Goal: Task Accomplishment & Management: Manage account settings

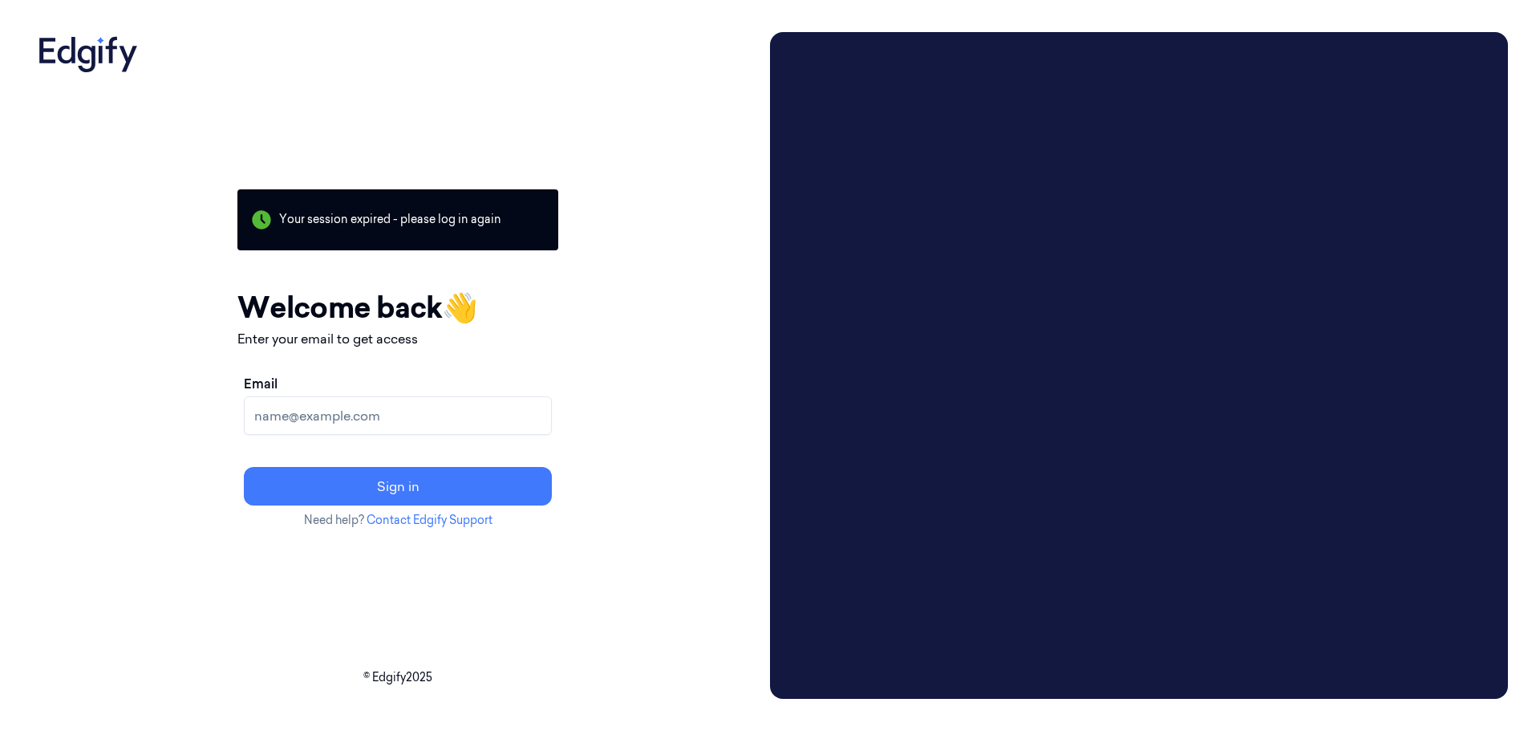
click at [396, 409] on input "Email" at bounding box center [398, 415] width 308 height 39
type input "[PERSON_NAME][EMAIL_ADDRESS][PERSON_NAME][DOMAIN_NAME]"
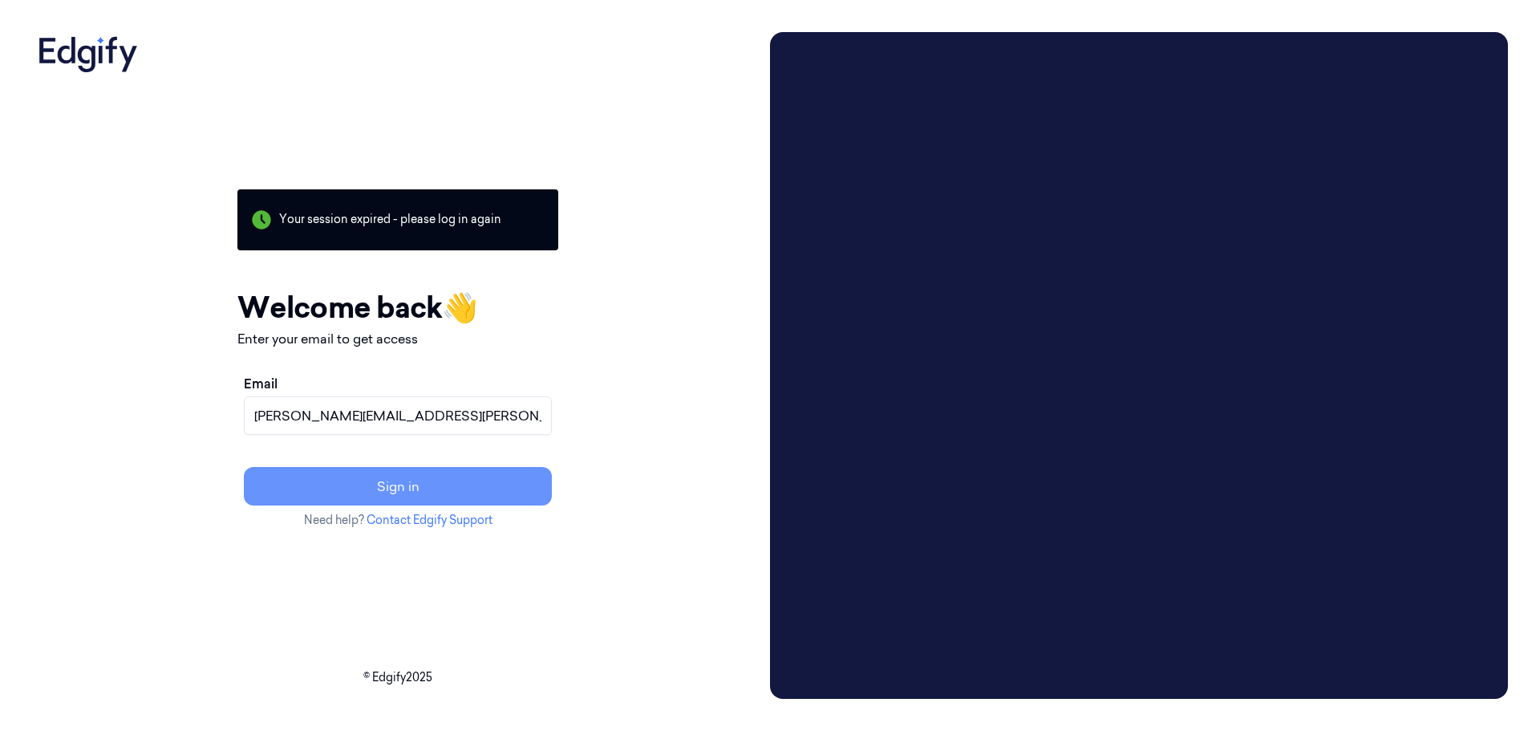
click at [485, 480] on button "Sign in" at bounding box center [398, 486] width 308 height 39
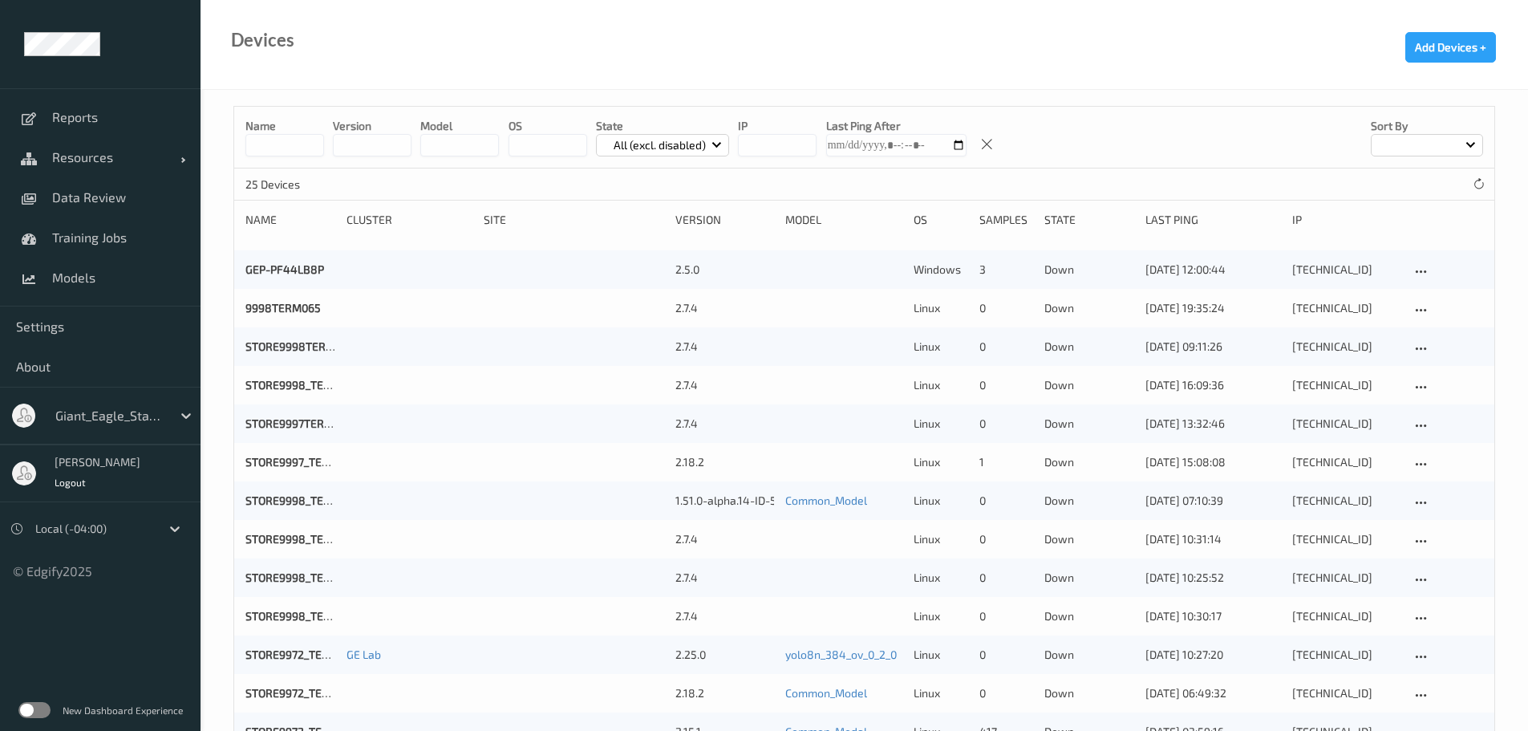
click at [274, 157] on div "Name version model OS State All (excl. disabled) IP Last Ping After Sort by" at bounding box center [864, 138] width 1260 height 62
click at [277, 152] on input at bounding box center [284, 145] width 79 height 22
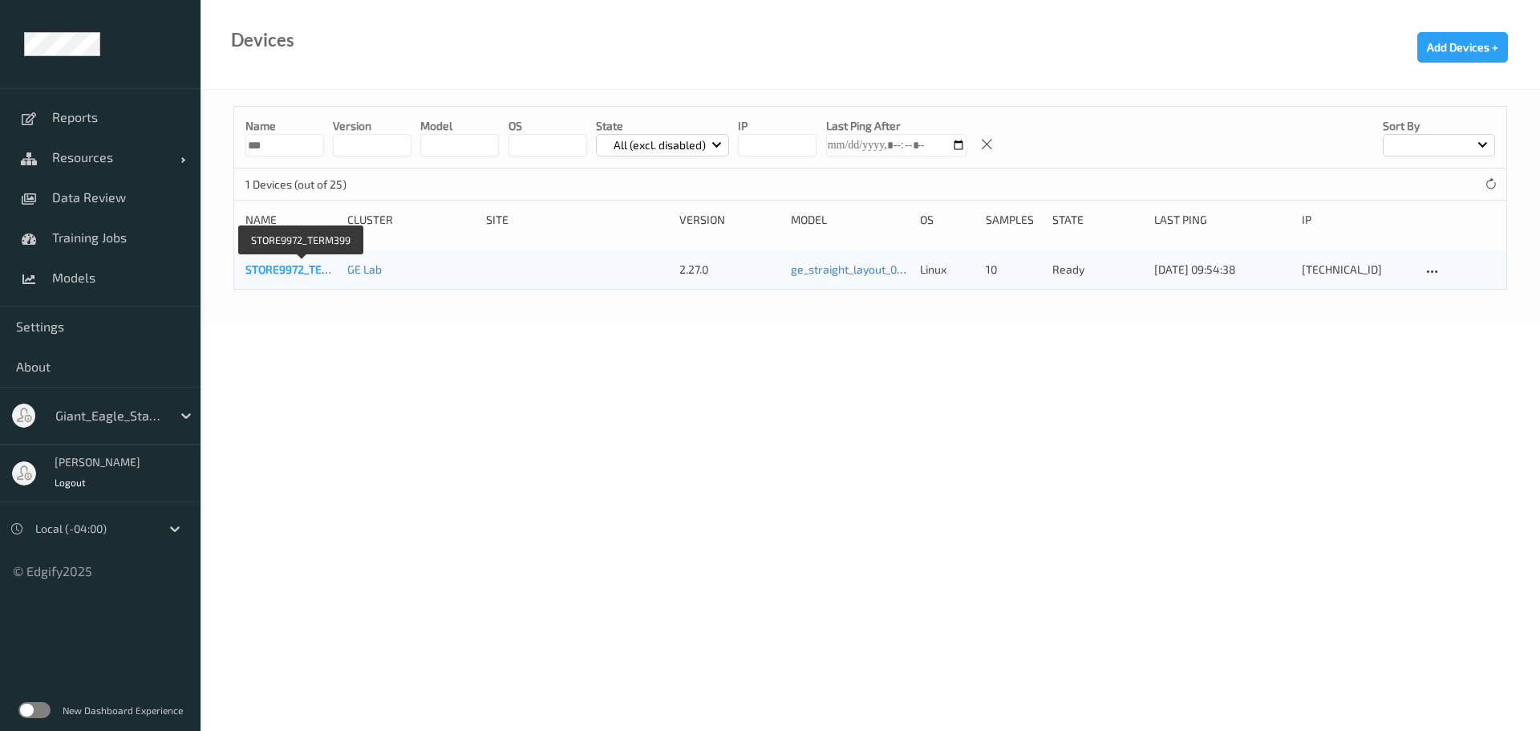
type input "***"
click at [317, 269] on link "STORE9972_TERM399" at bounding box center [301, 269] width 112 height 14
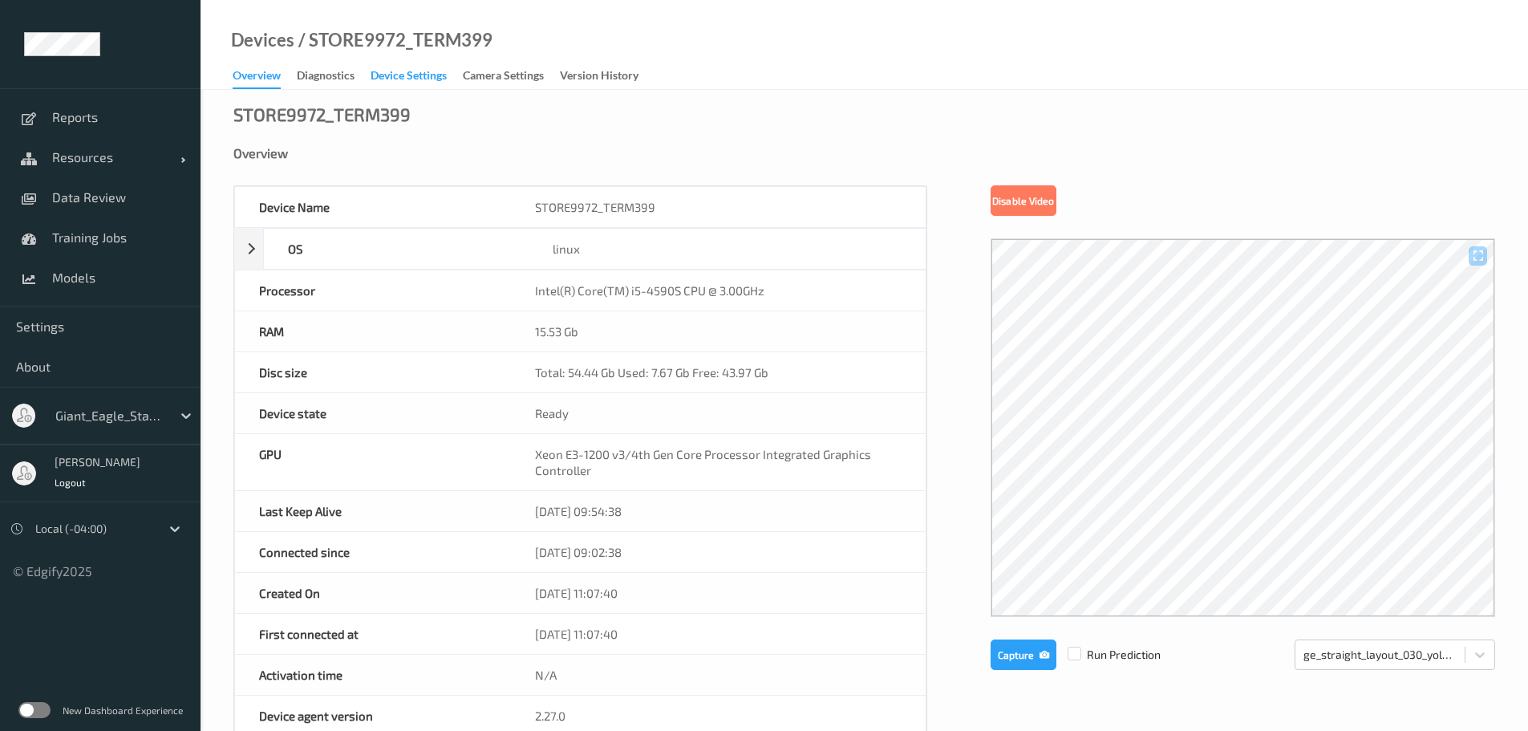
click at [408, 76] on div "Device Settings" at bounding box center [409, 77] width 76 height 20
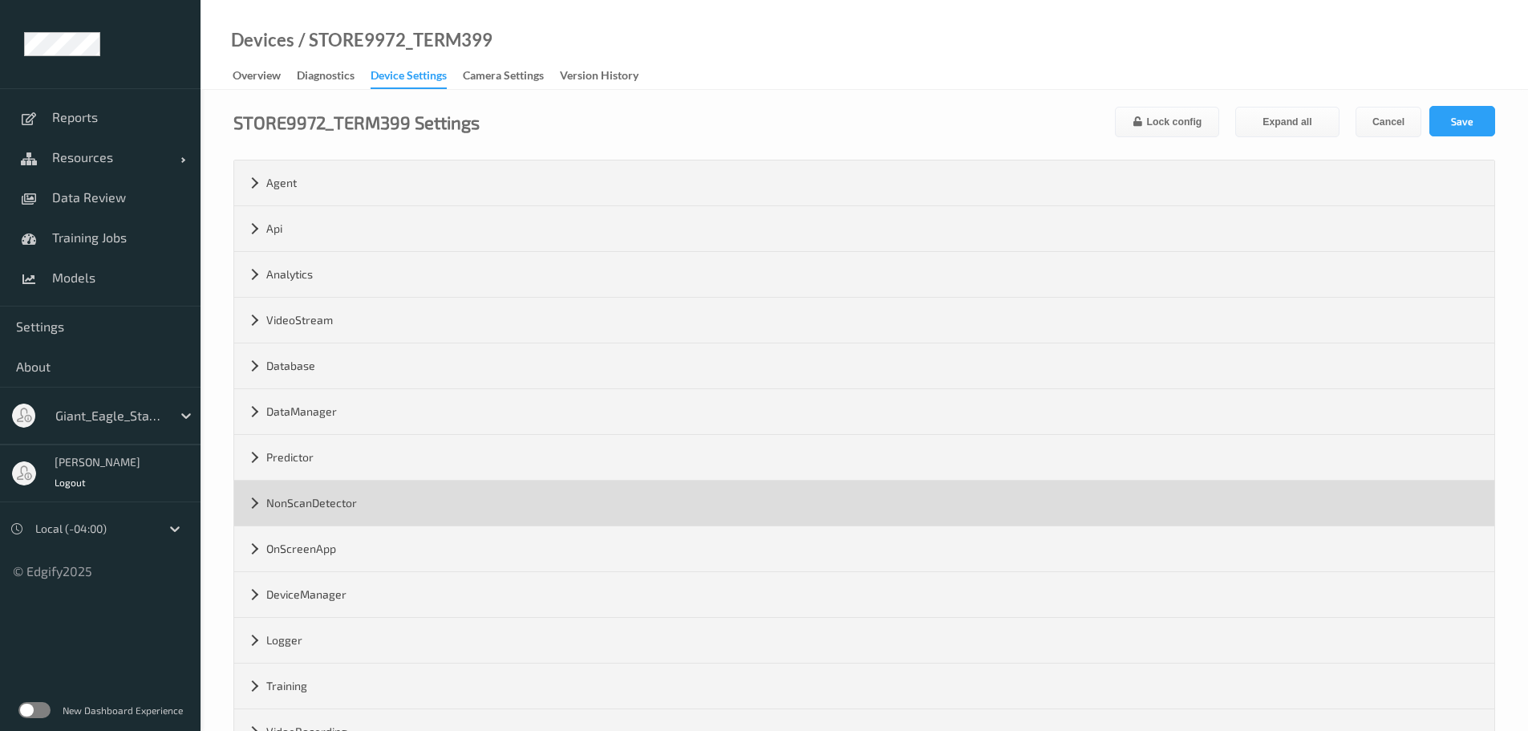
click at [248, 497] on div "NonScanDetector" at bounding box center [864, 503] width 1260 height 45
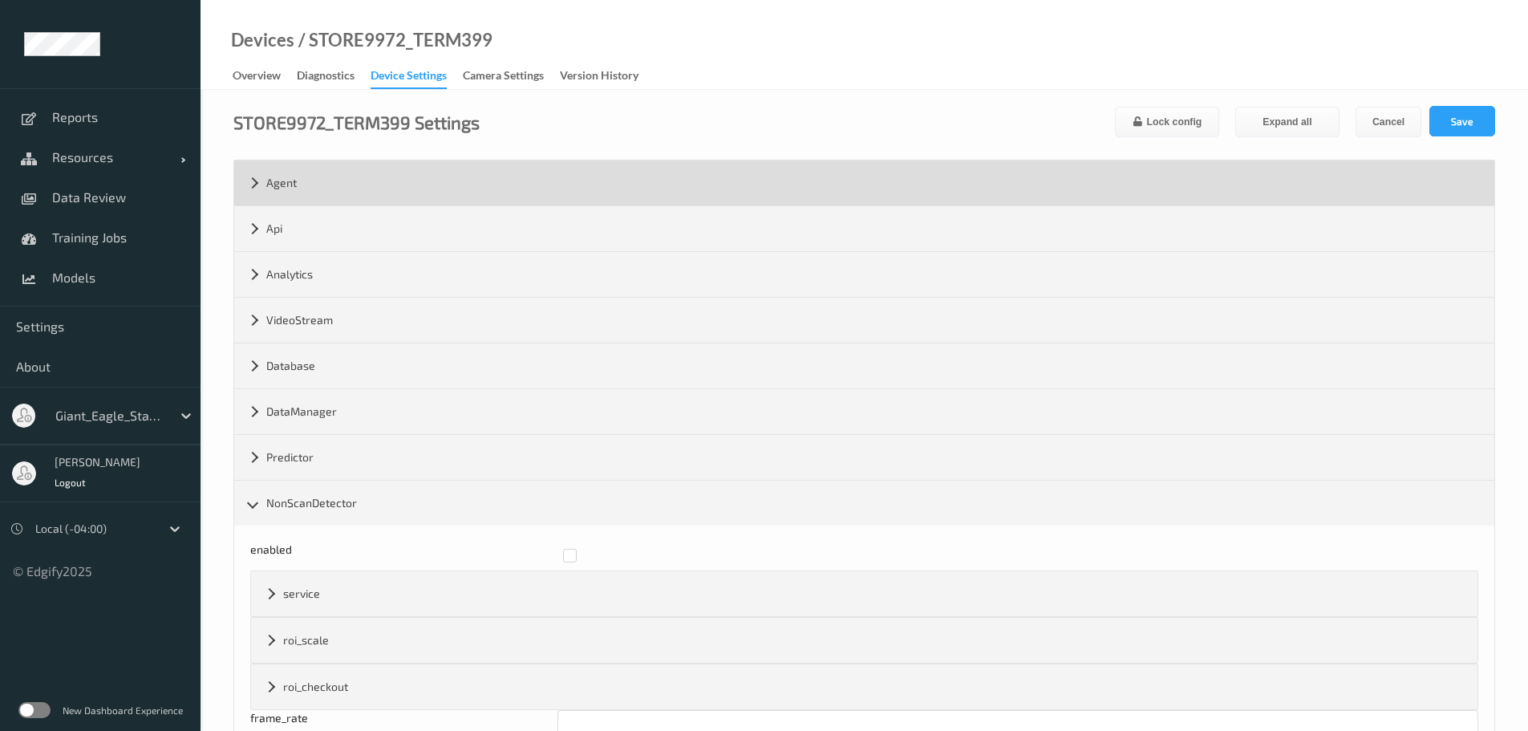
click at [245, 183] on div "Agent" at bounding box center [864, 182] width 1260 height 45
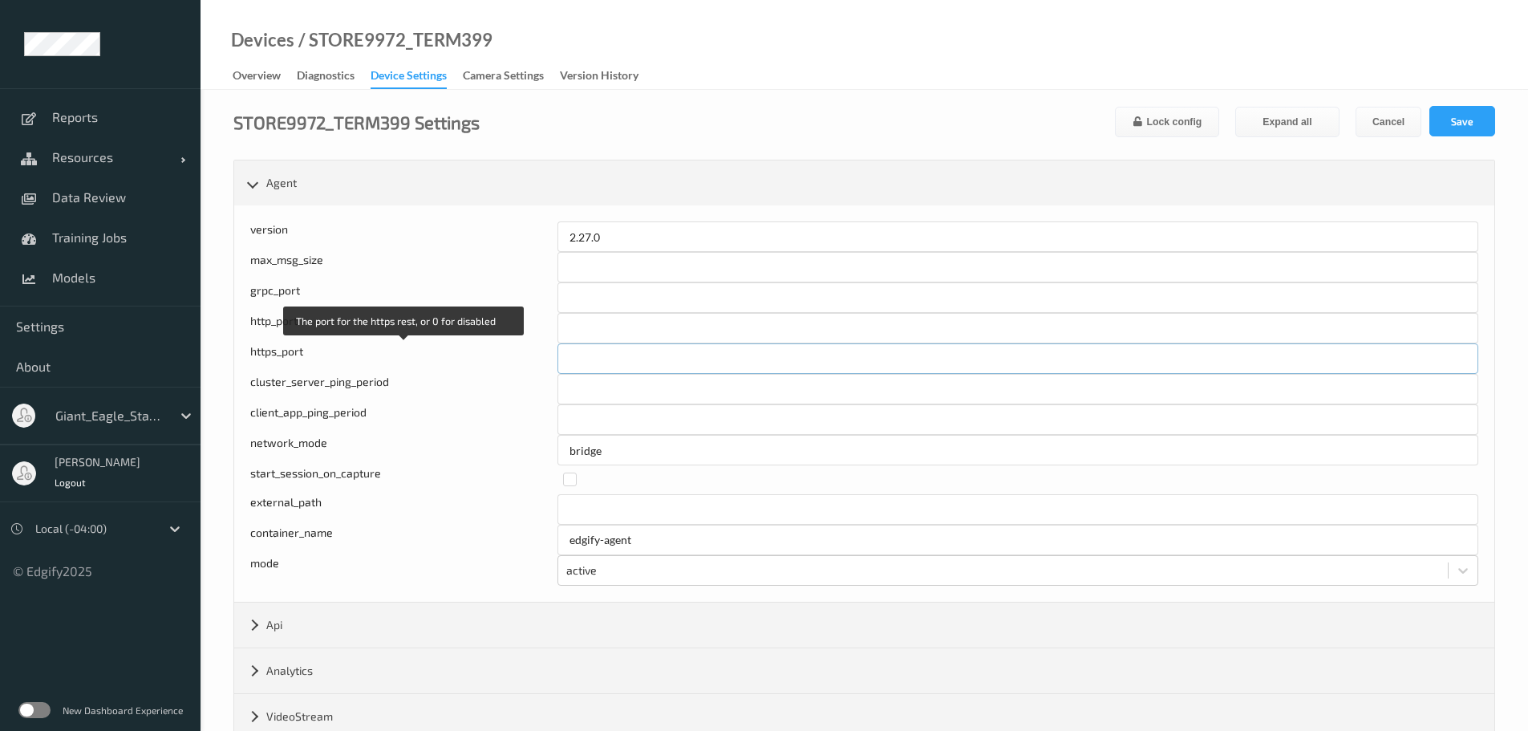
drag, startPoint x: 626, startPoint y: 359, endPoint x: 512, endPoint y: 361, distance: 113.9
click at [512, 361] on div "The port for the https rest, or 0 for disabled https_port ****" at bounding box center [864, 358] width 1228 height 30
type input "*"
click at [718, 340] on input "****" at bounding box center [1018, 328] width 921 height 30
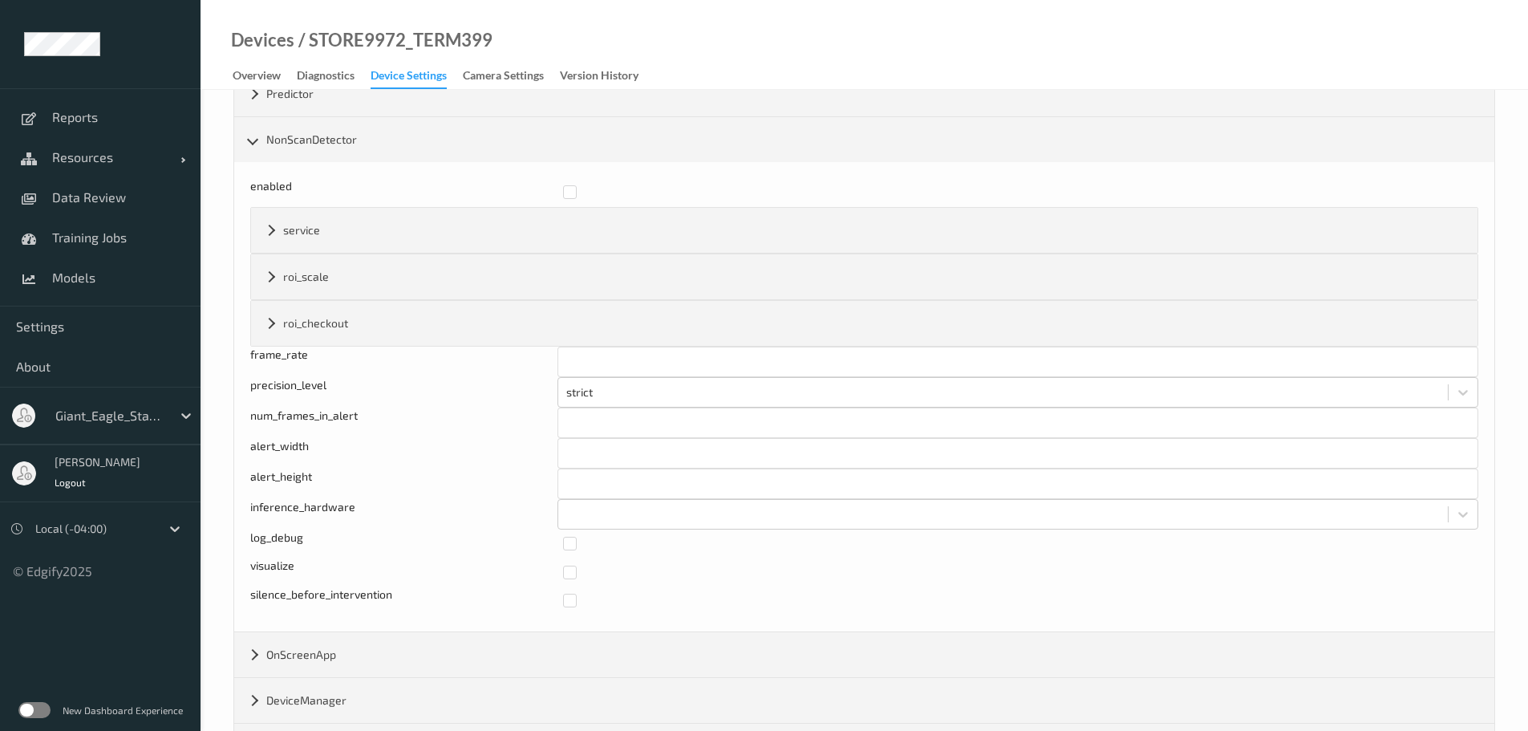
scroll to position [802, 0]
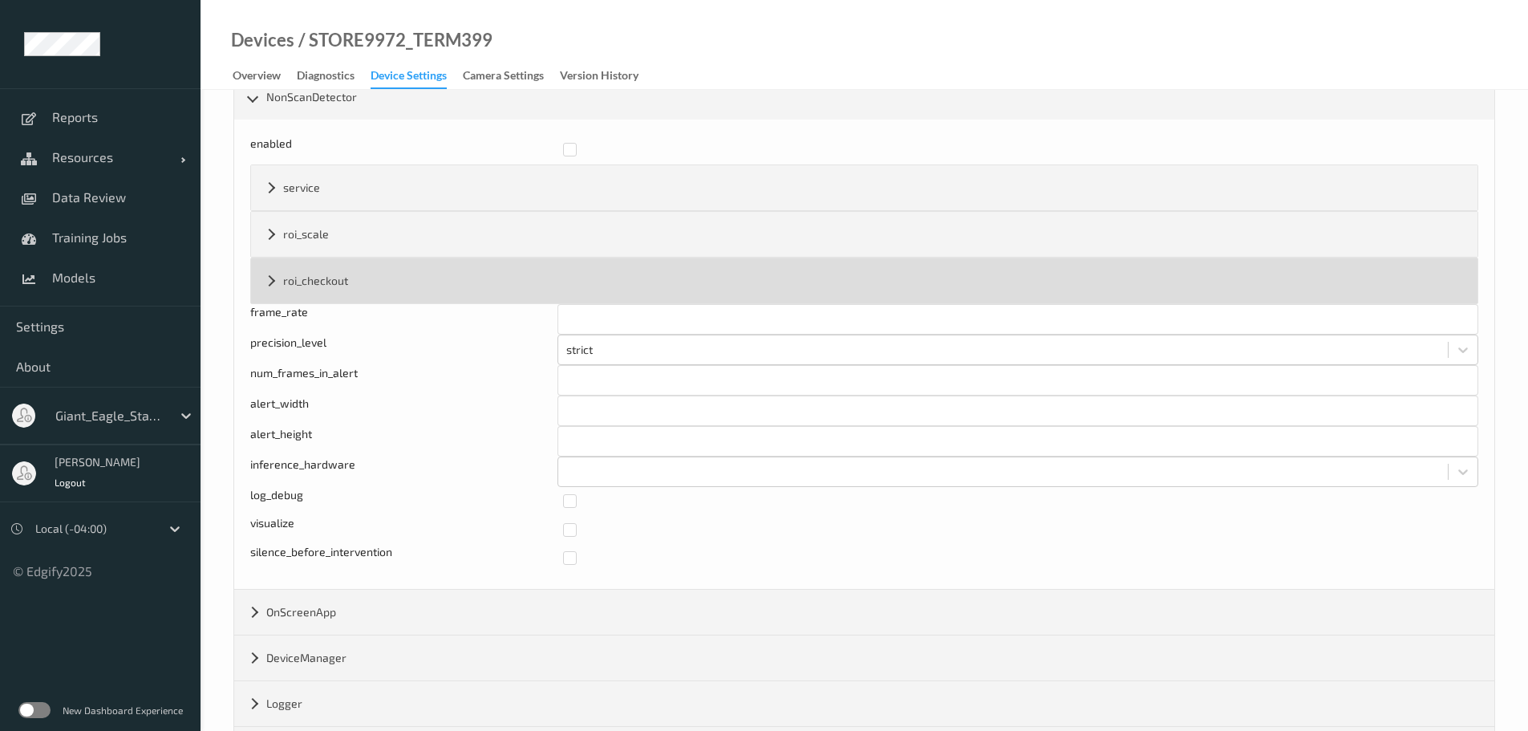
click at [263, 274] on div "roi_checkout" at bounding box center [864, 280] width 1227 height 45
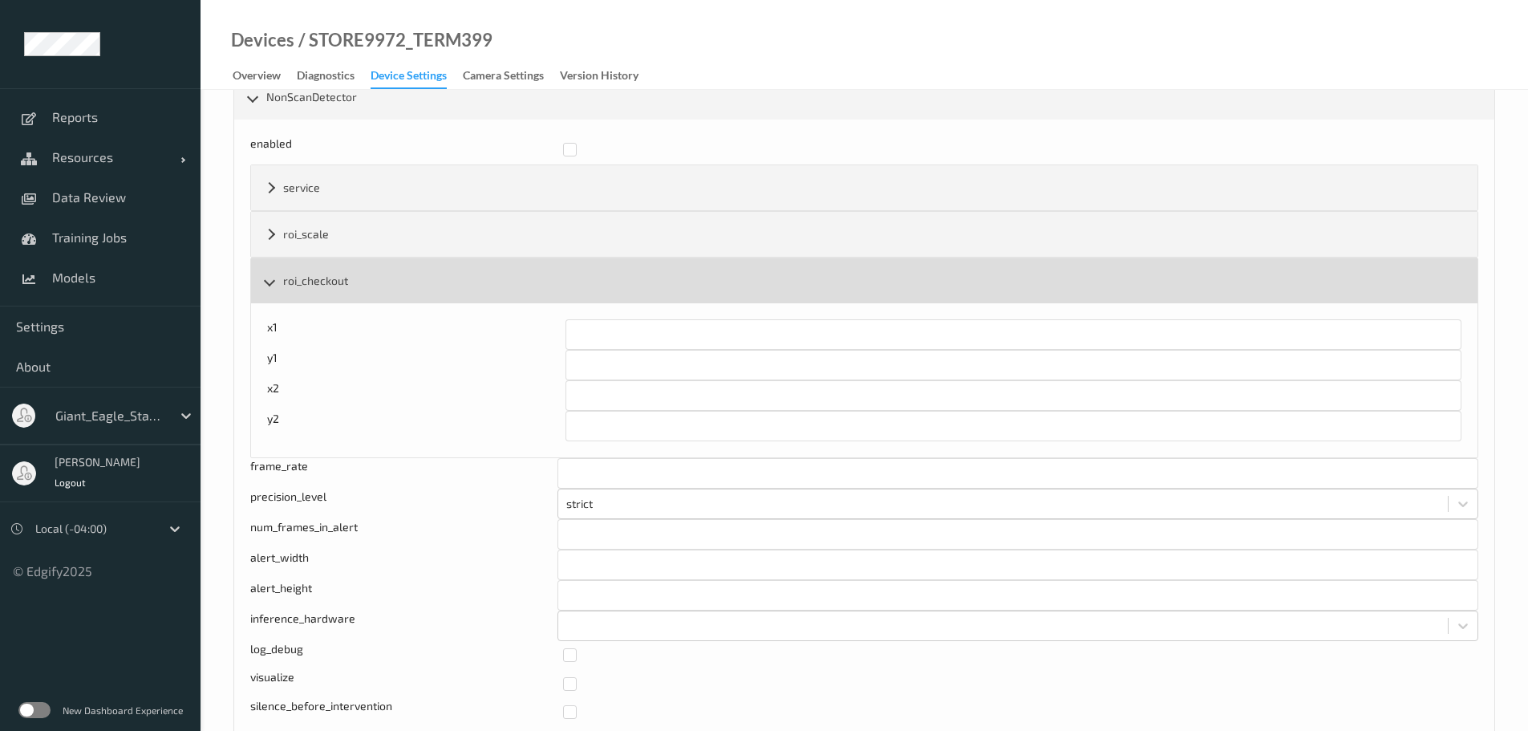
click at [264, 274] on div "roi_checkout" at bounding box center [864, 280] width 1227 height 45
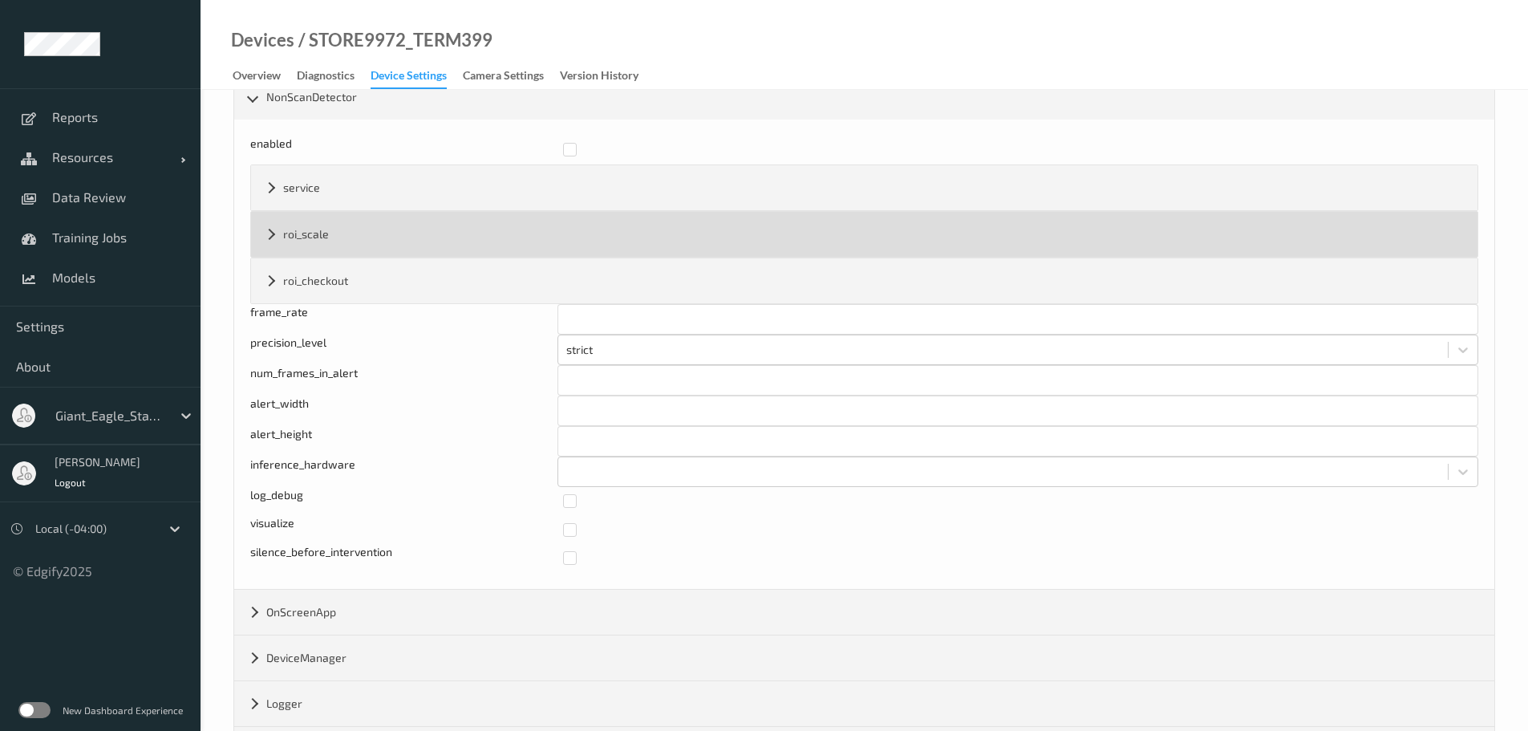
click at [272, 233] on div "roi_scale" at bounding box center [864, 234] width 1227 height 45
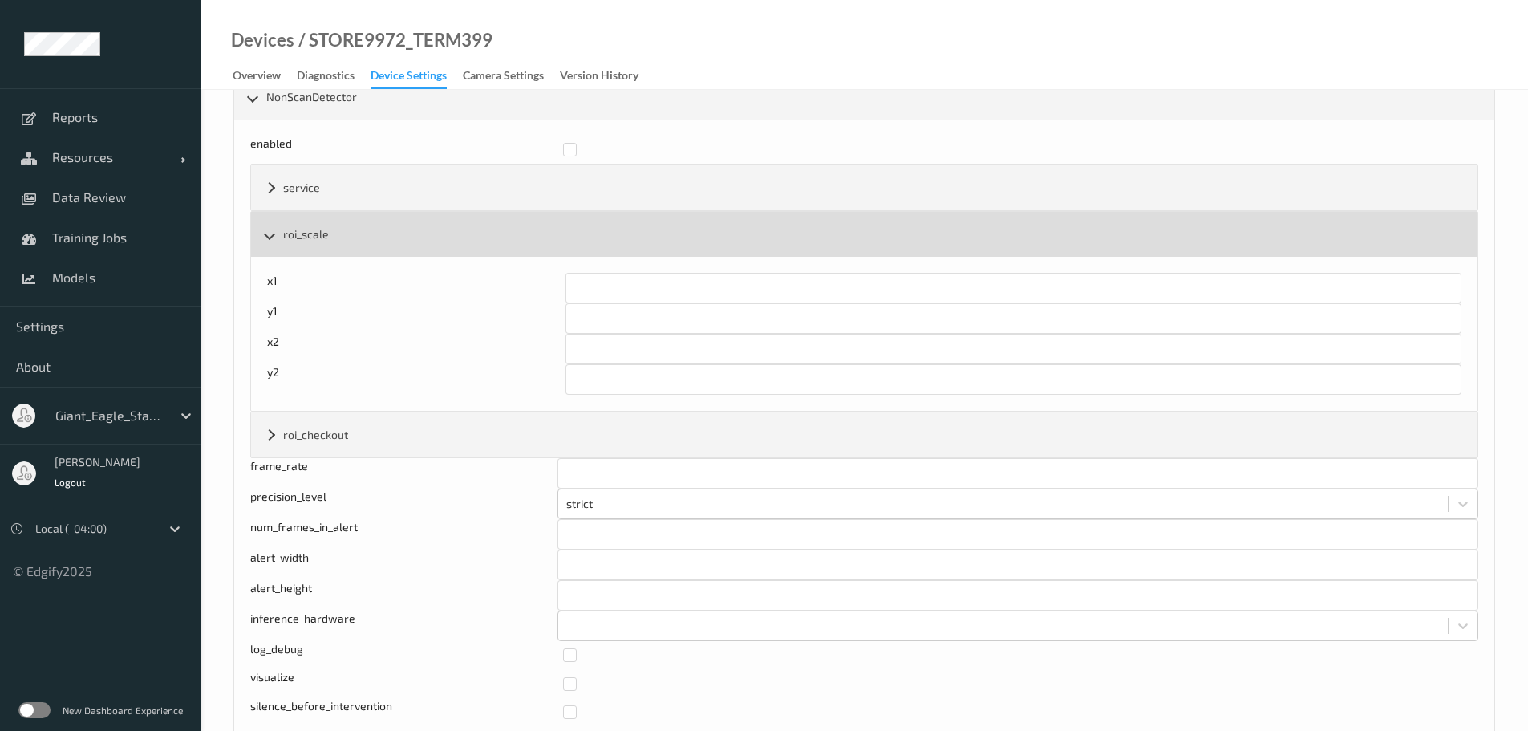
click at [272, 233] on div "roi_scale" at bounding box center [864, 234] width 1227 height 45
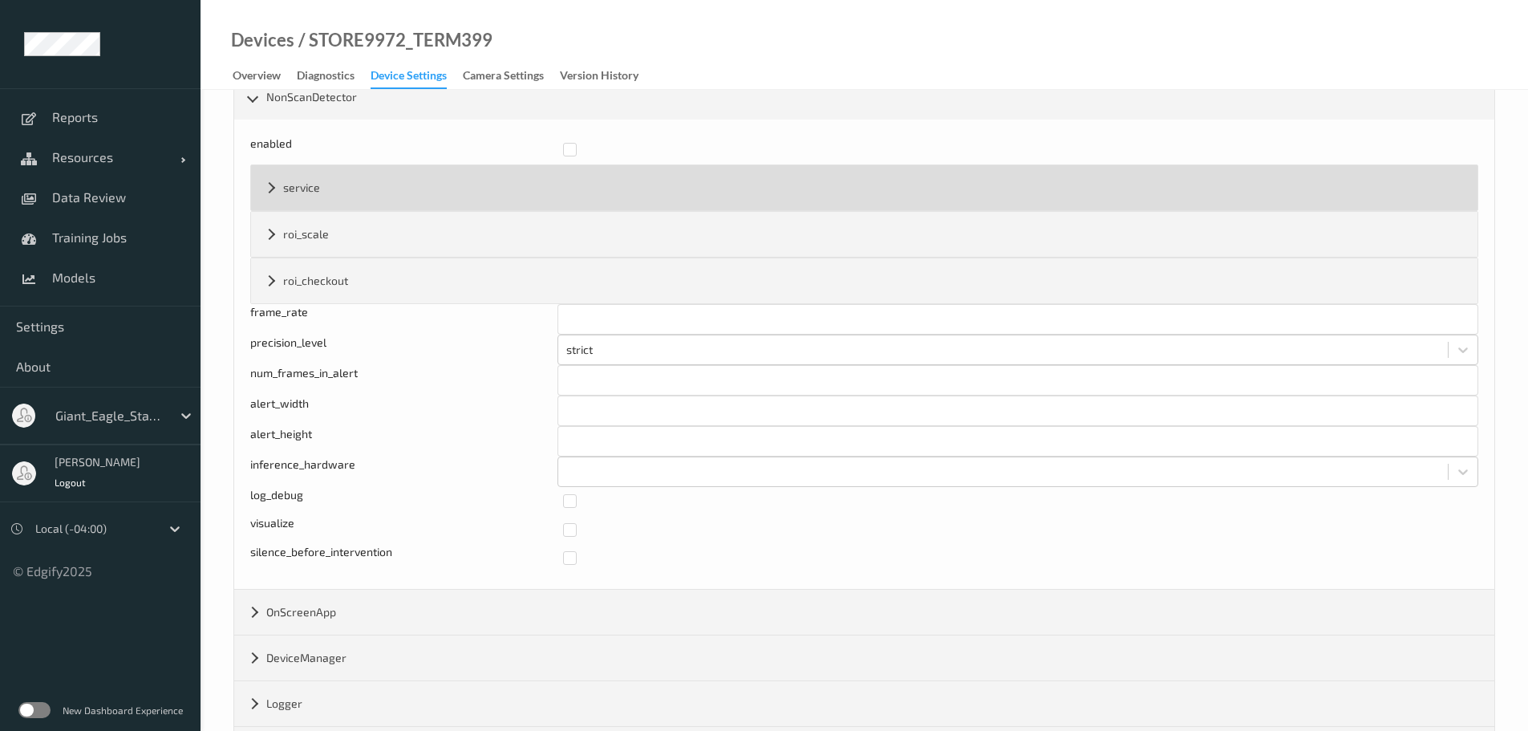
click at [267, 187] on div "service" at bounding box center [864, 187] width 1227 height 45
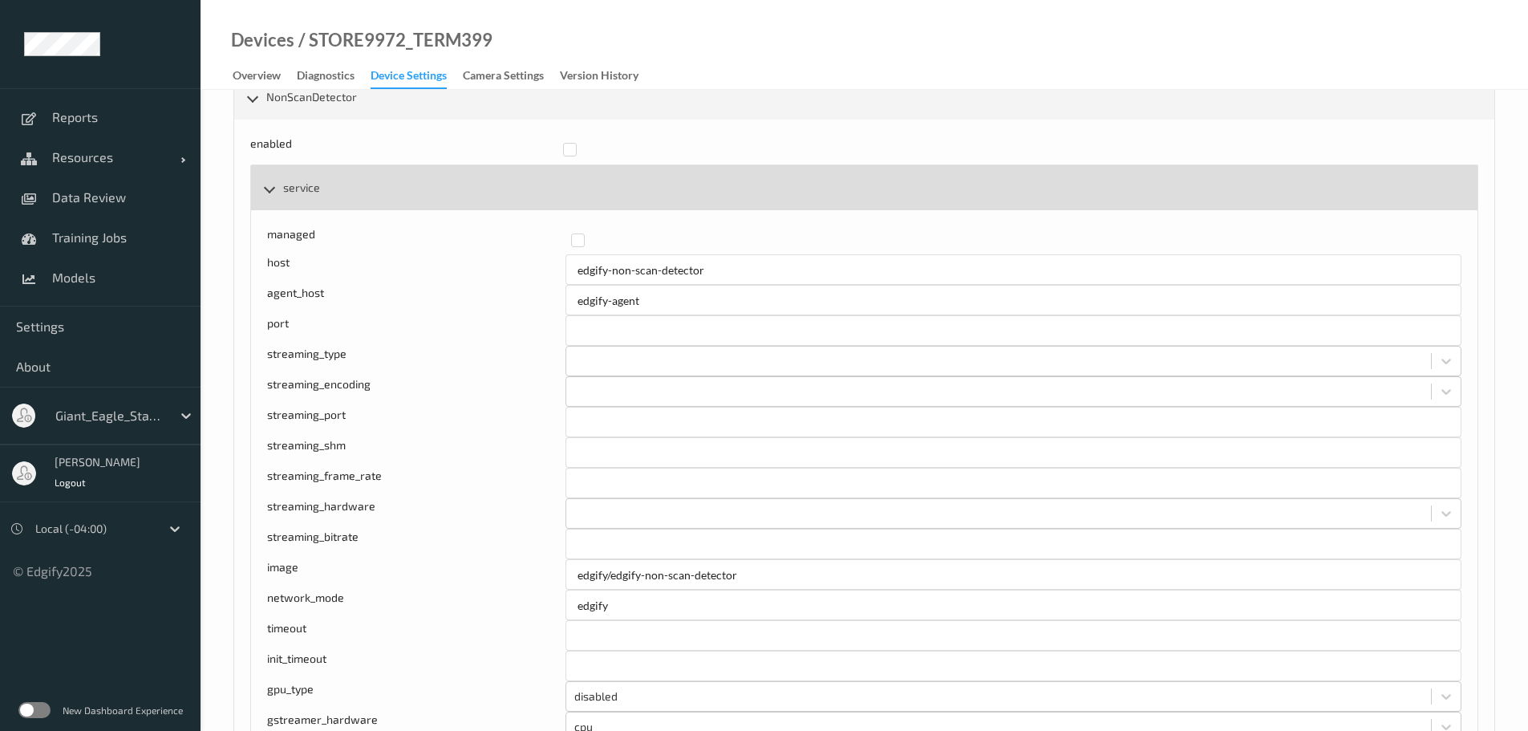
click at [269, 189] on div "service" at bounding box center [864, 187] width 1227 height 45
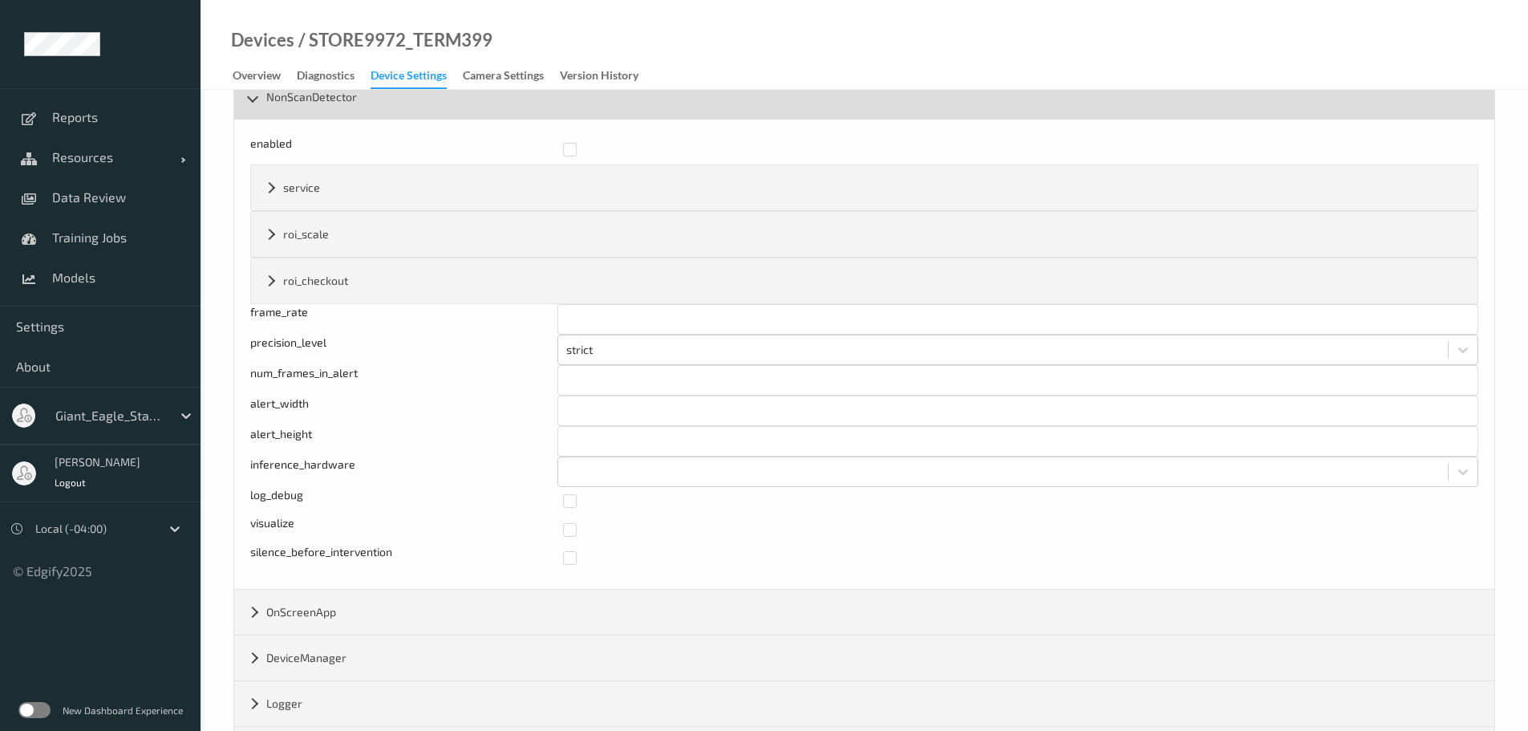
click at [254, 101] on div "NonScanDetector" at bounding box center [864, 97] width 1260 height 45
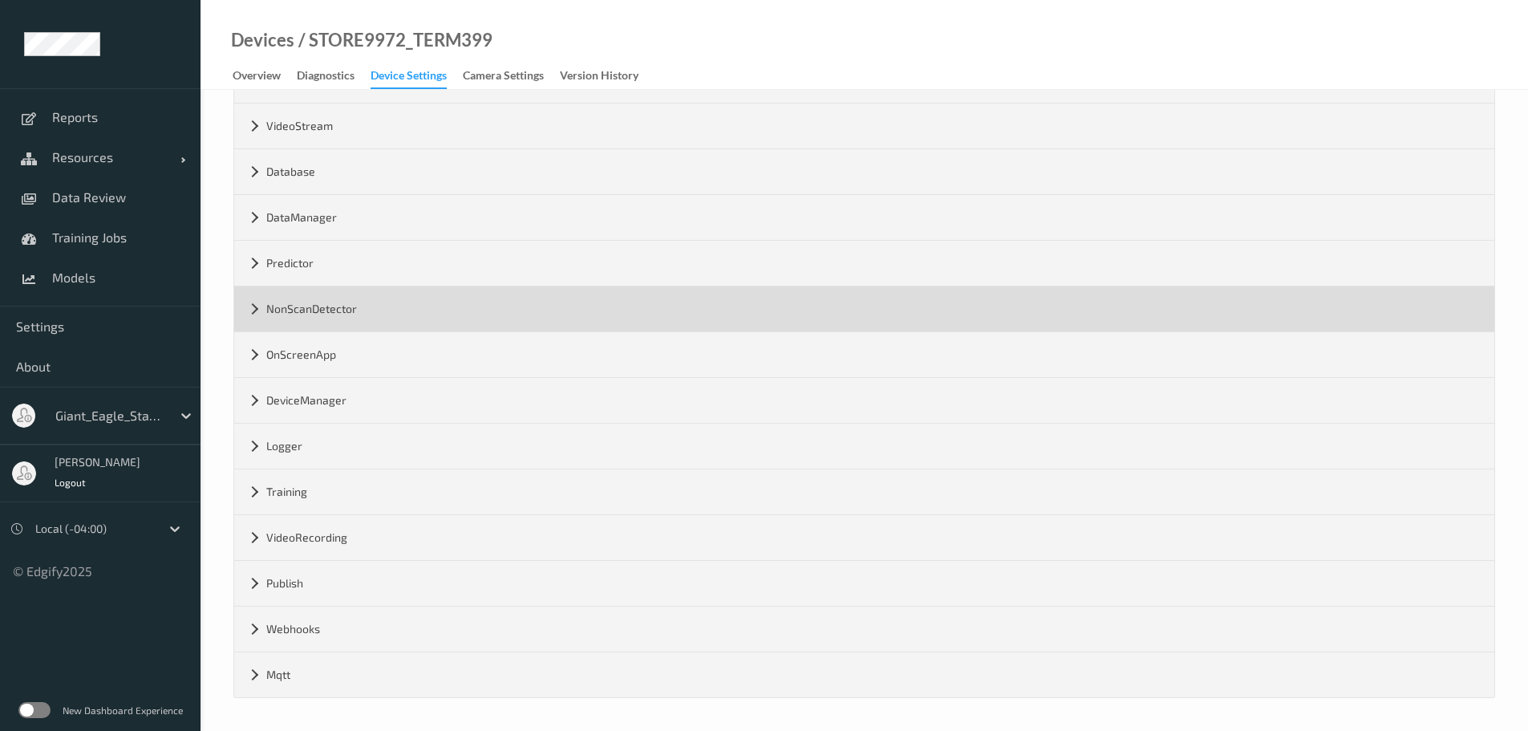
scroll to position [590, 0]
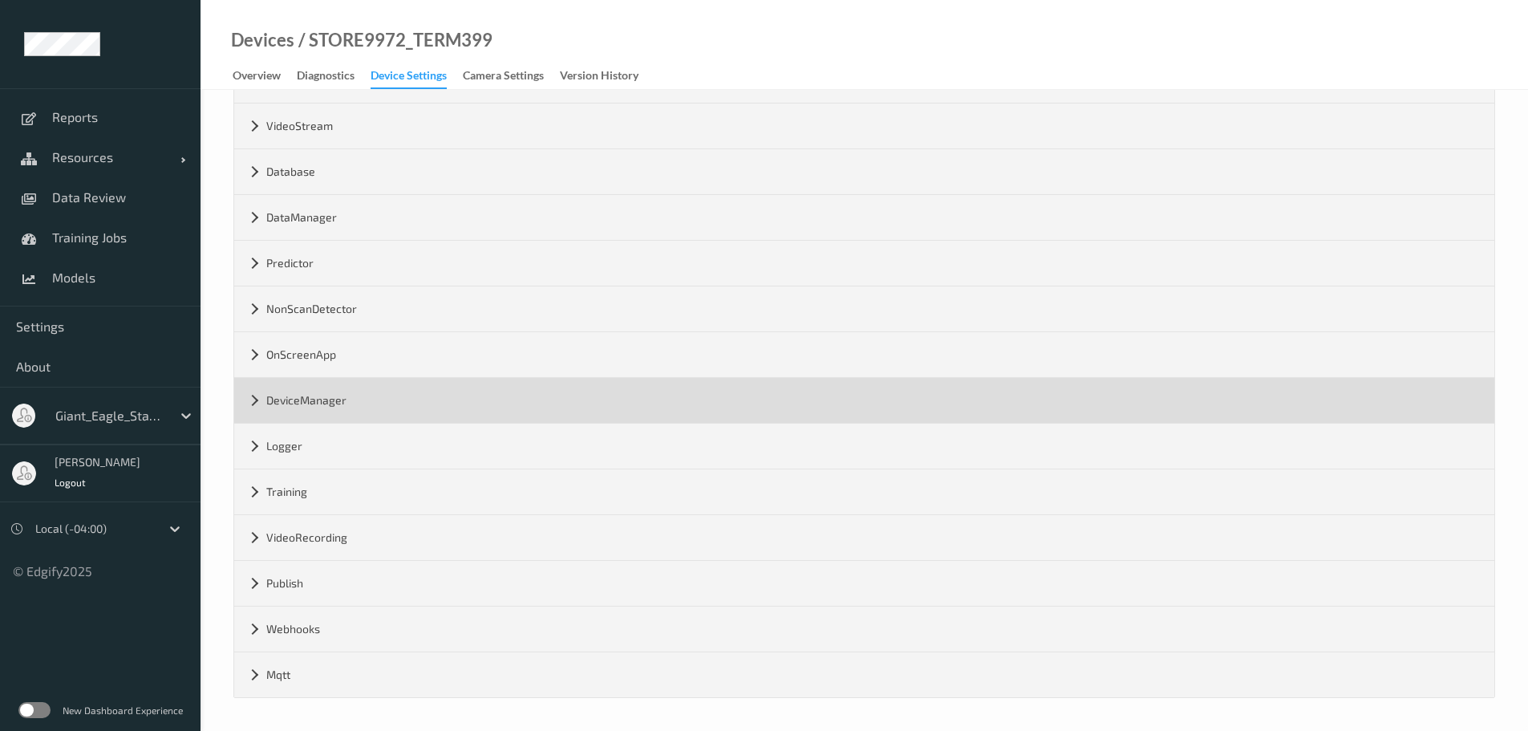
click at [254, 393] on div "DeviceManager" at bounding box center [864, 400] width 1260 height 45
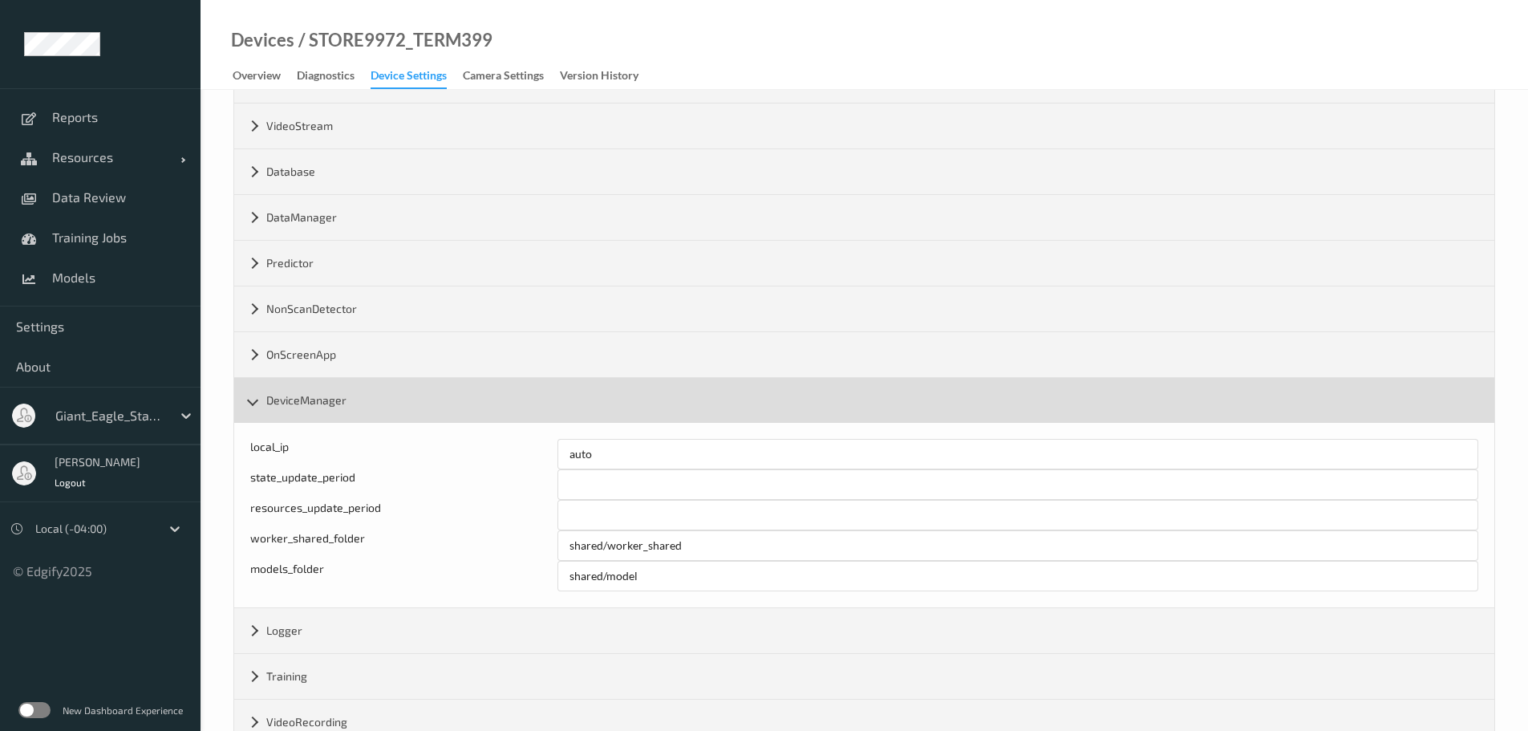
click at [254, 393] on div "DeviceManager" at bounding box center [864, 400] width 1260 height 45
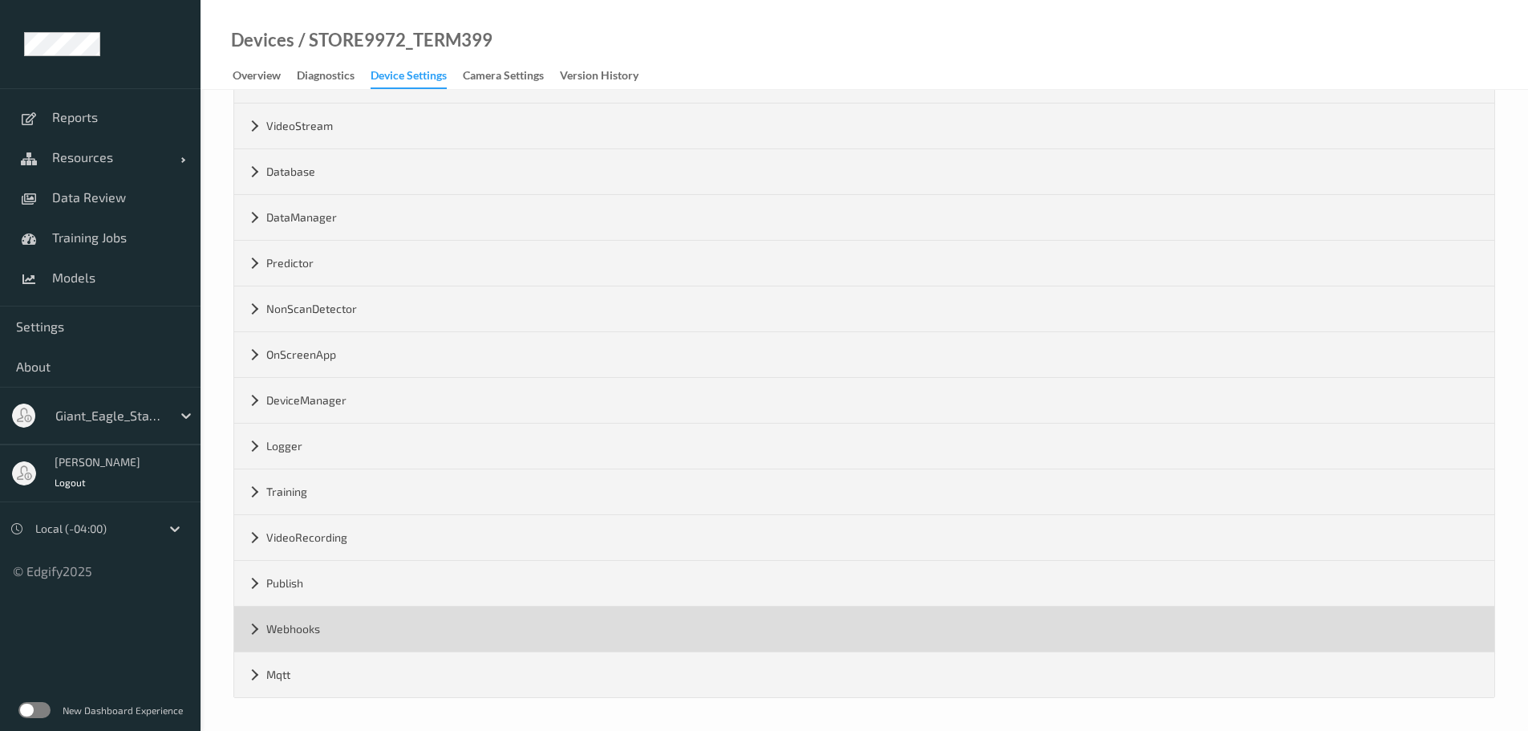
click at [256, 626] on div "Webhooks" at bounding box center [864, 629] width 1260 height 45
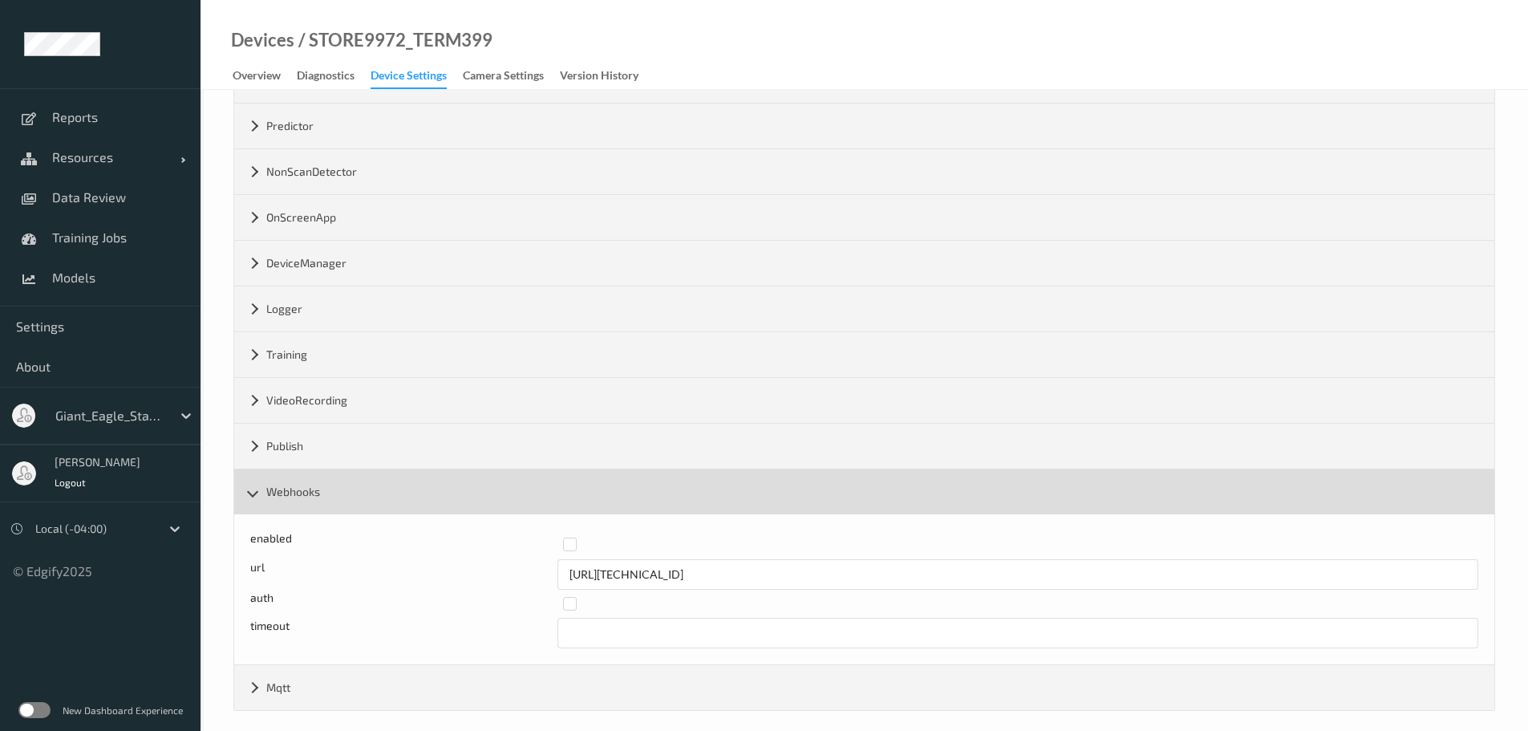
scroll to position [740, 0]
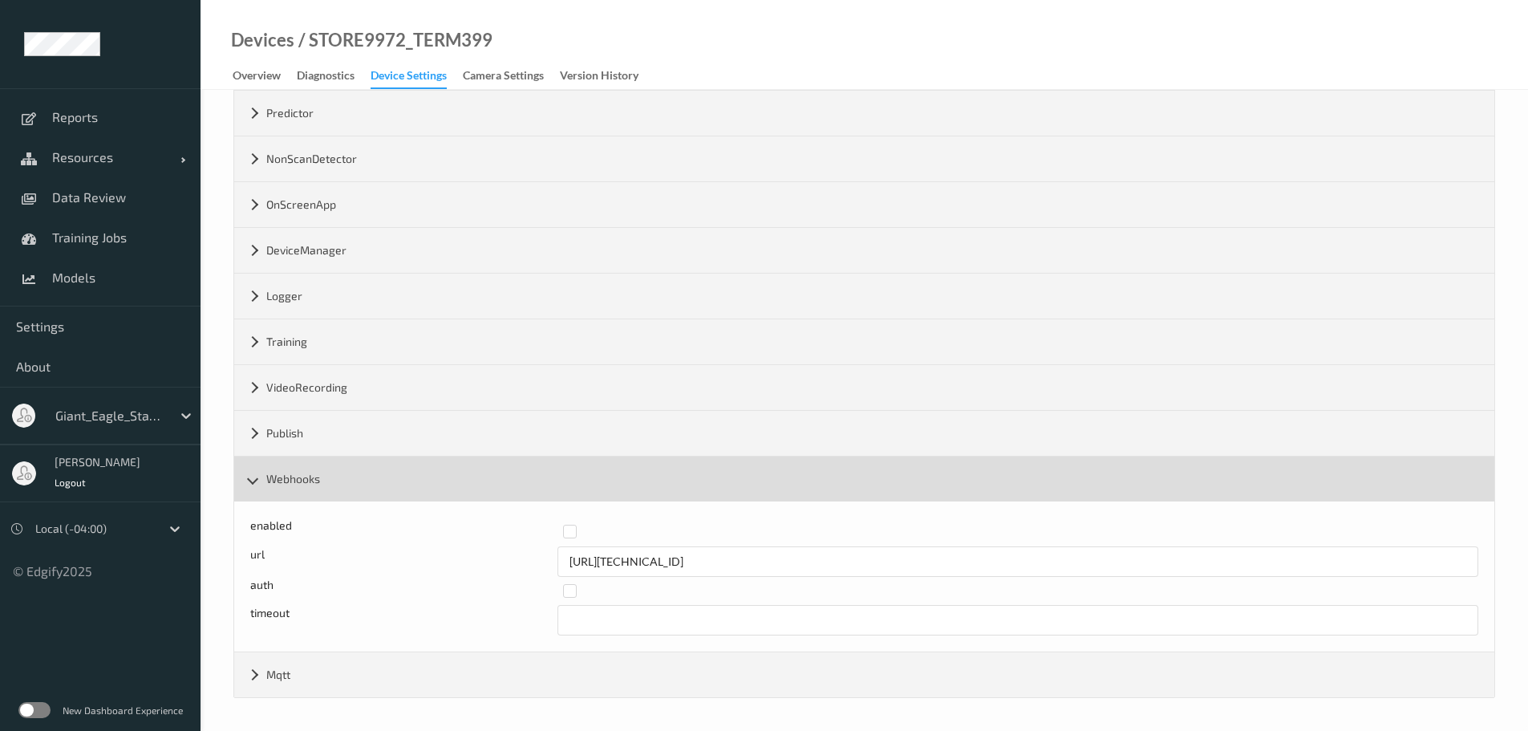
click at [250, 484] on div "Webhooks" at bounding box center [864, 478] width 1260 height 45
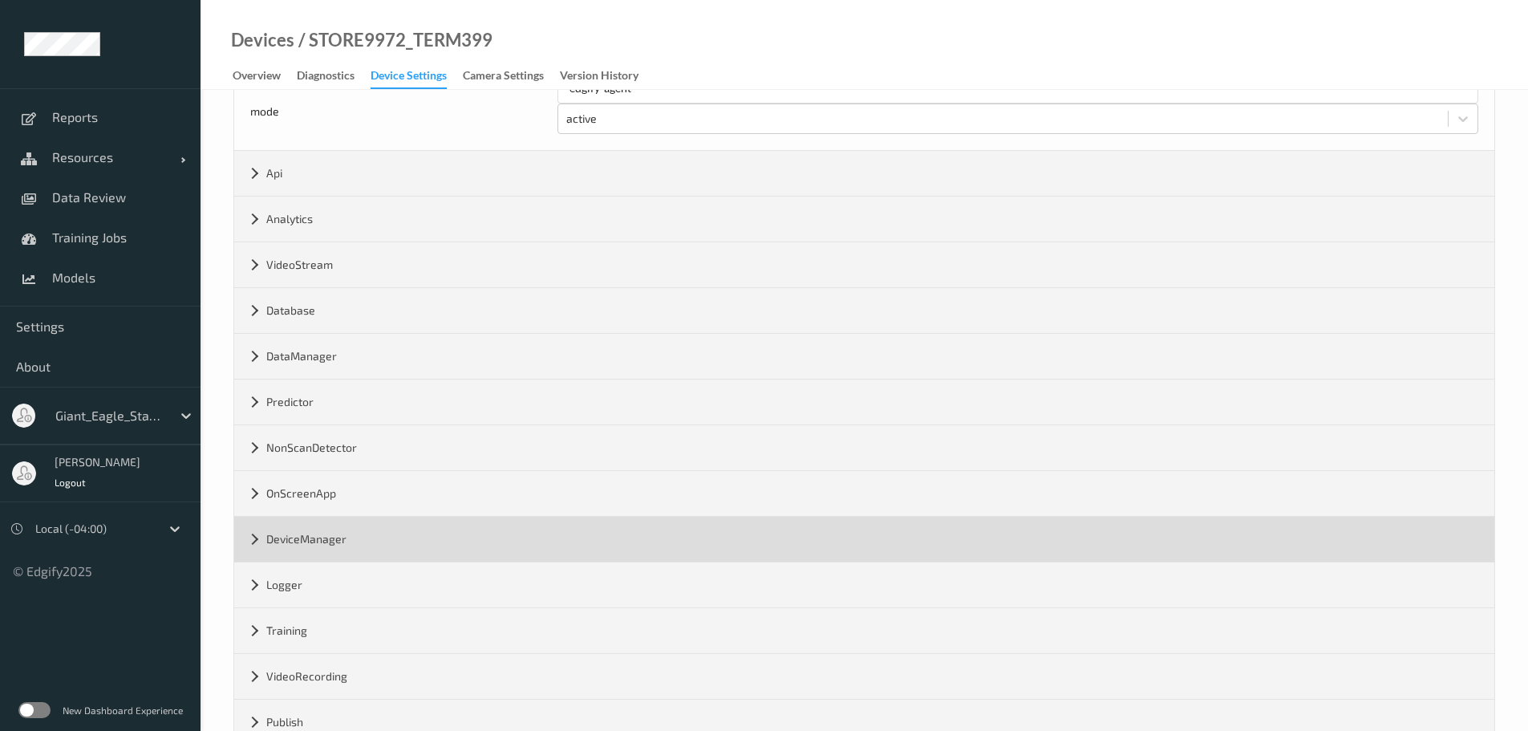
scroll to position [430, 0]
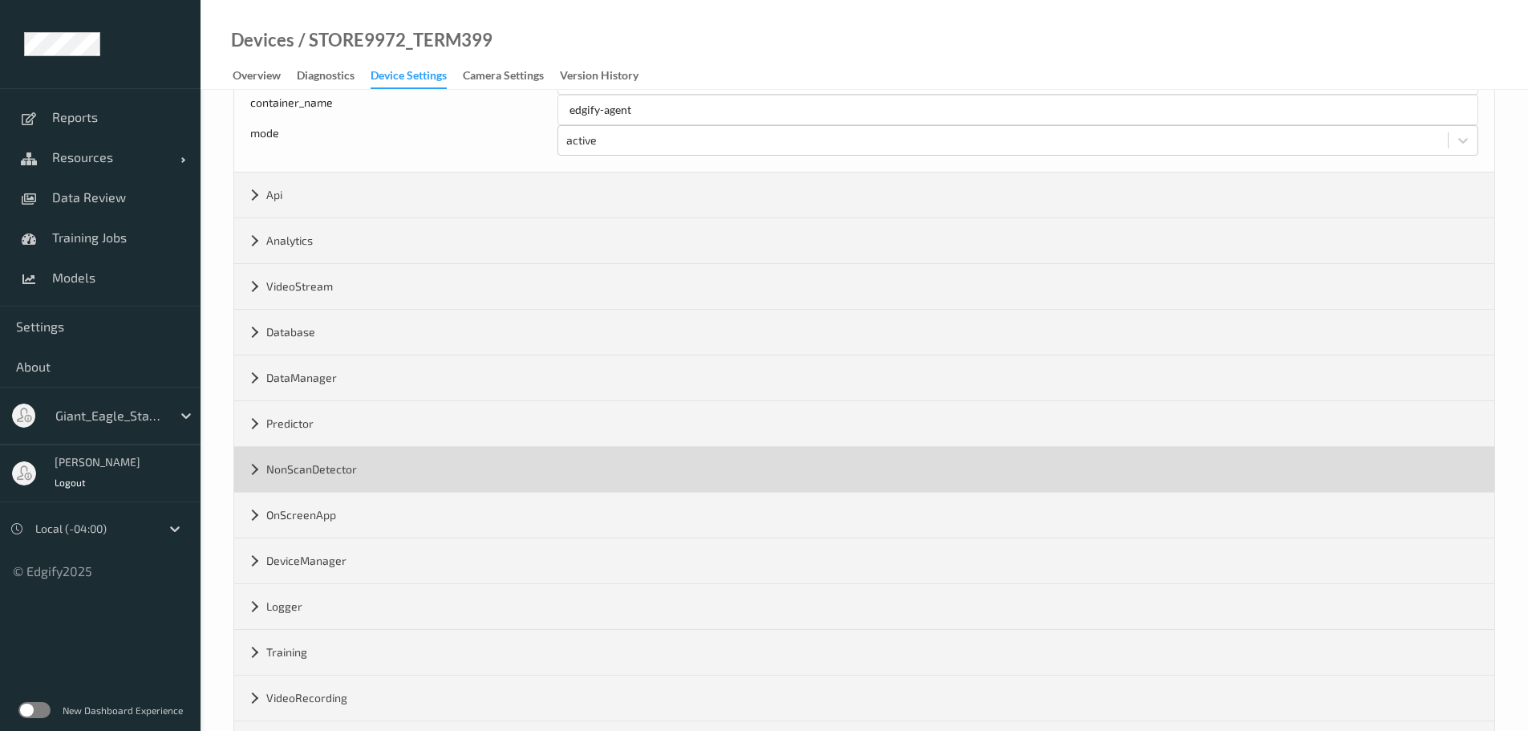
click at [259, 469] on div "NonScanDetector" at bounding box center [864, 469] width 1260 height 45
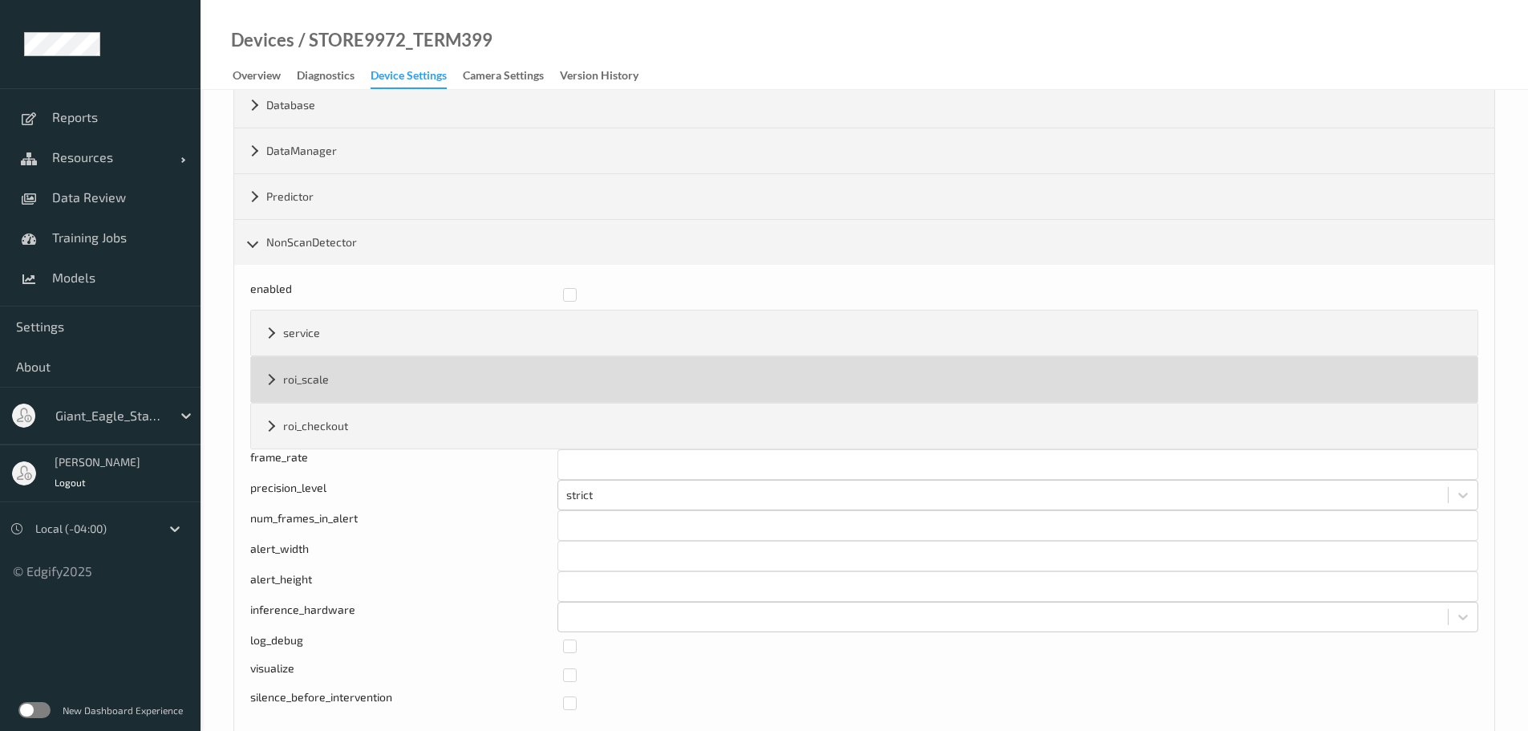
scroll to position [671, 0]
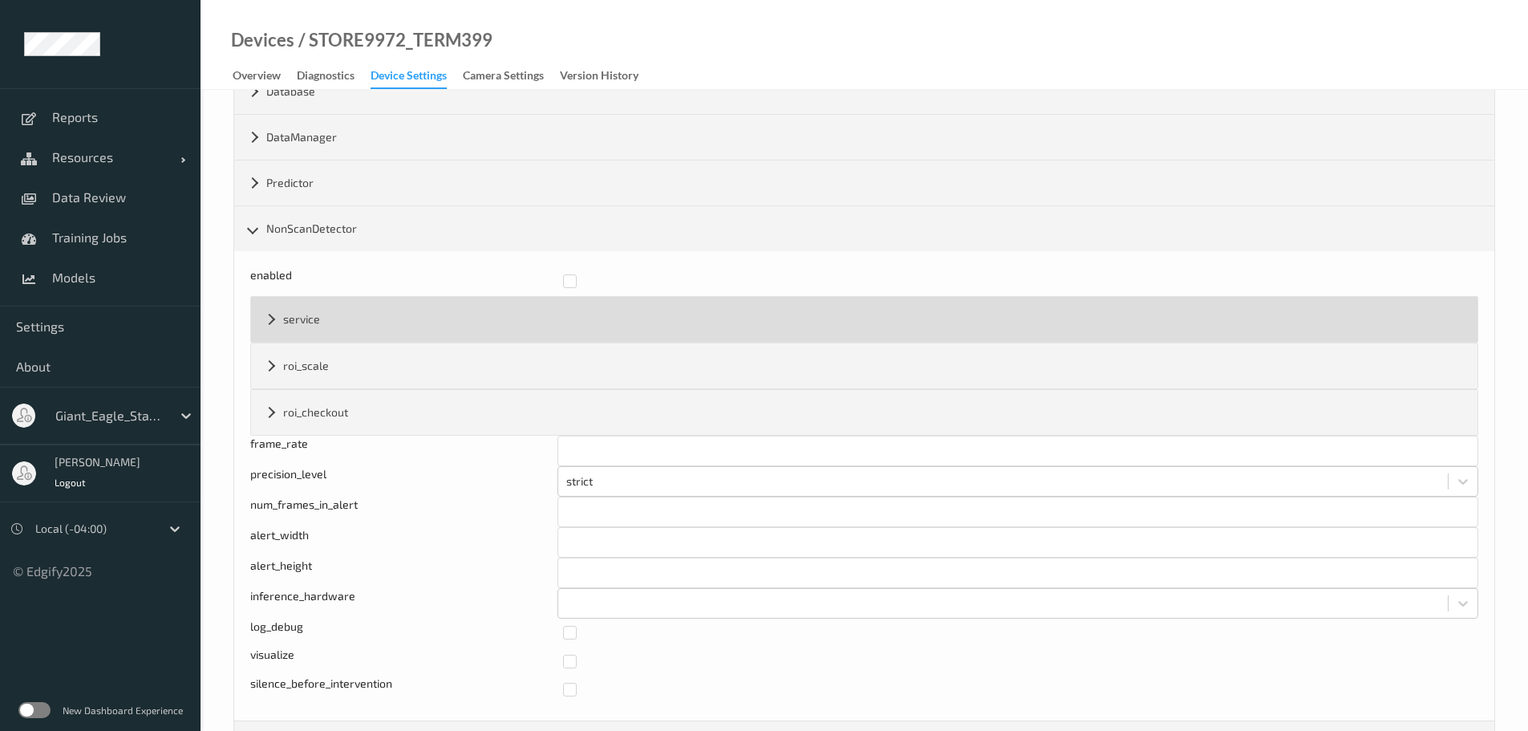
click at [274, 317] on div "service" at bounding box center [864, 319] width 1227 height 45
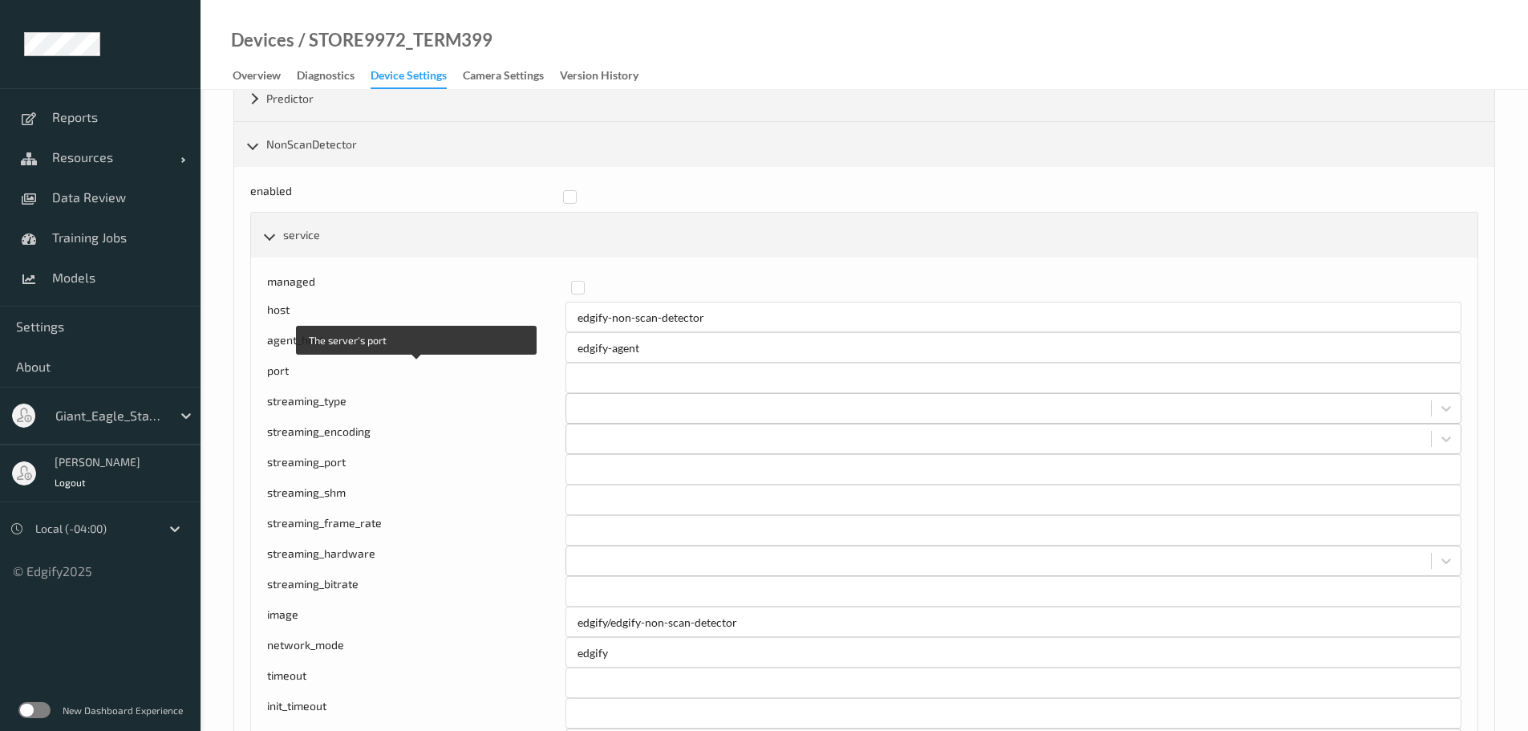
scroll to position [751, 0]
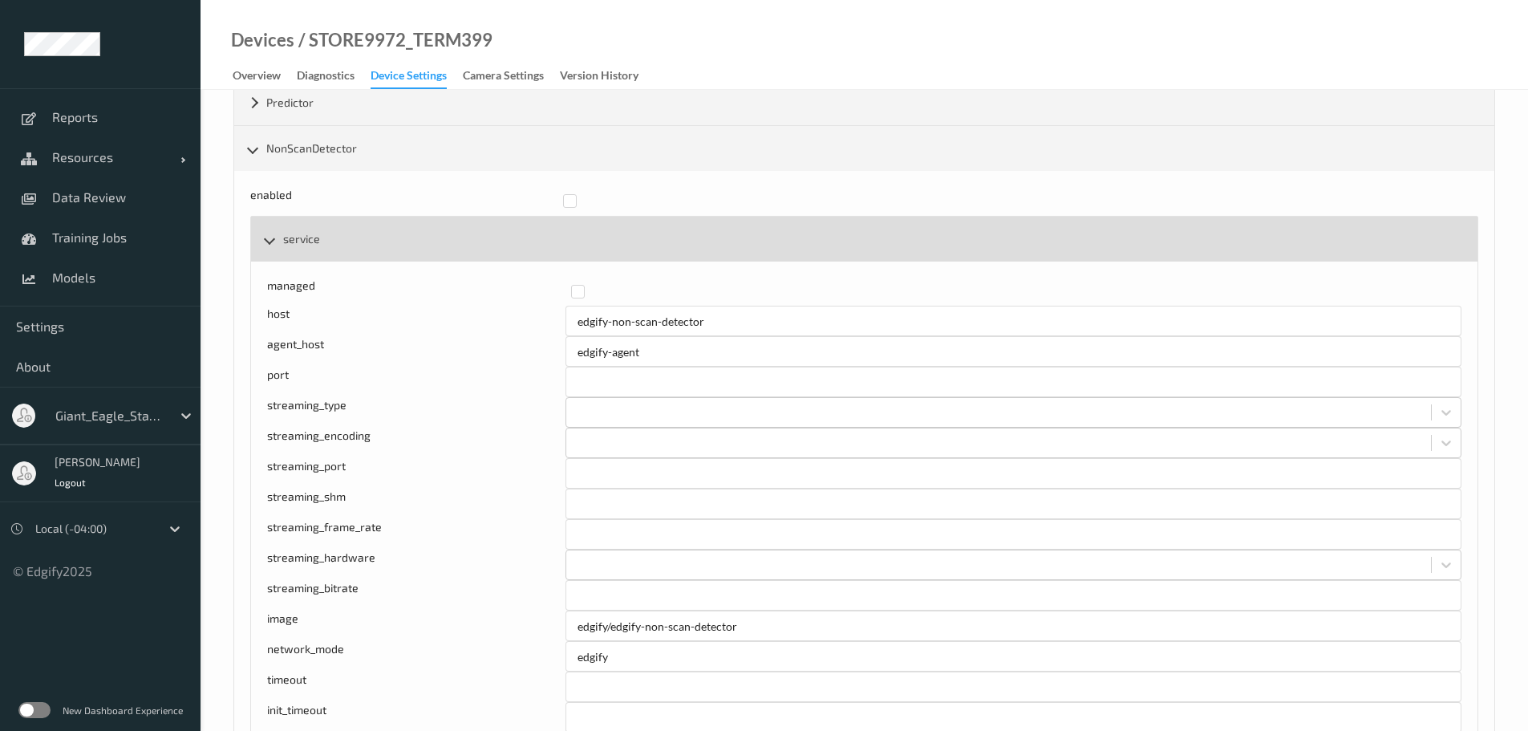
click at [275, 245] on div "service" at bounding box center [864, 239] width 1227 height 45
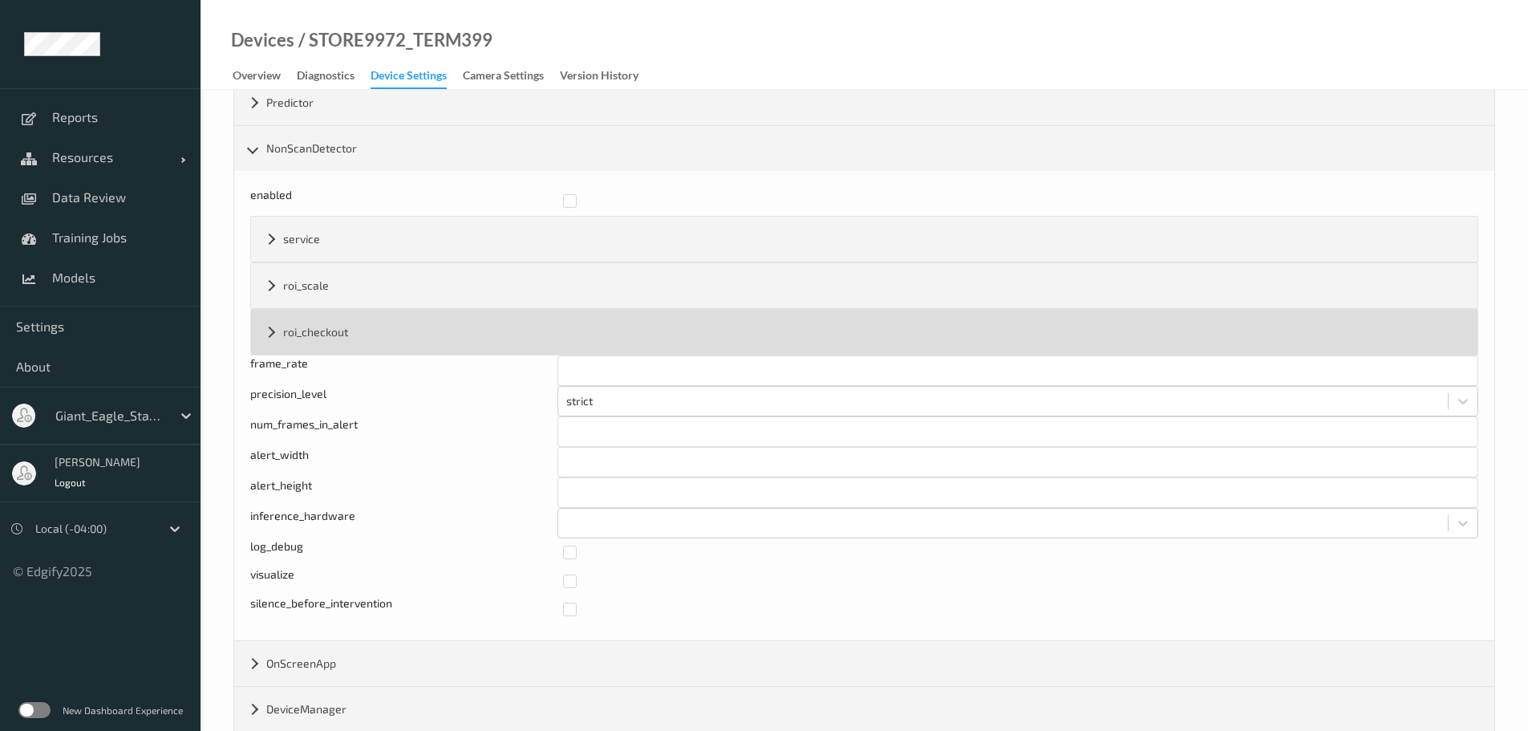
click at [269, 319] on div "roi_checkout" at bounding box center [864, 332] width 1227 height 45
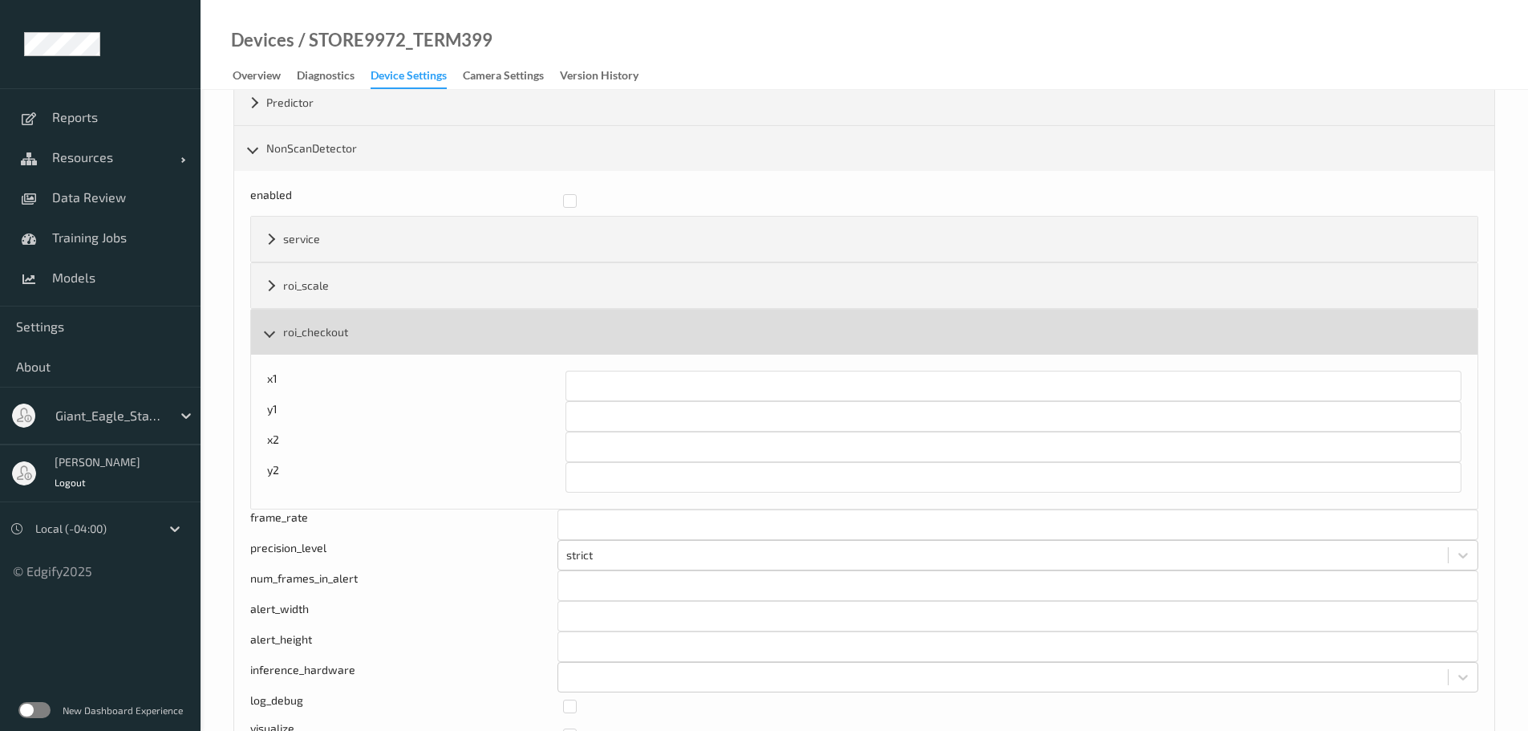
click at [273, 320] on div "roi_checkout" at bounding box center [864, 332] width 1227 height 45
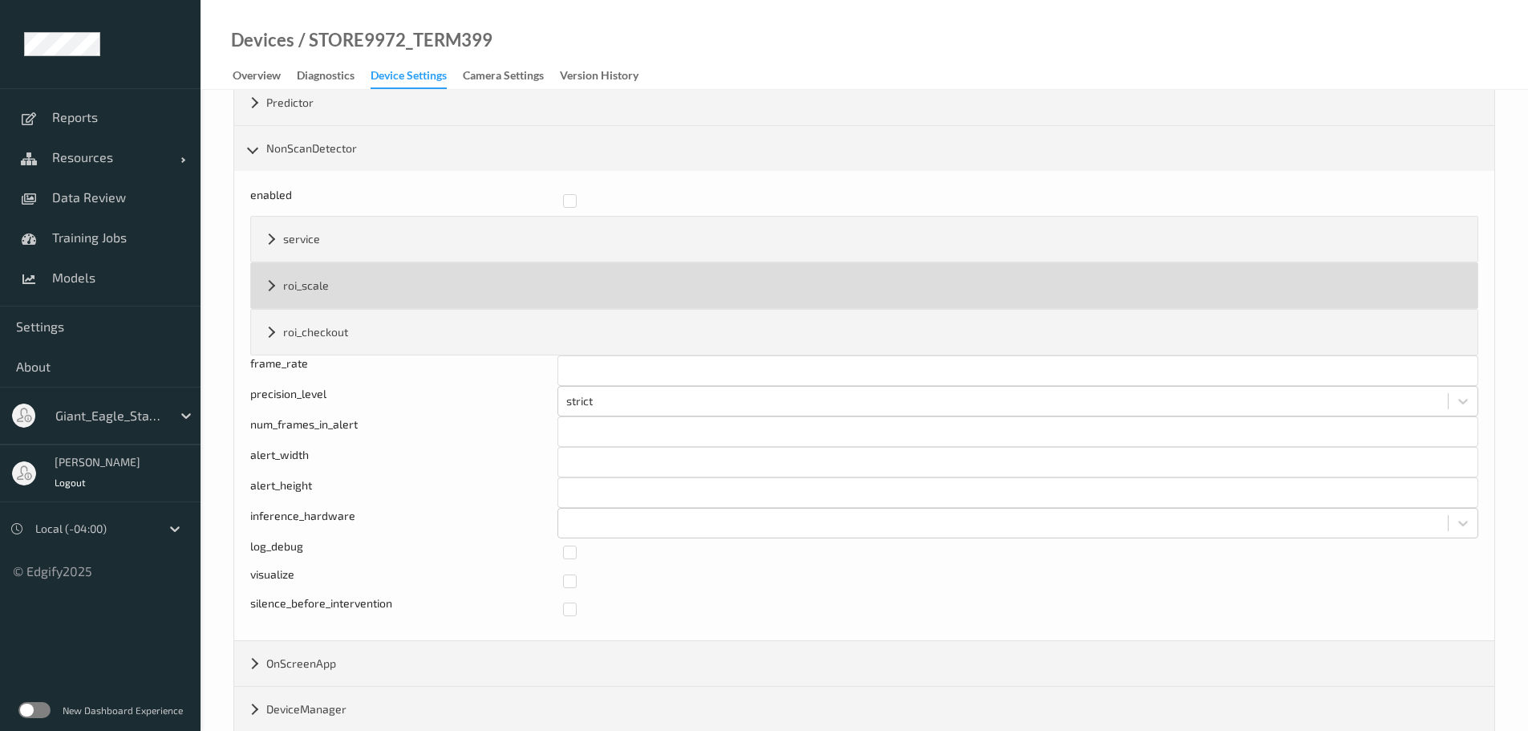
click at [266, 283] on div "roi_scale" at bounding box center [864, 285] width 1227 height 45
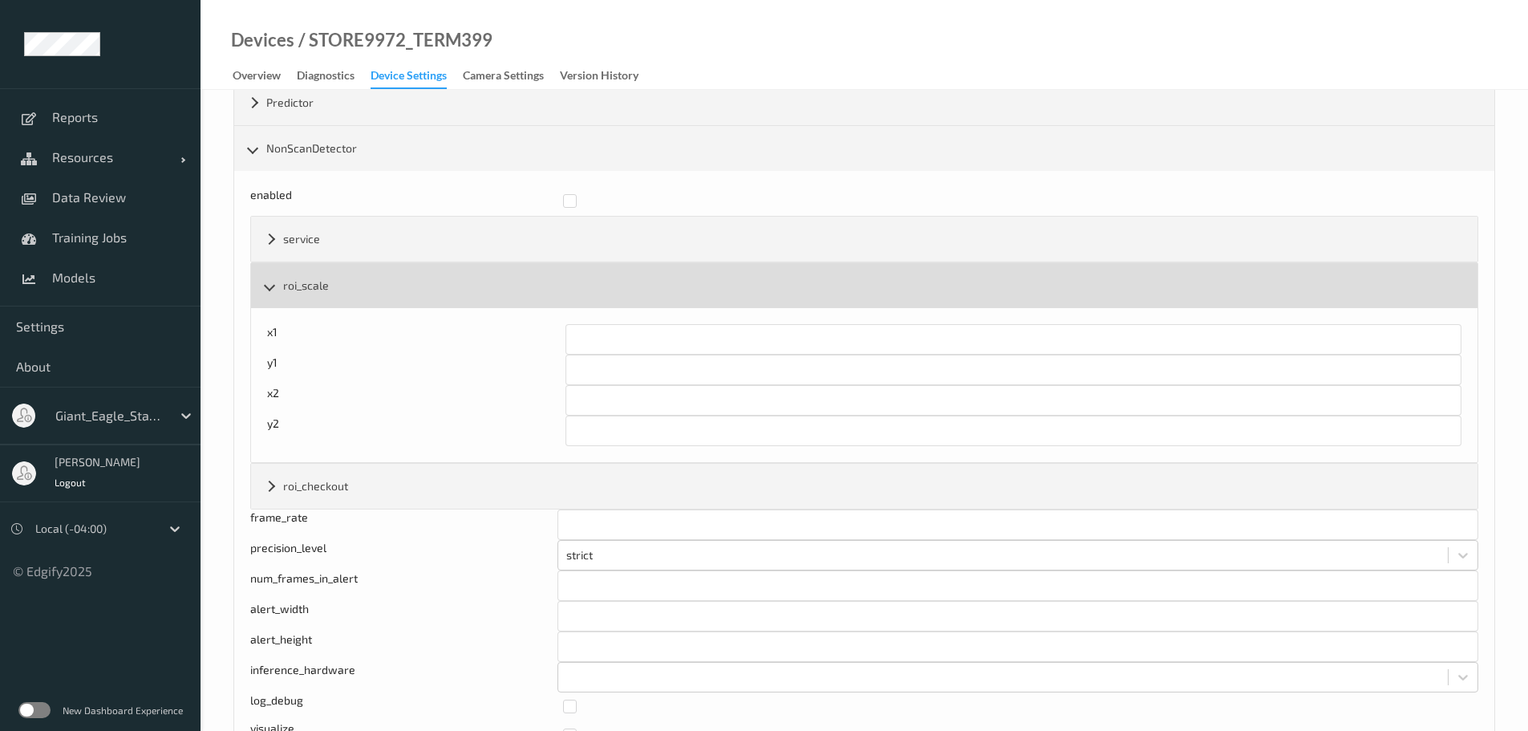
click at [266, 283] on div "roi_scale" at bounding box center [864, 285] width 1227 height 45
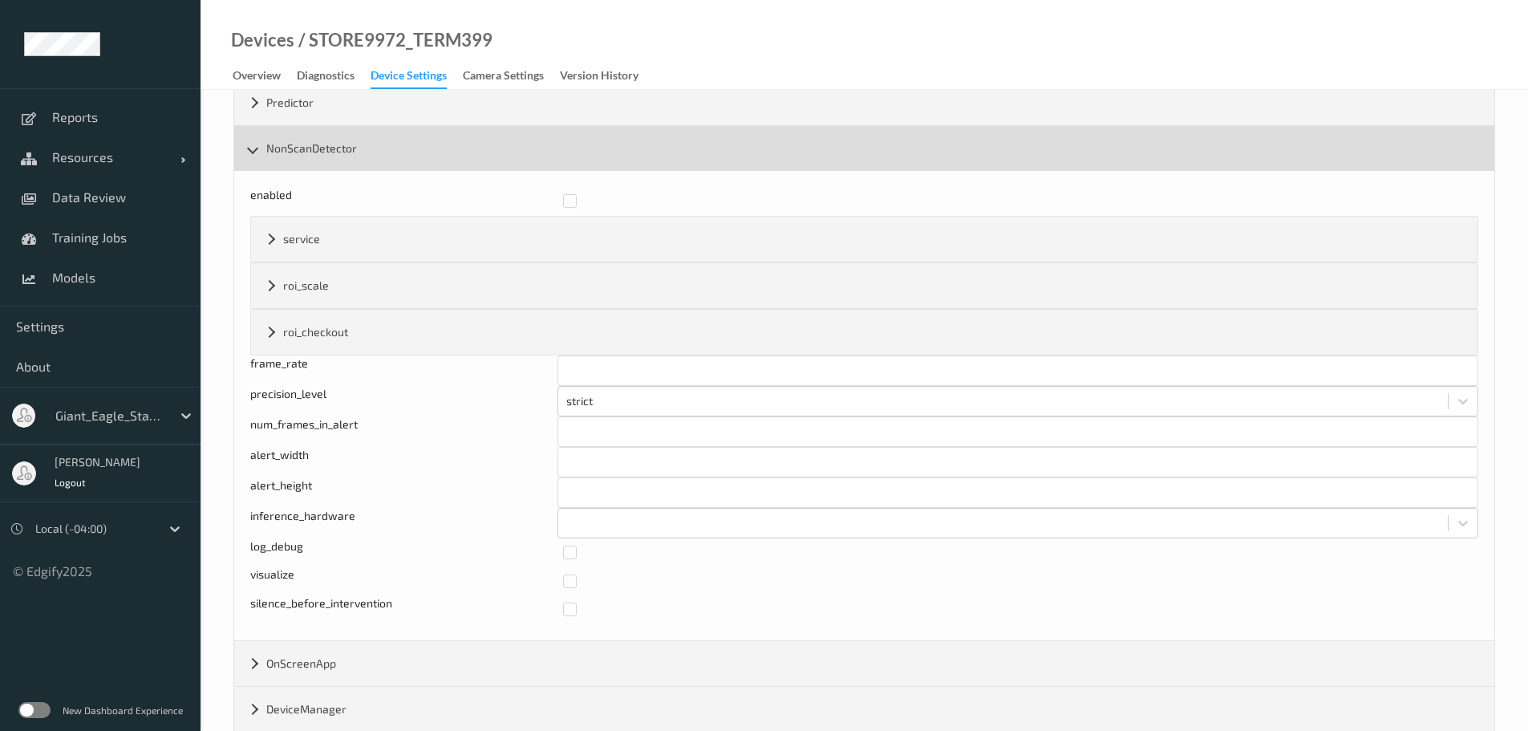
click at [257, 154] on div "NonScanDetector" at bounding box center [864, 148] width 1260 height 45
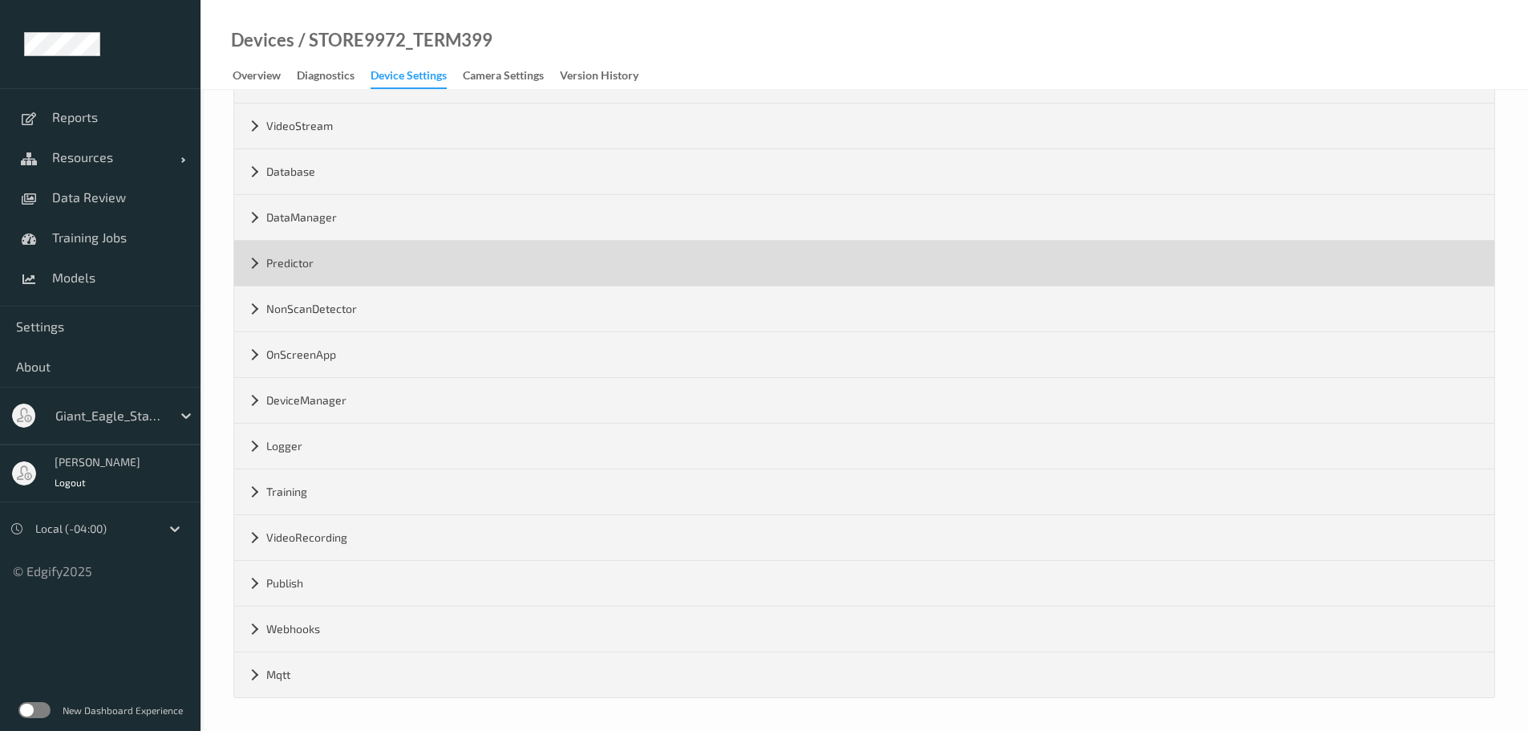
scroll to position [510, 0]
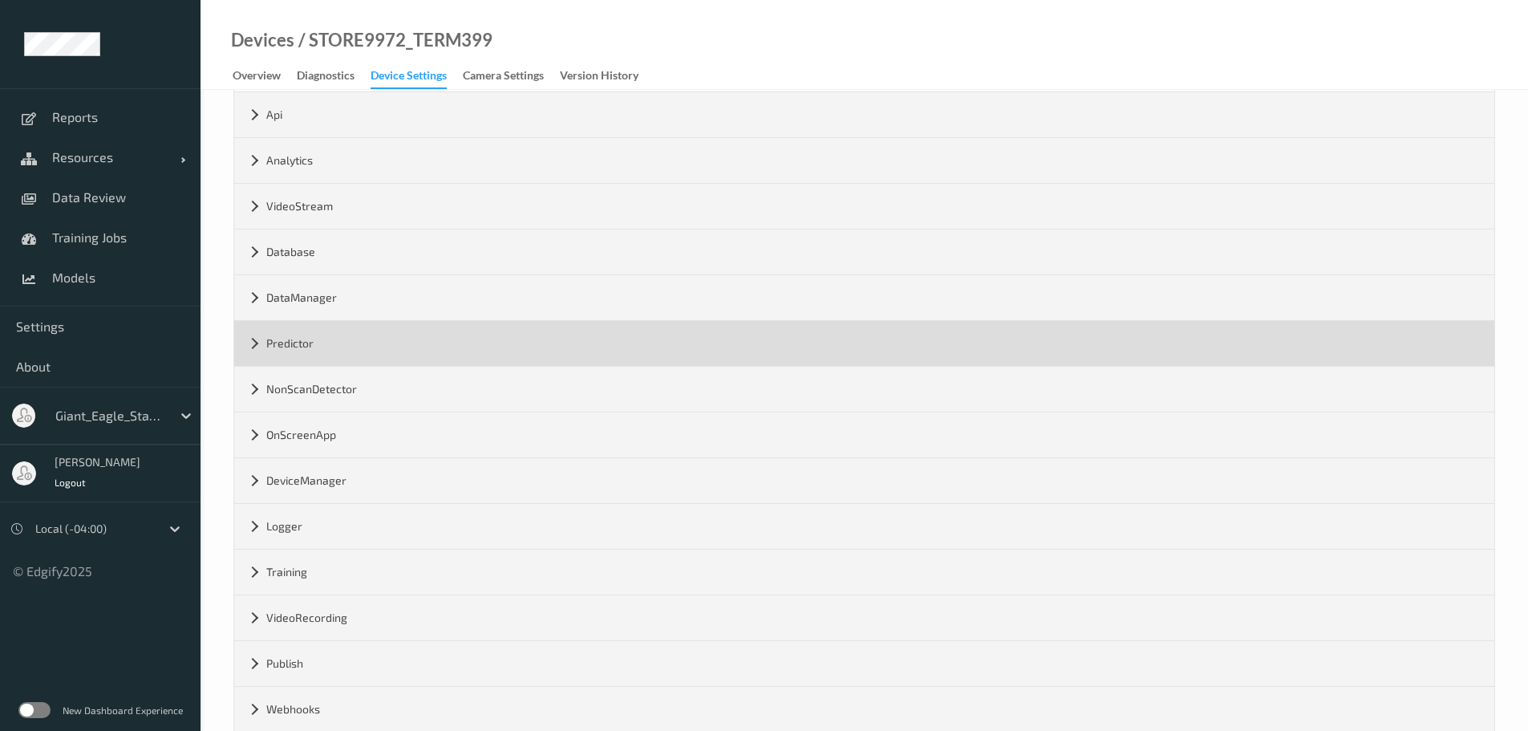
click at [262, 335] on div "Predictor" at bounding box center [864, 343] width 1260 height 45
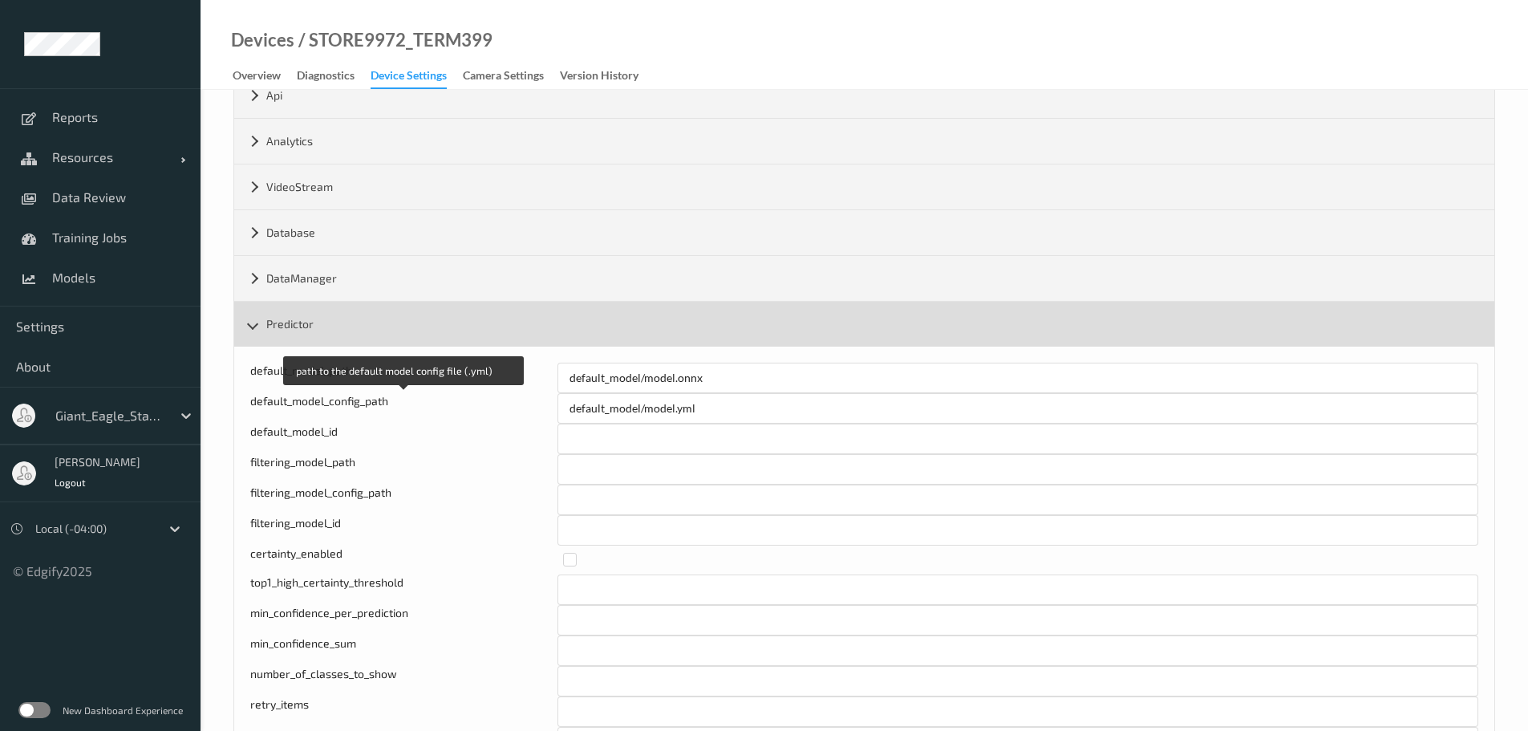
scroll to position [430, 0]
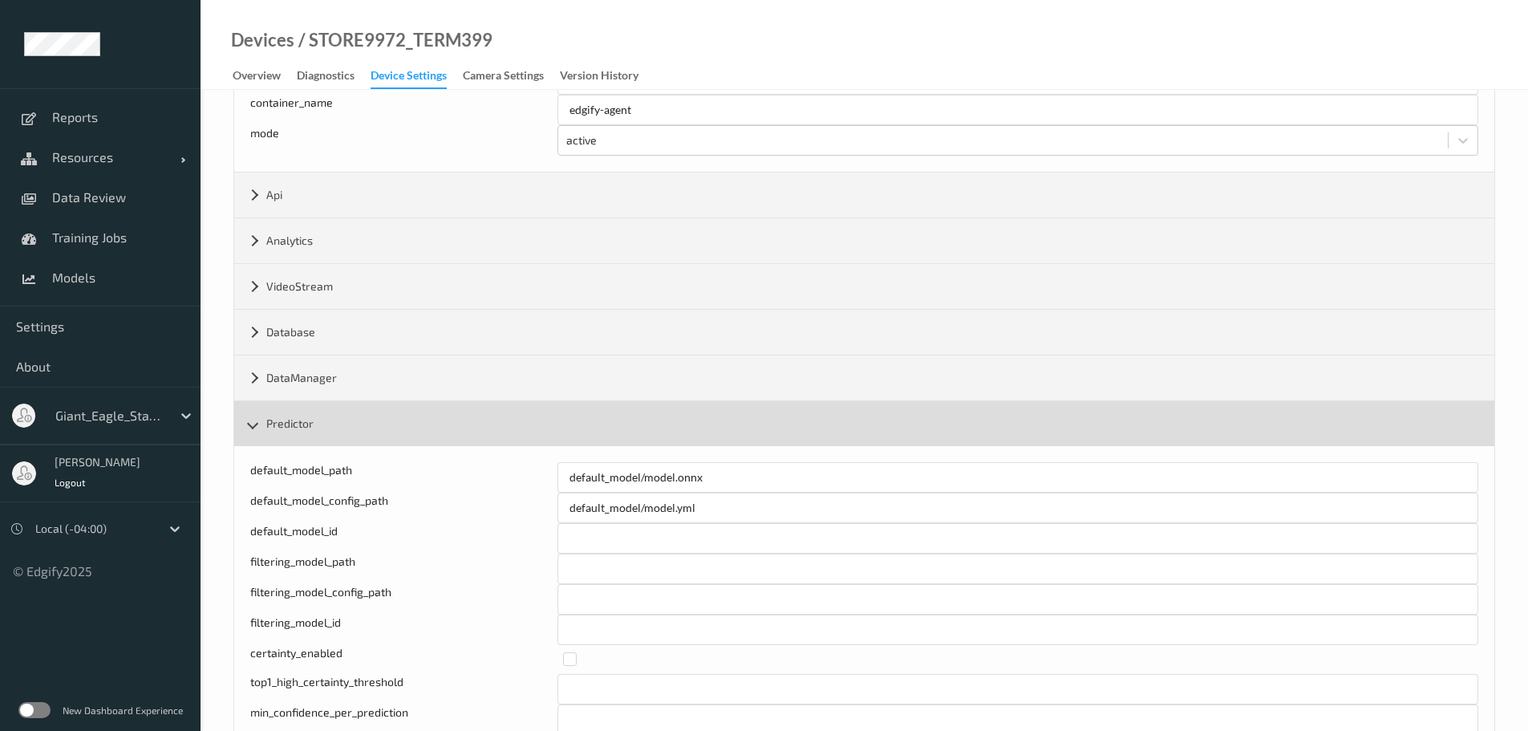
click at [251, 416] on div "Predictor" at bounding box center [864, 423] width 1260 height 45
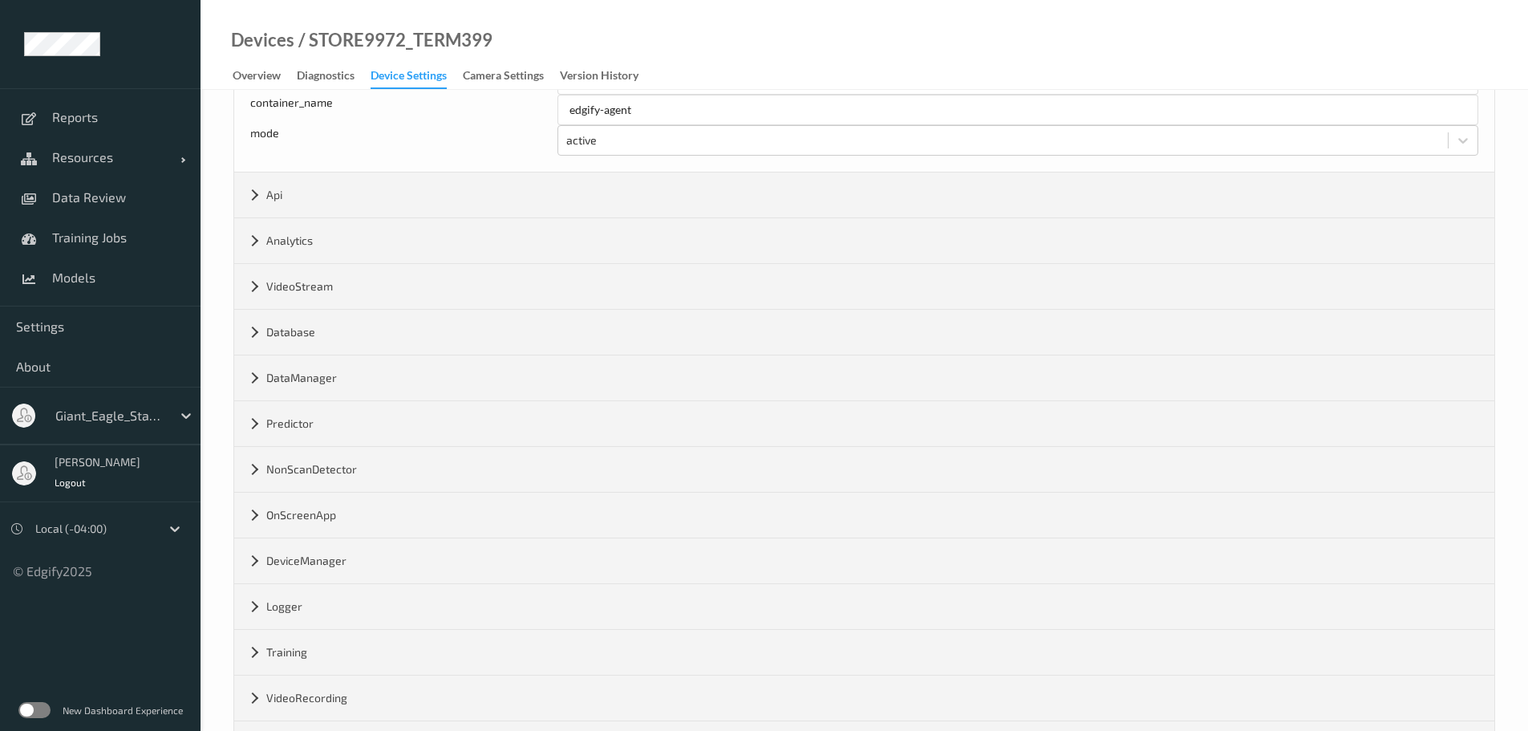
click at [1260, 46] on div "Devices / STORE9972_TERM399 Overview Diagnostics Device Settings Camera Setting…" at bounding box center [865, 45] width 1328 height 90
click at [1085, 73] on div "Devices / STORE9972_TERM399 Overview Diagnostics Device Settings Camera Setting…" at bounding box center [865, 45] width 1328 height 90
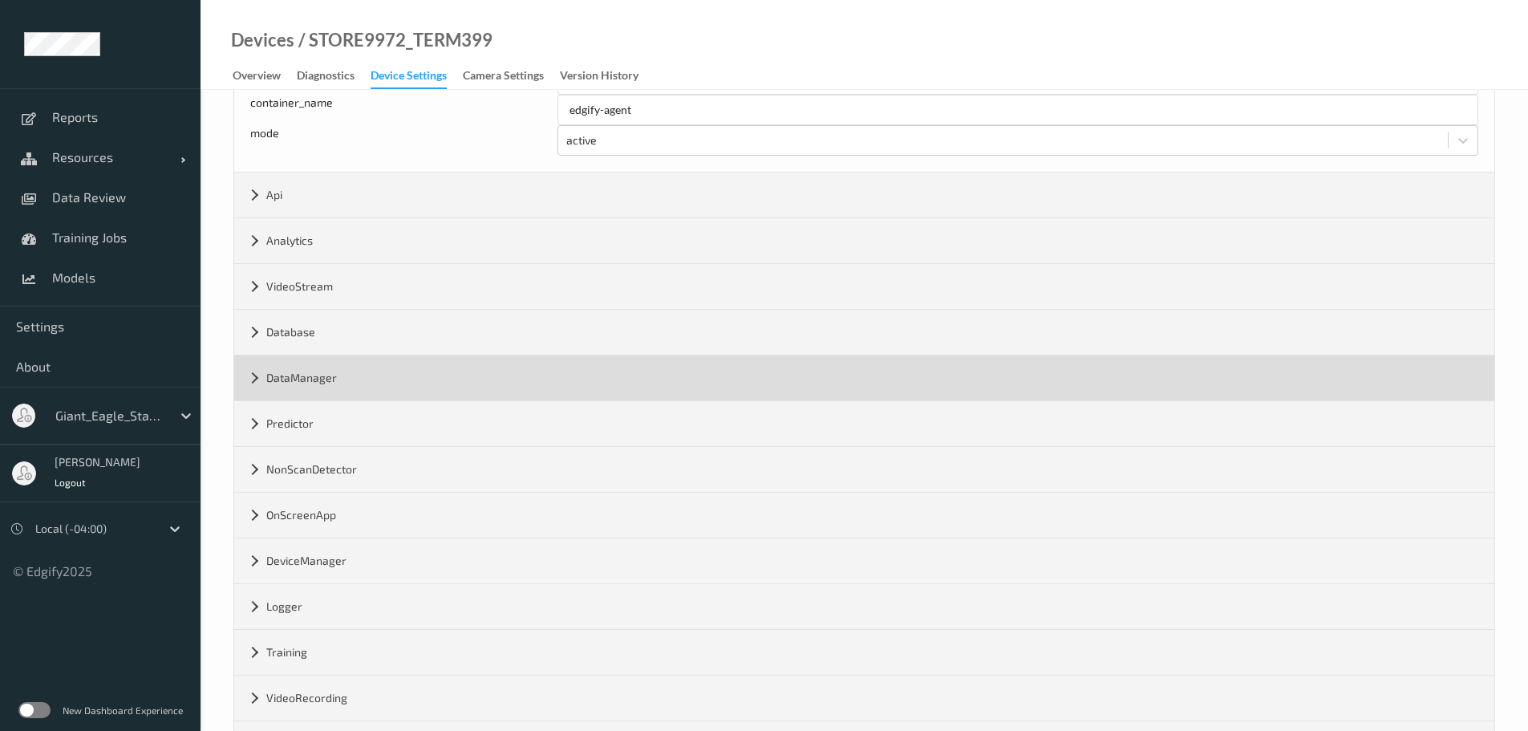
click at [254, 383] on div "DataManager" at bounding box center [864, 377] width 1260 height 45
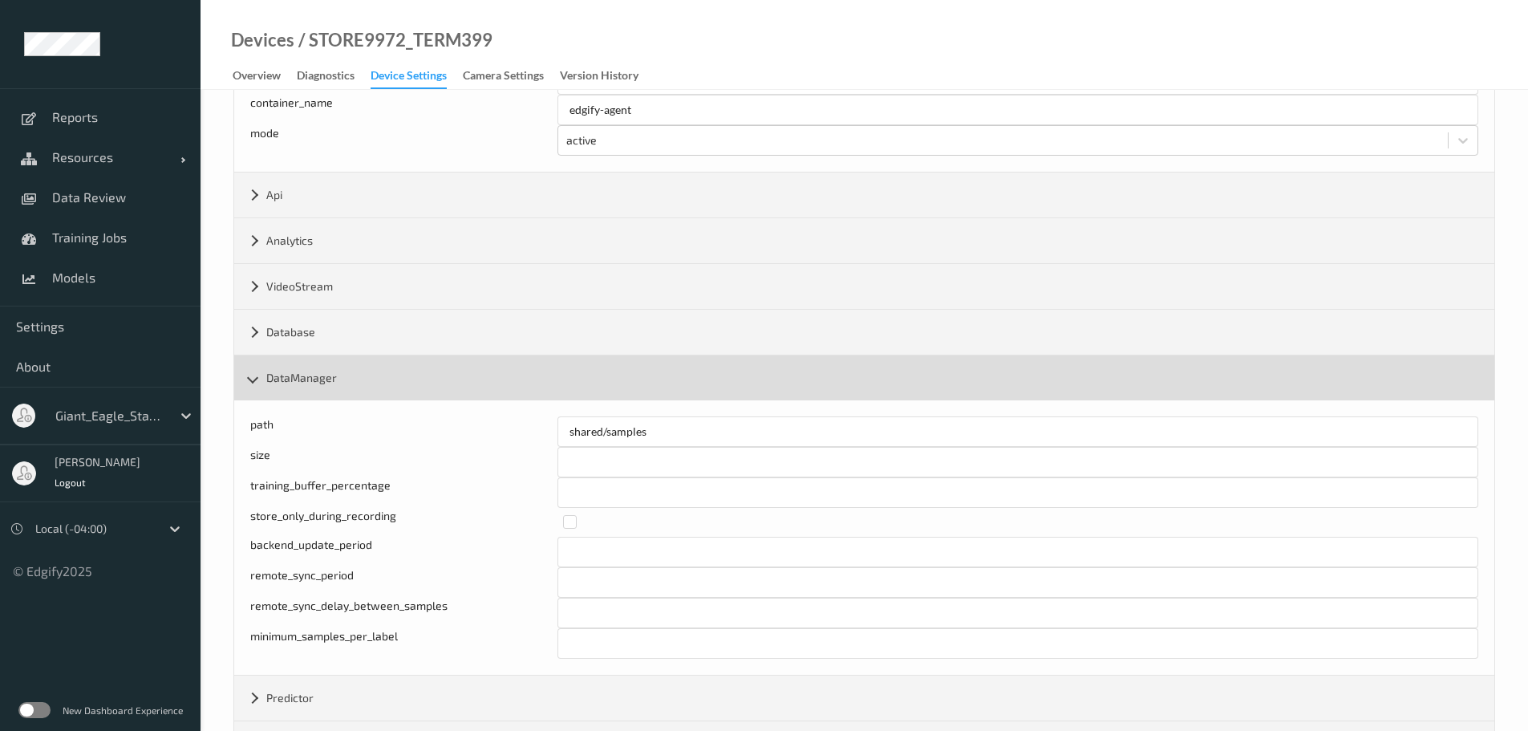
click at [254, 383] on div "DataManager" at bounding box center [864, 377] width 1260 height 45
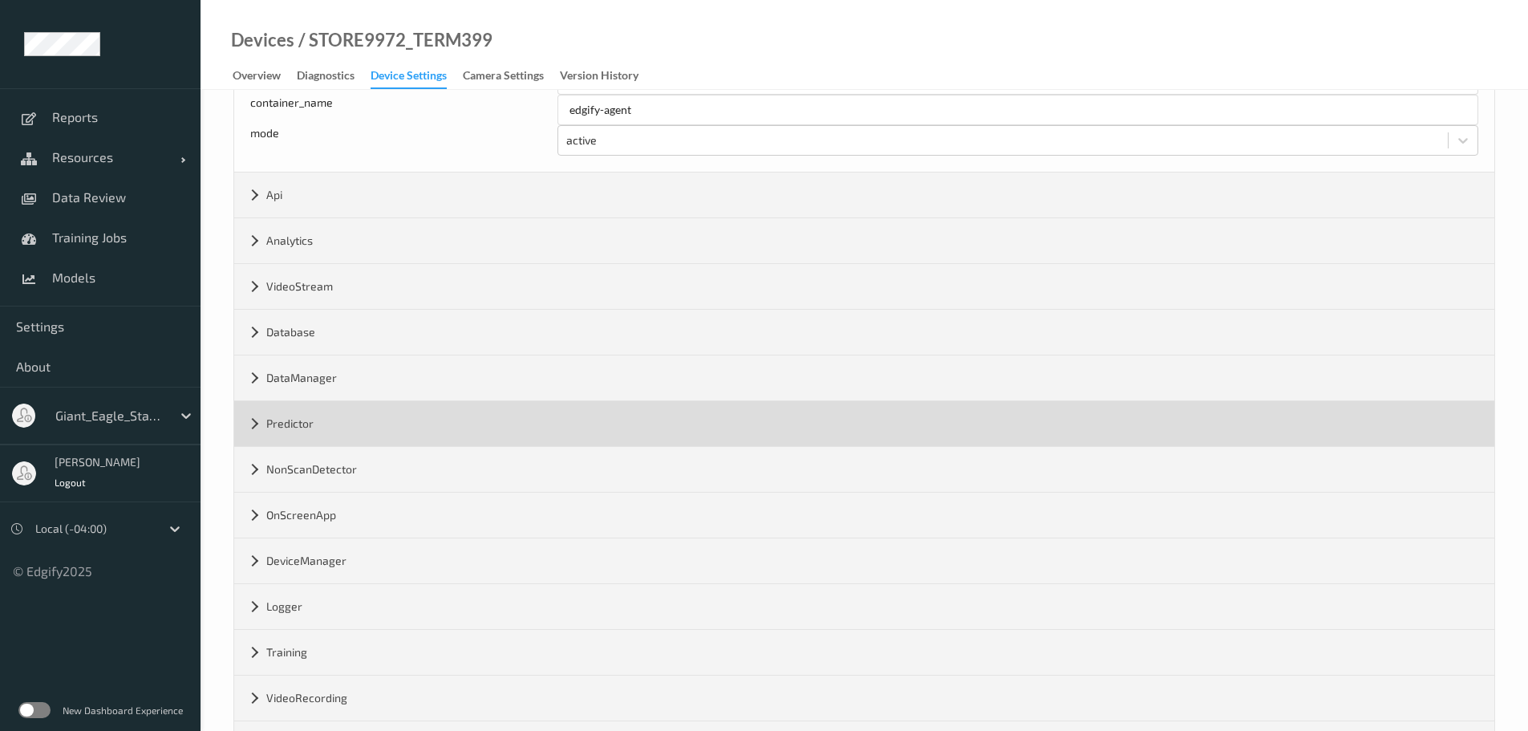
click at [253, 427] on div "Predictor" at bounding box center [864, 423] width 1260 height 45
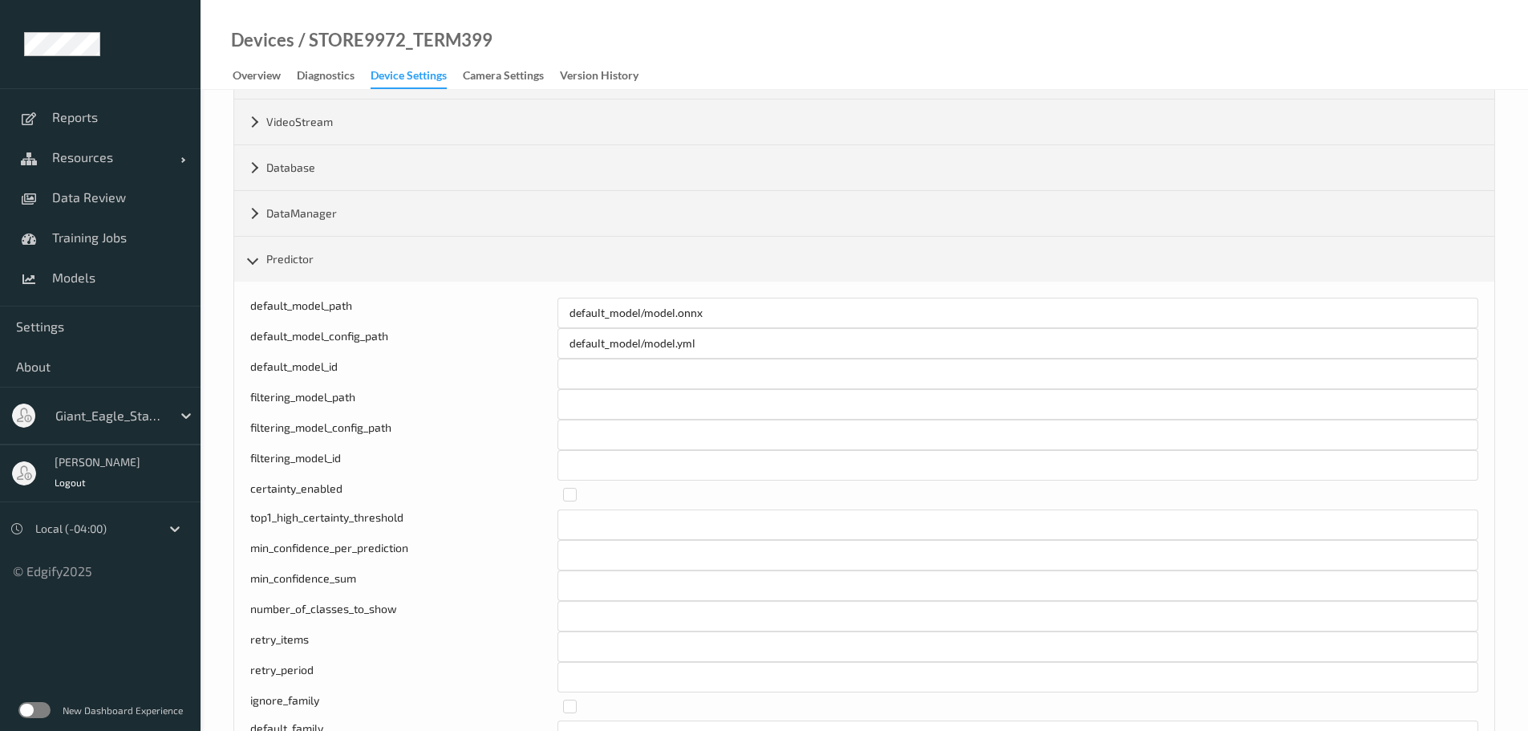
scroll to position [590, 0]
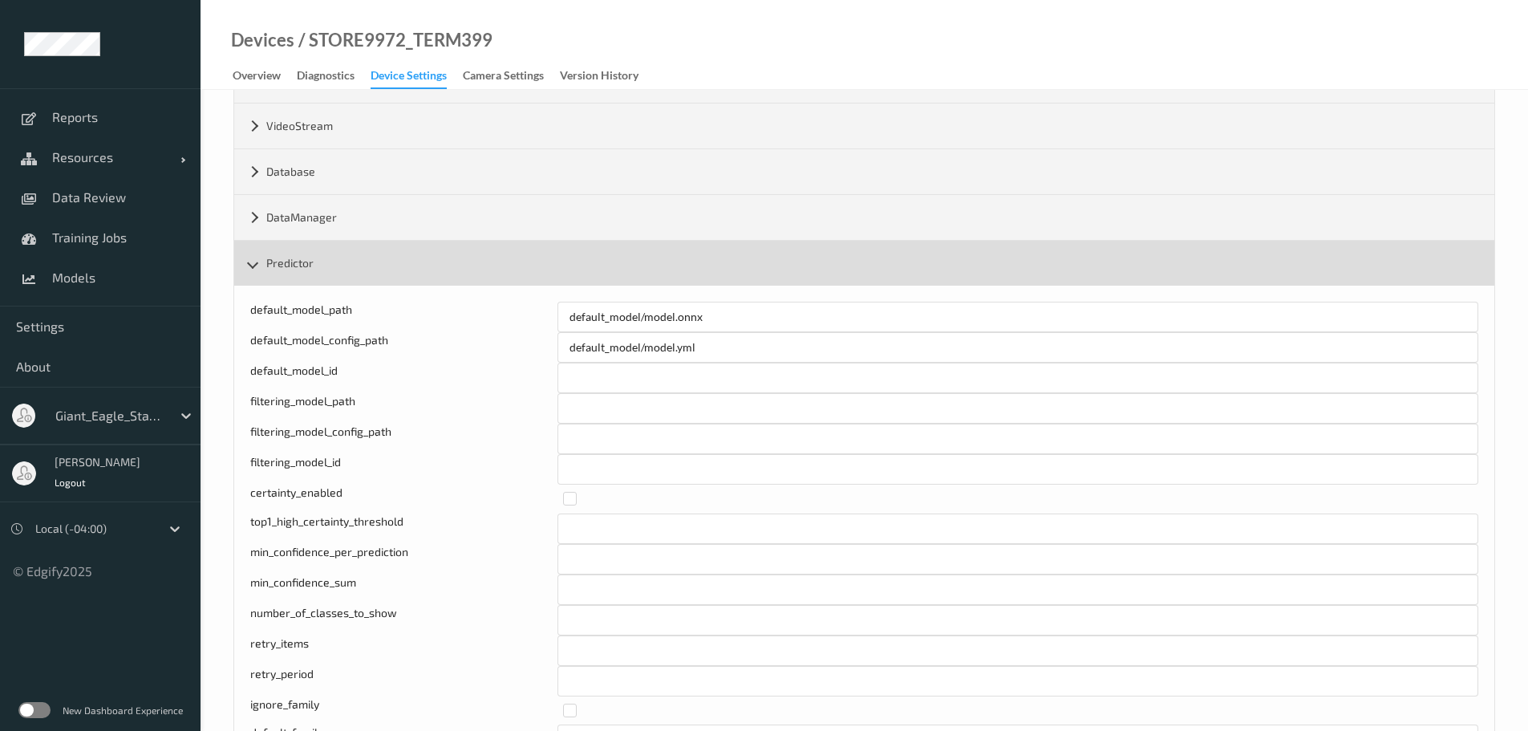
click at [258, 265] on div "Predictor" at bounding box center [864, 263] width 1260 height 45
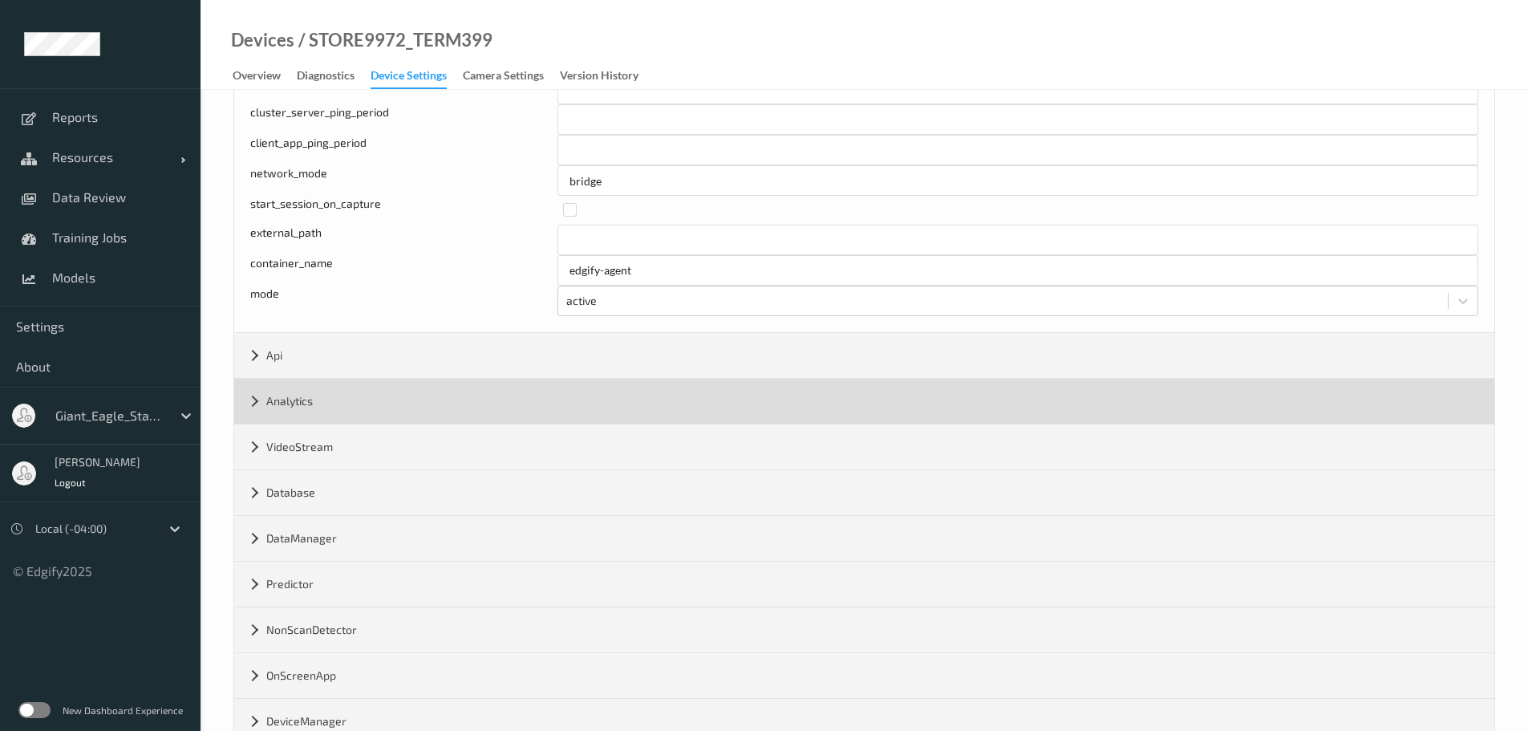
scroll to position [350, 0]
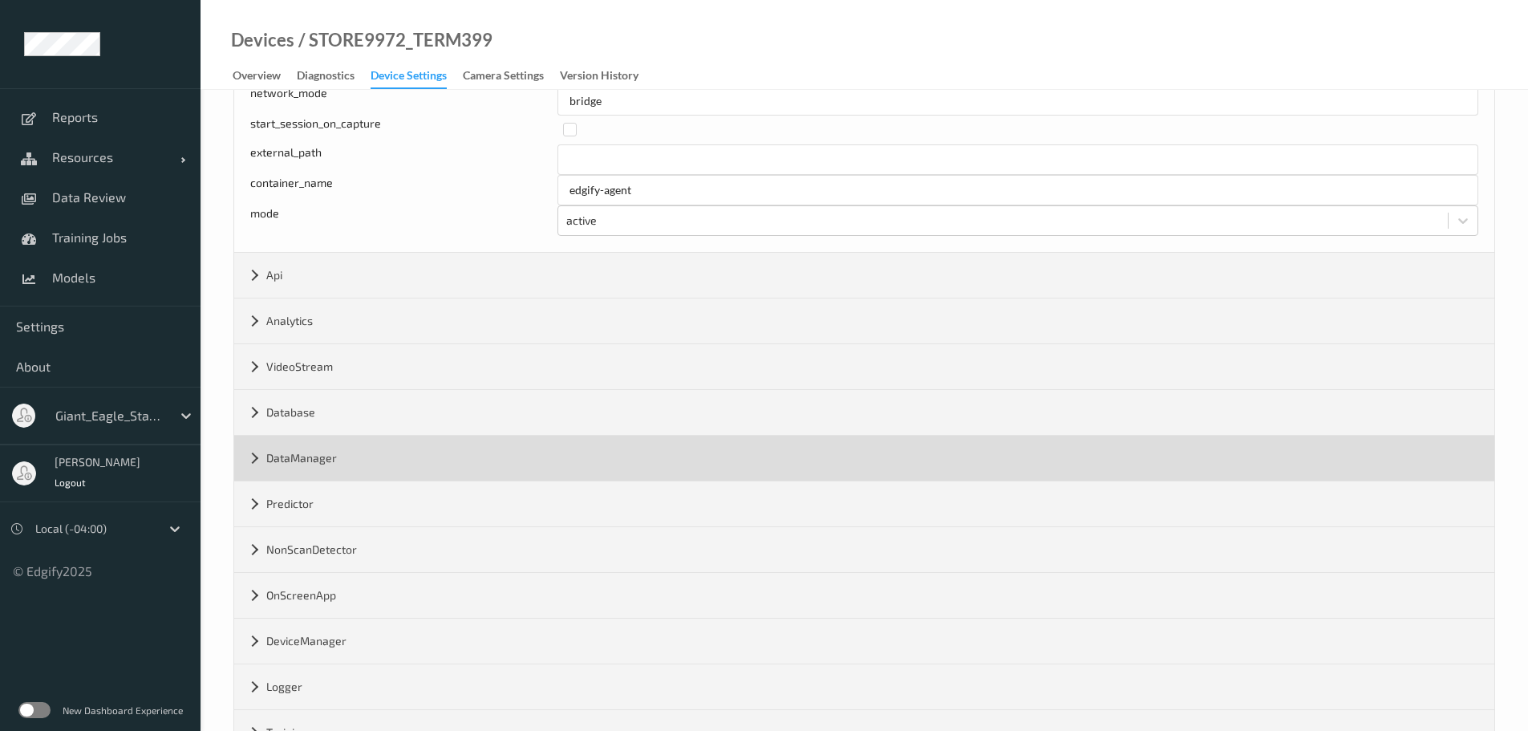
click at [248, 463] on div "DataManager" at bounding box center [864, 458] width 1260 height 45
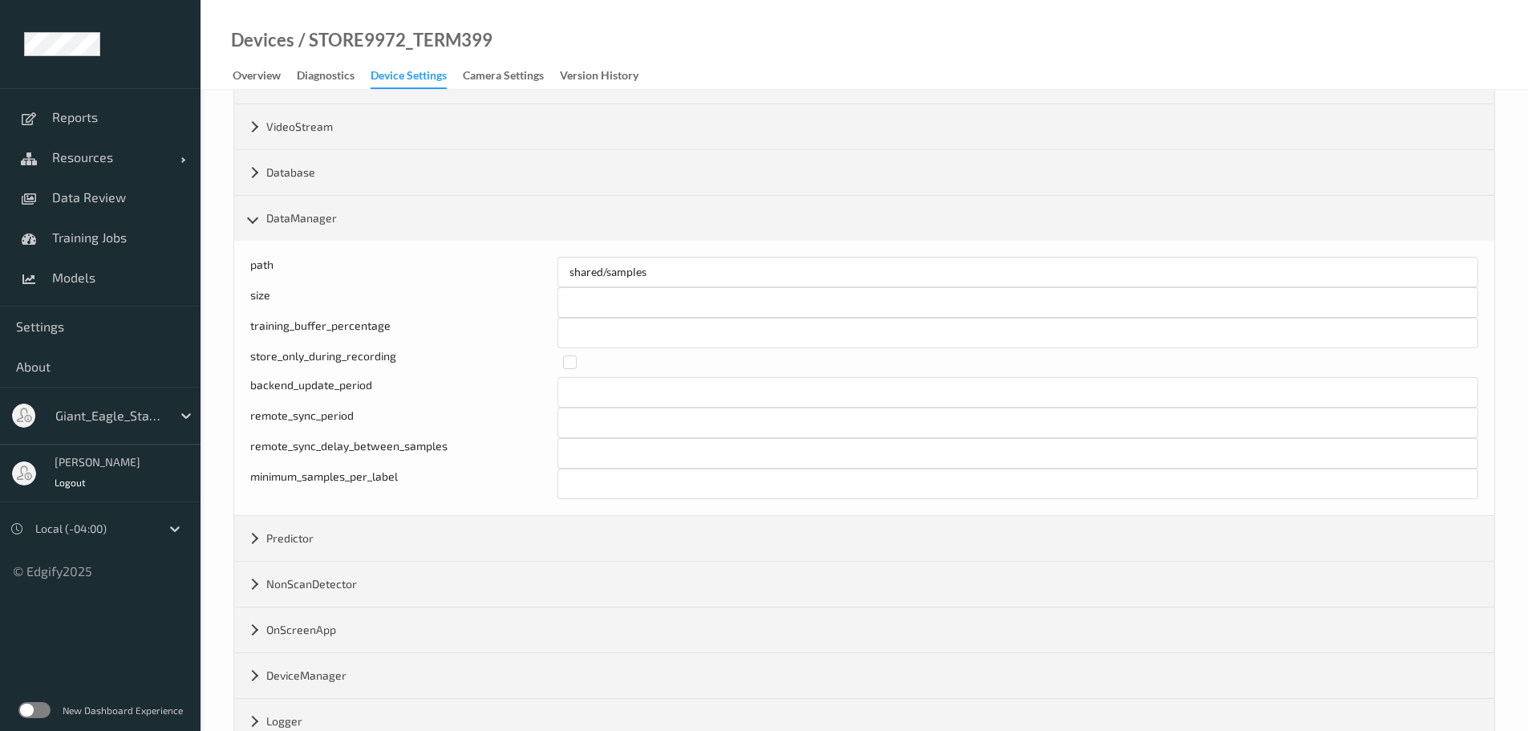
scroll to position [590, 0]
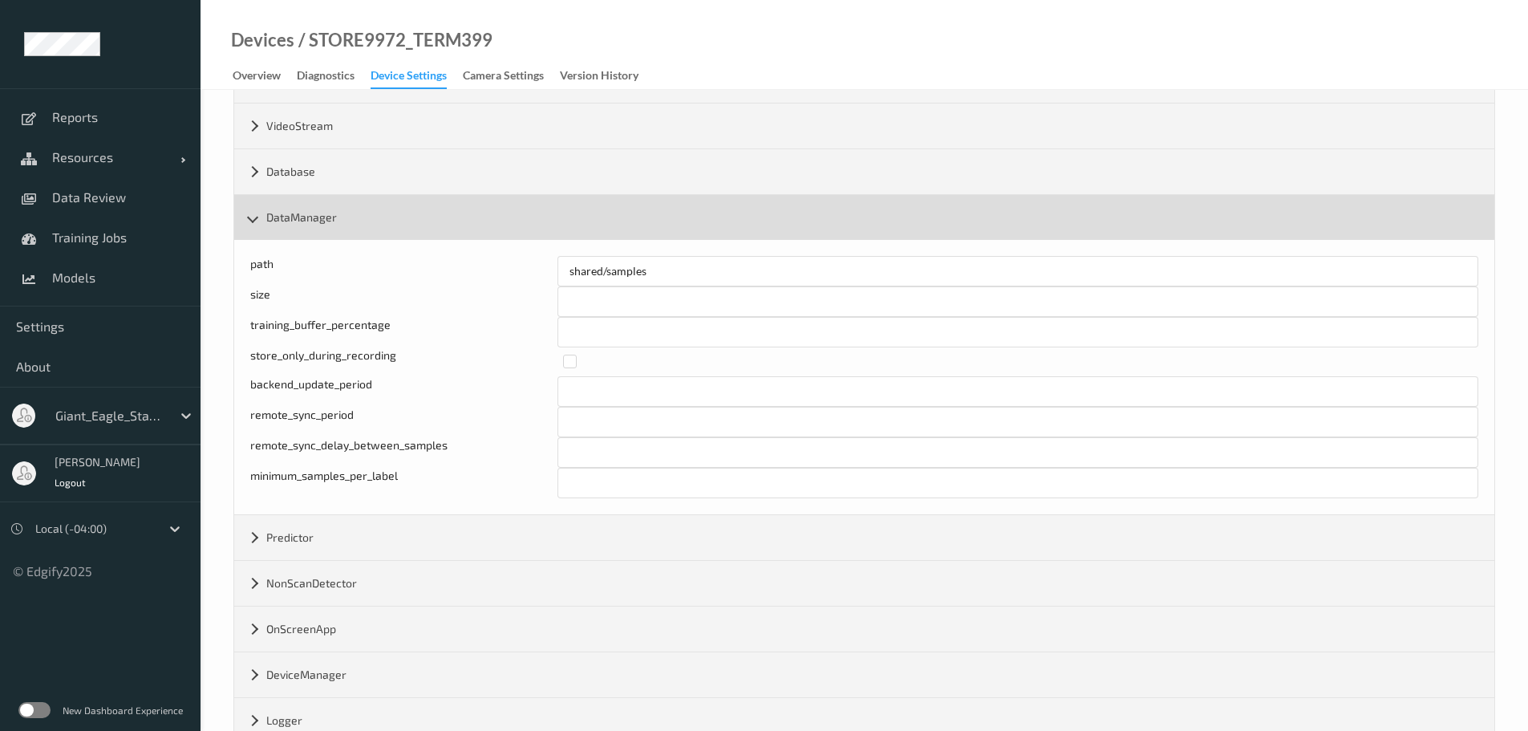
click at [244, 221] on div "DataManager" at bounding box center [864, 217] width 1260 height 45
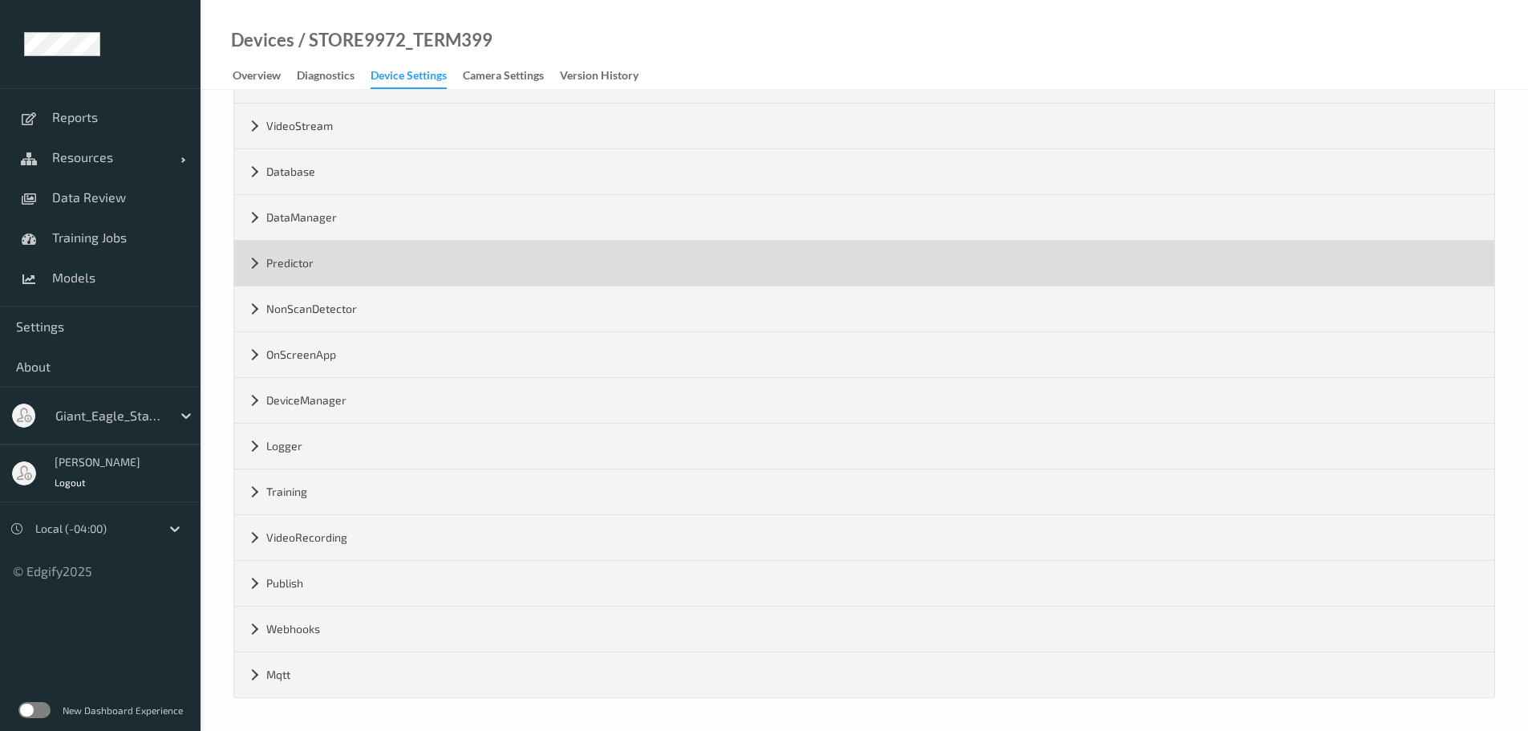
click at [247, 255] on div "Predictor" at bounding box center [864, 263] width 1260 height 45
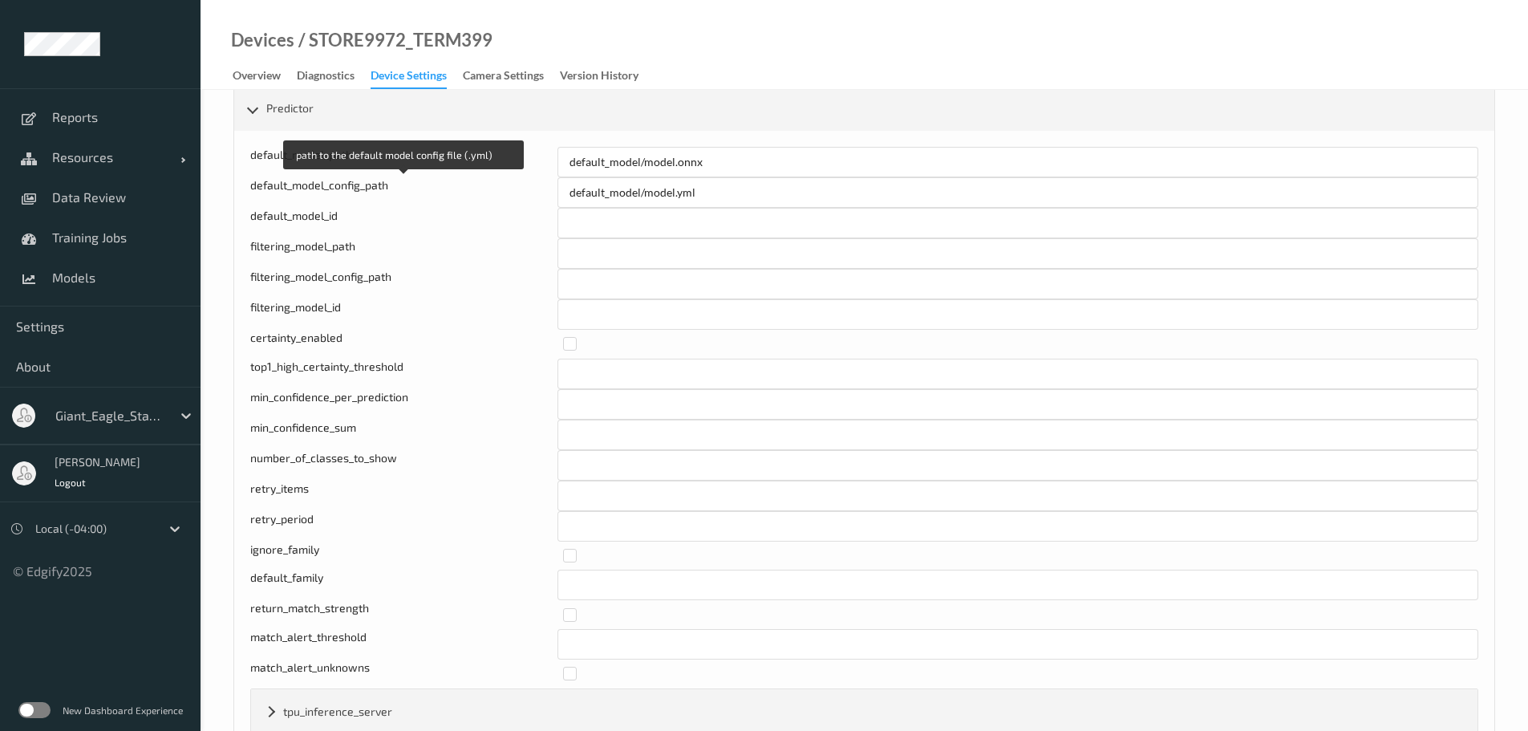
scroll to position [911, 0]
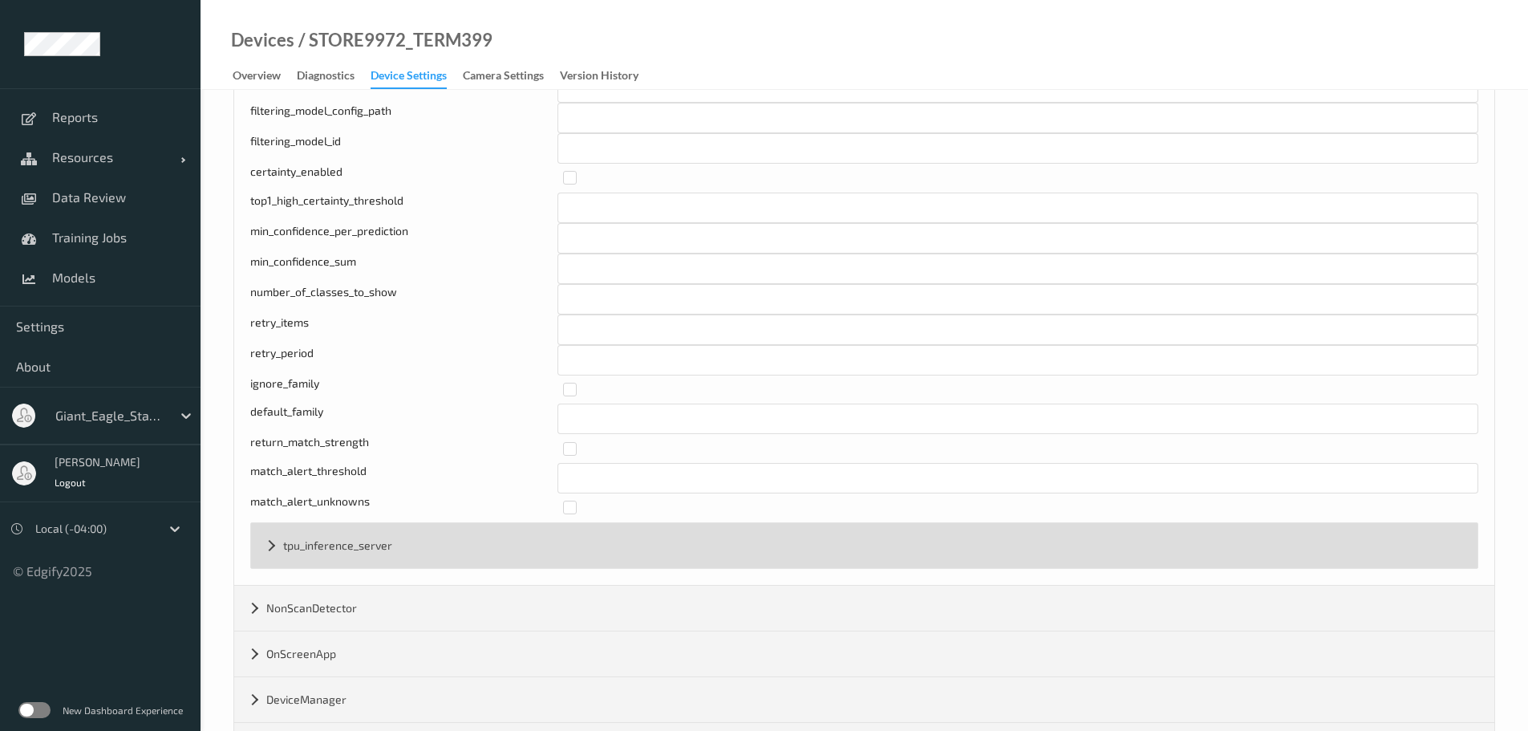
click at [264, 548] on div "tpu_inference_server" at bounding box center [864, 545] width 1227 height 45
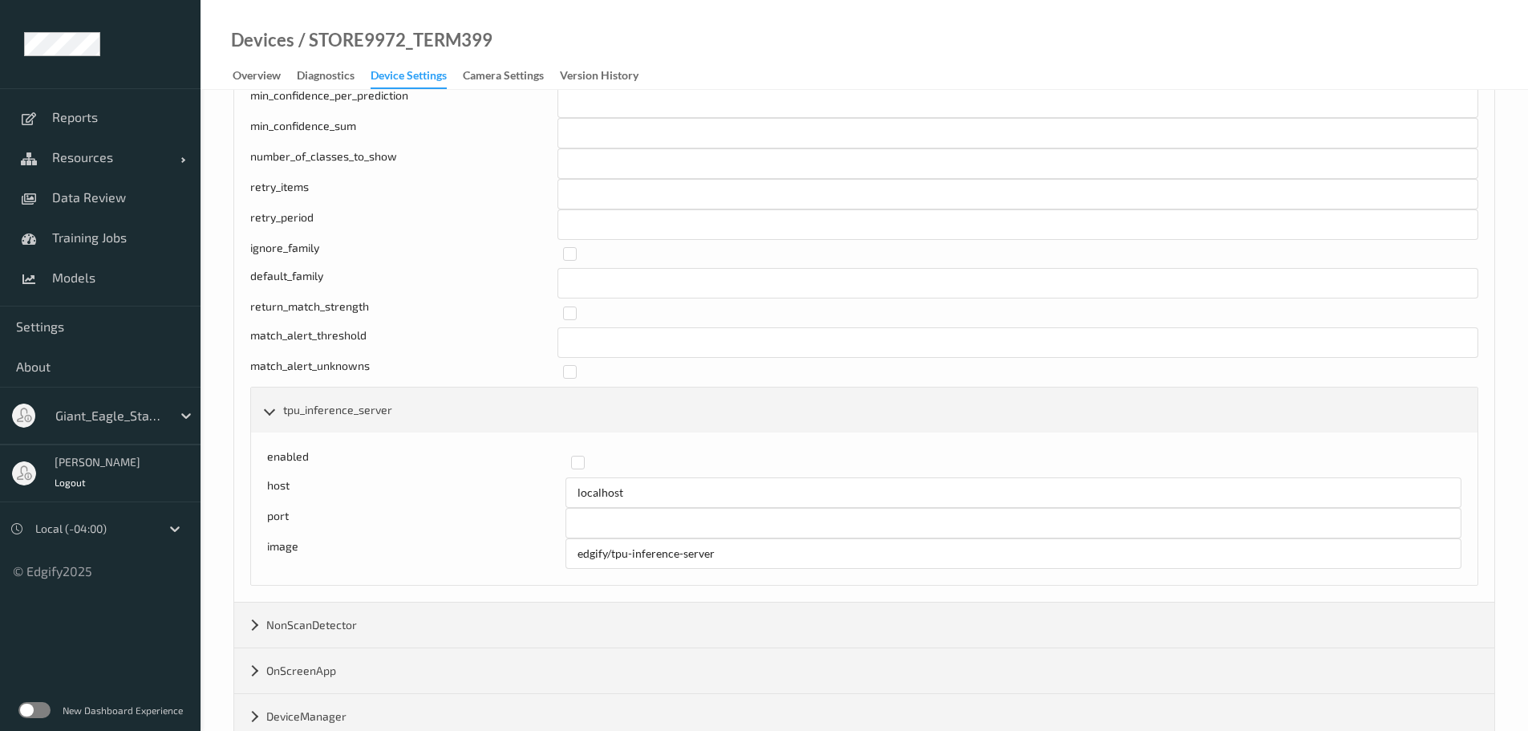
scroll to position [992, 0]
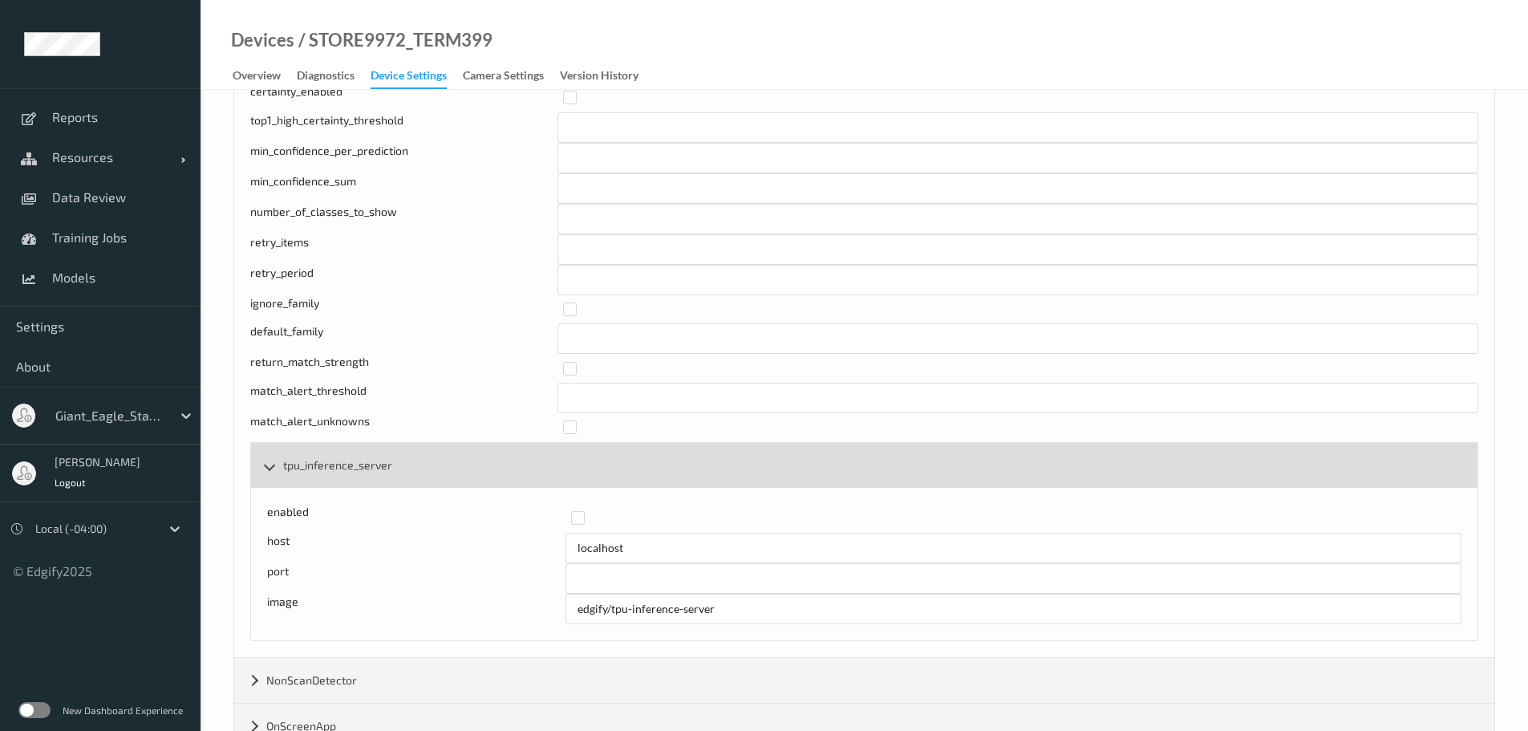
click at [274, 466] on div "tpu_inference_server" at bounding box center [864, 465] width 1227 height 45
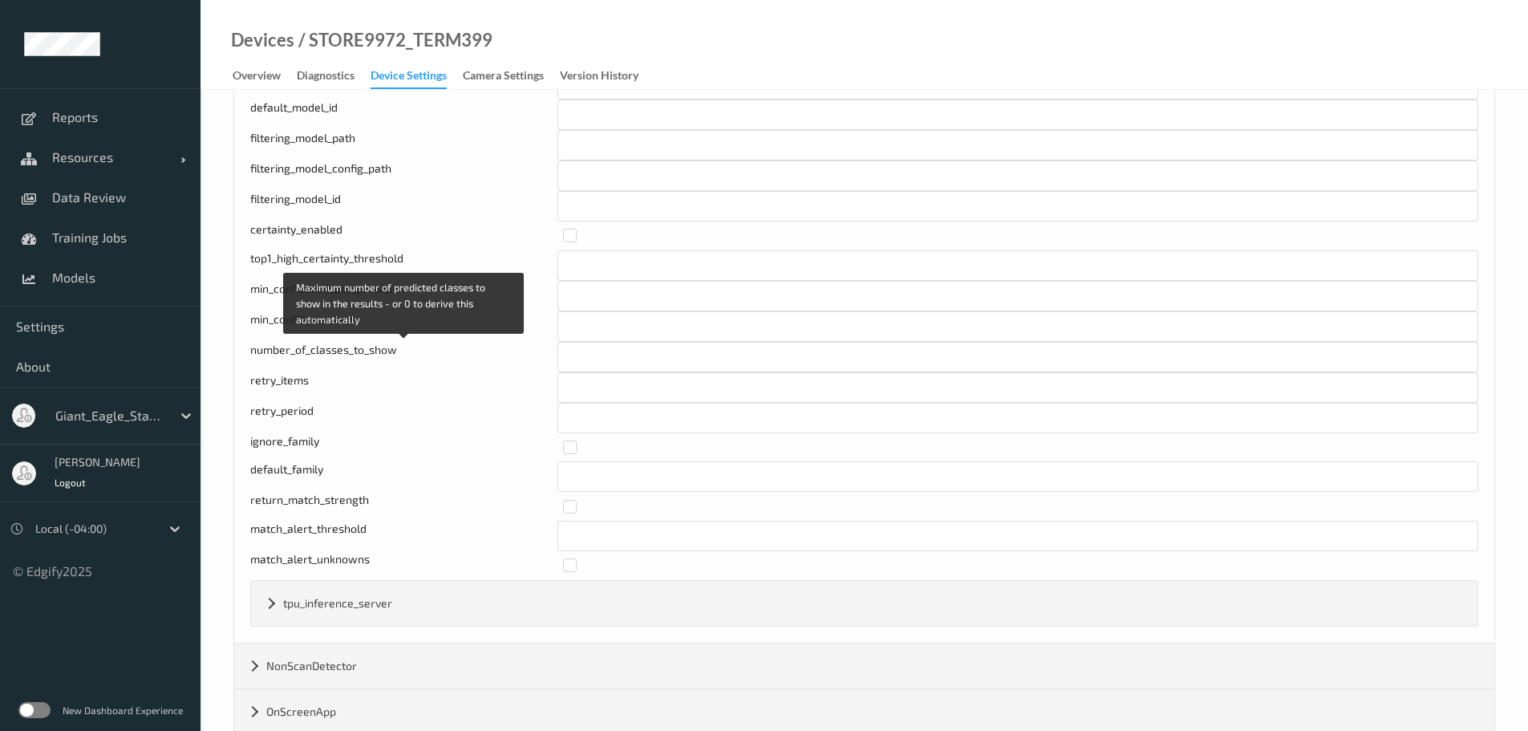
scroll to position [671, 0]
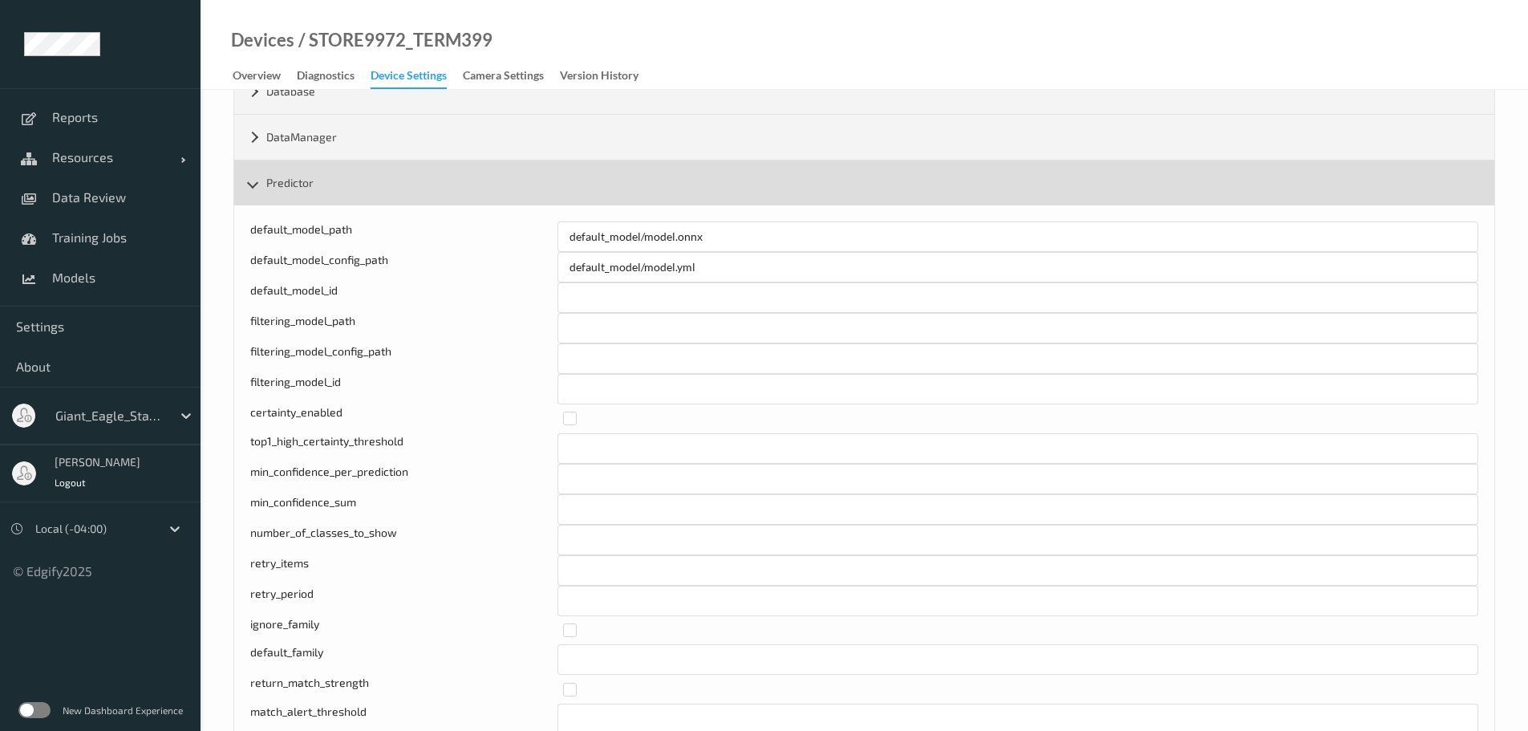
click at [259, 194] on div "Predictor" at bounding box center [864, 182] width 1260 height 45
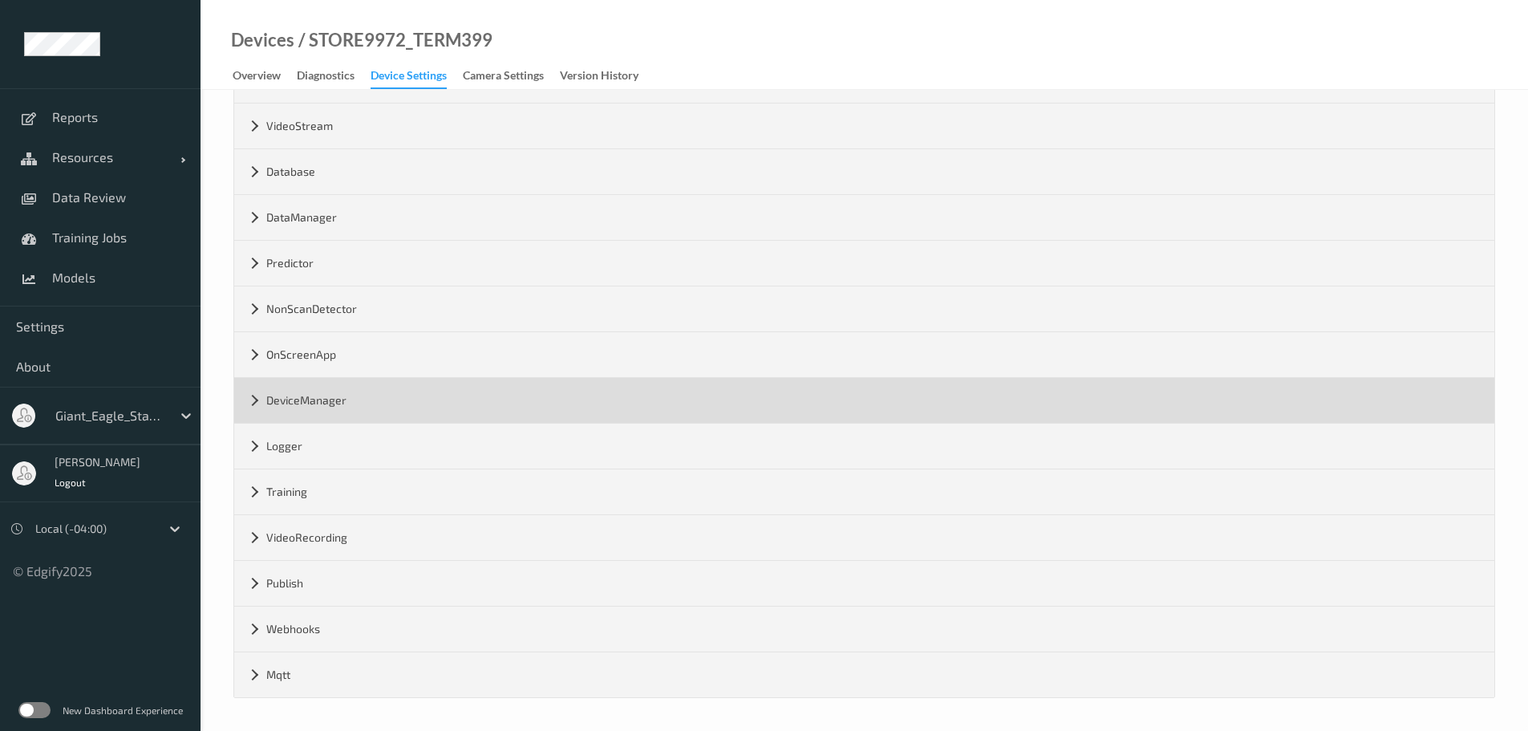
click at [249, 393] on div "DeviceManager" at bounding box center [864, 400] width 1260 height 45
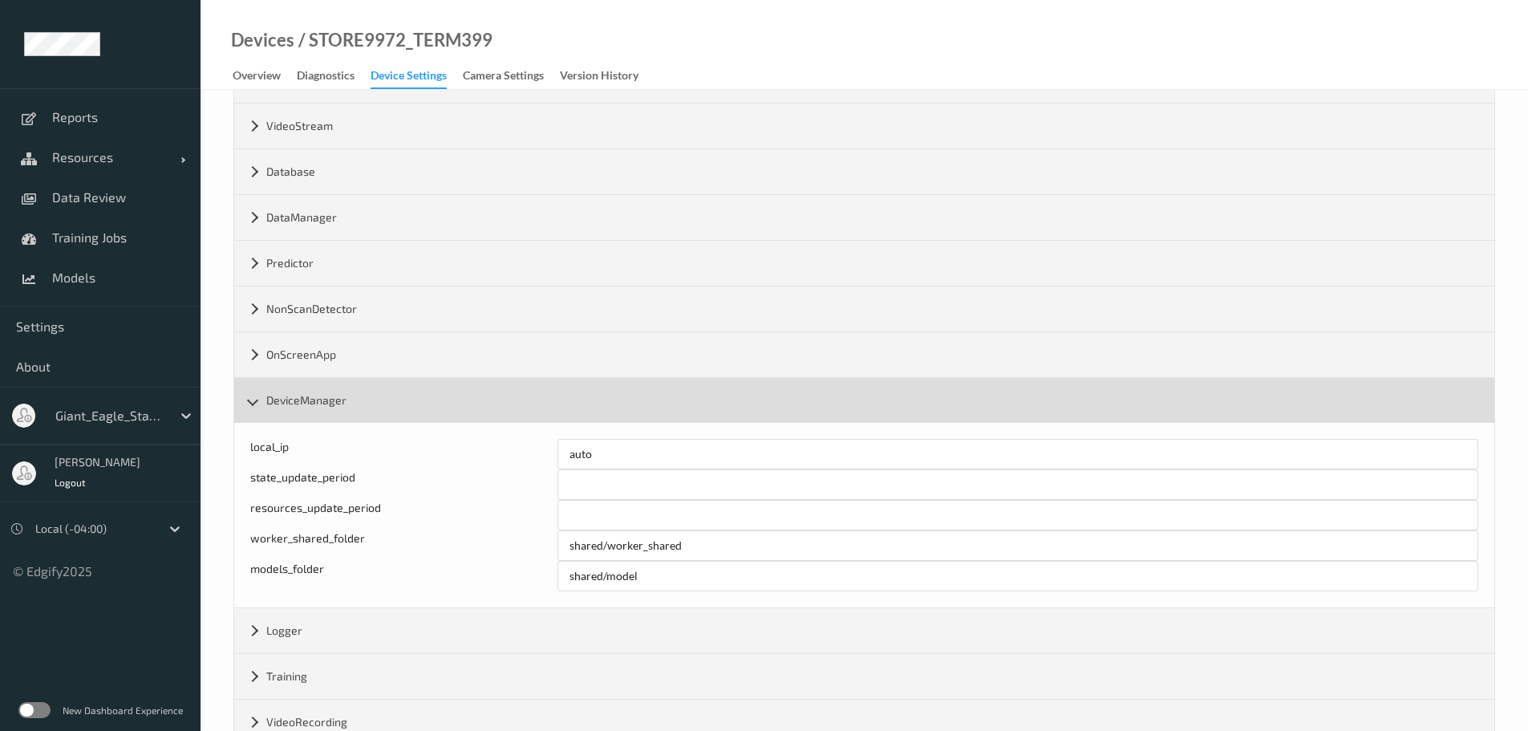
click at [249, 393] on div "DeviceManager" at bounding box center [864, 400] width 1260 height 45
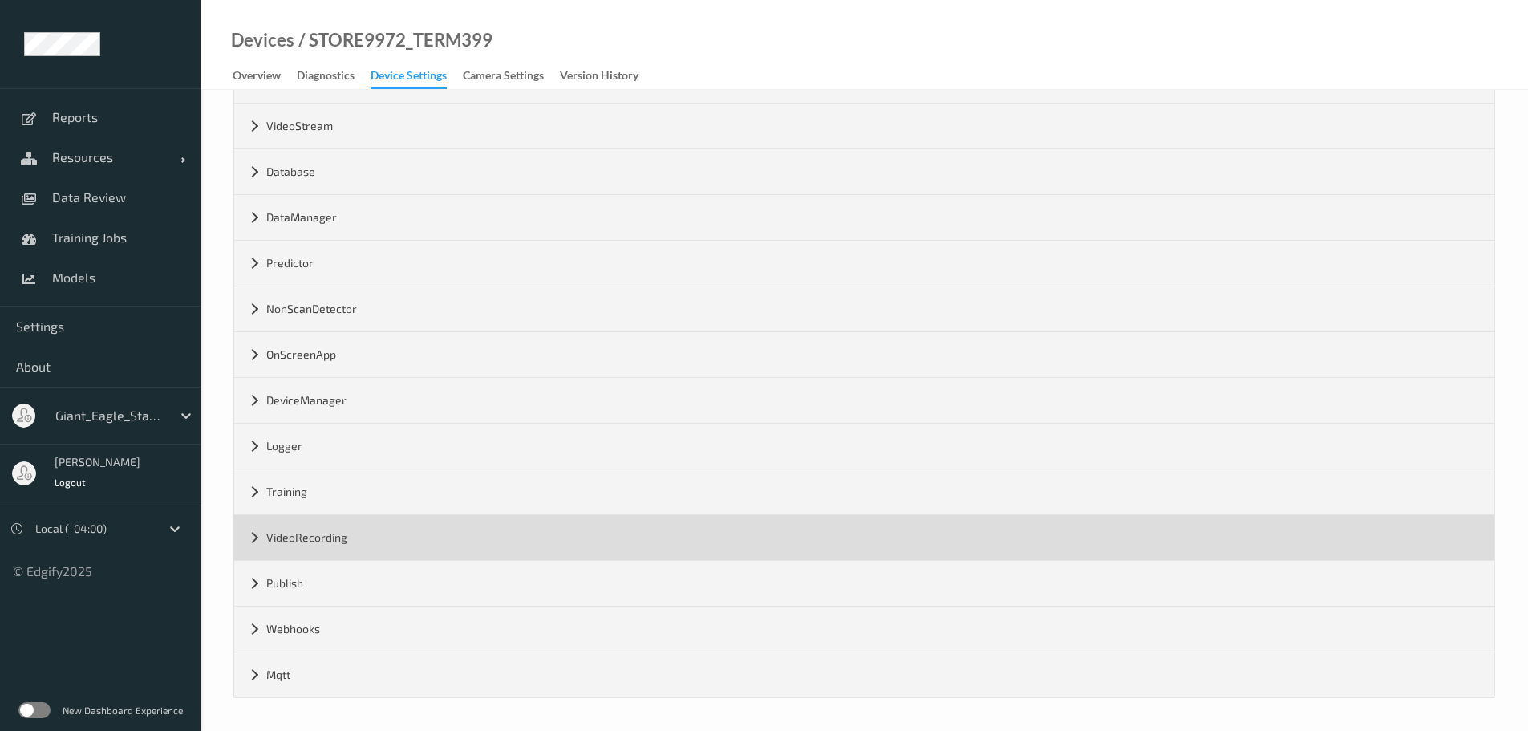
click at [249, 542] on div "VideoRecording" at bounding box center [864, 537] width 1260 height 45
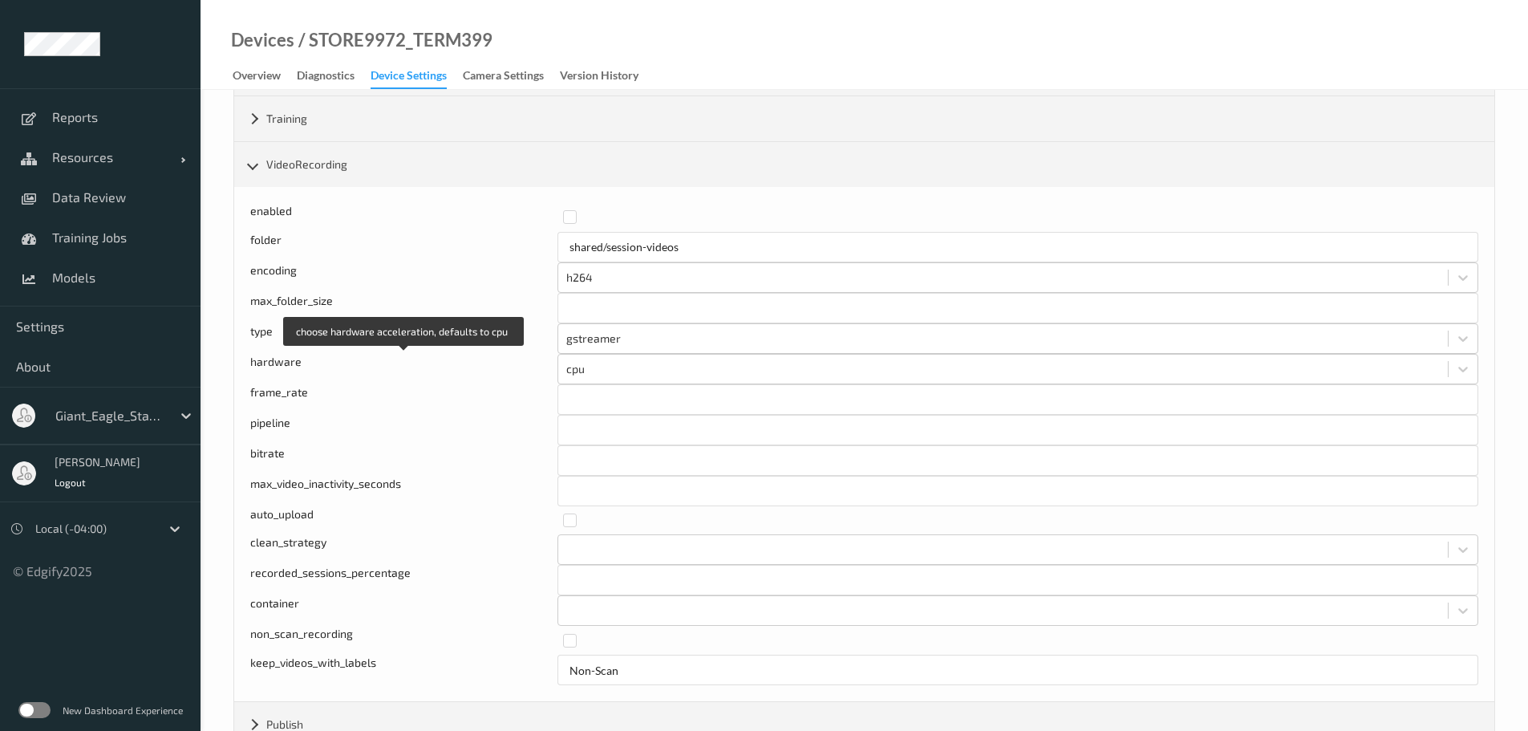
scroll to position [992, 0]
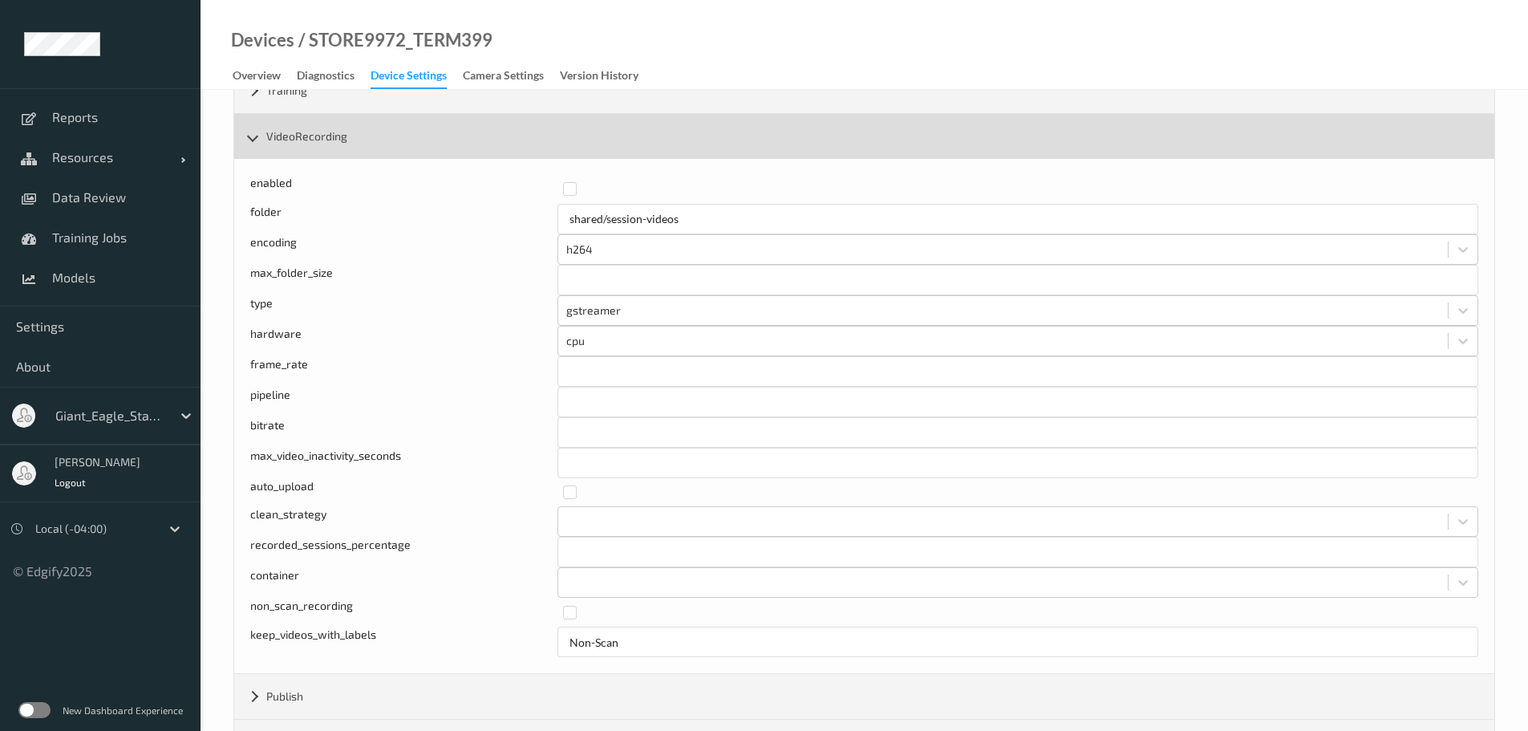
click at [250, 137] on div "VideoRecording" at bounding box center [864, 136] width 1260 height 45
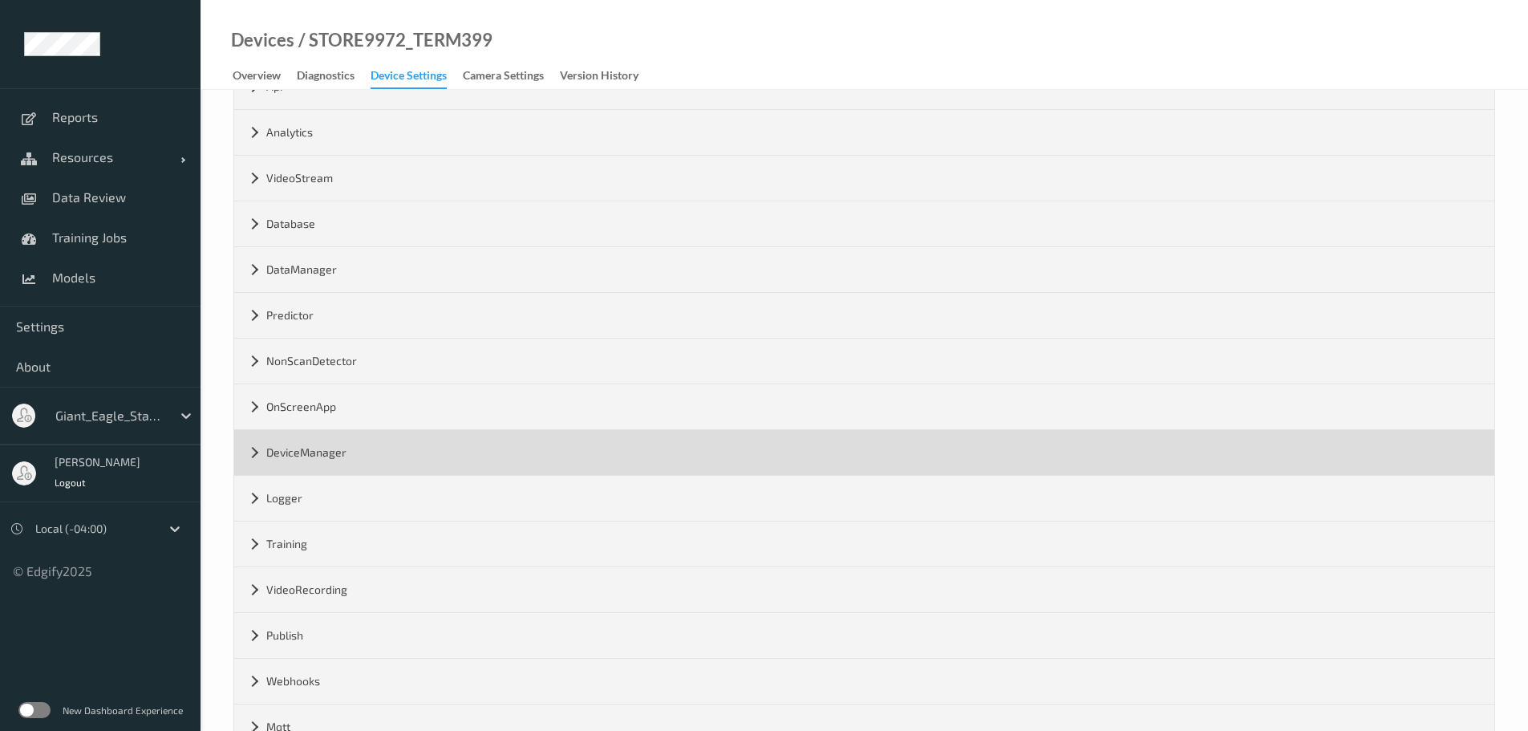
scroll to position [510, 0]
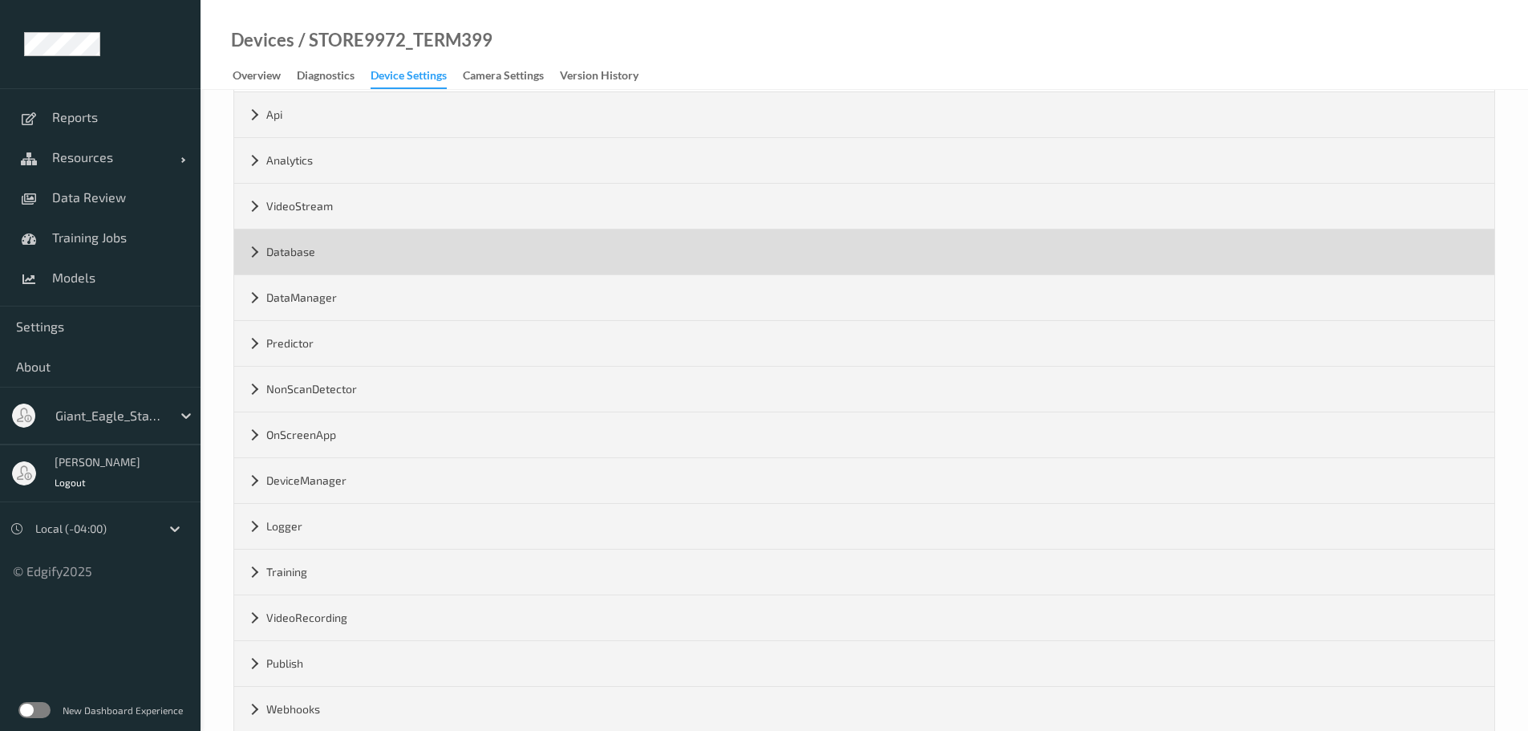
click at [256, 259] on div "Database" at bounding box center [864, 251] width 1260 height 45
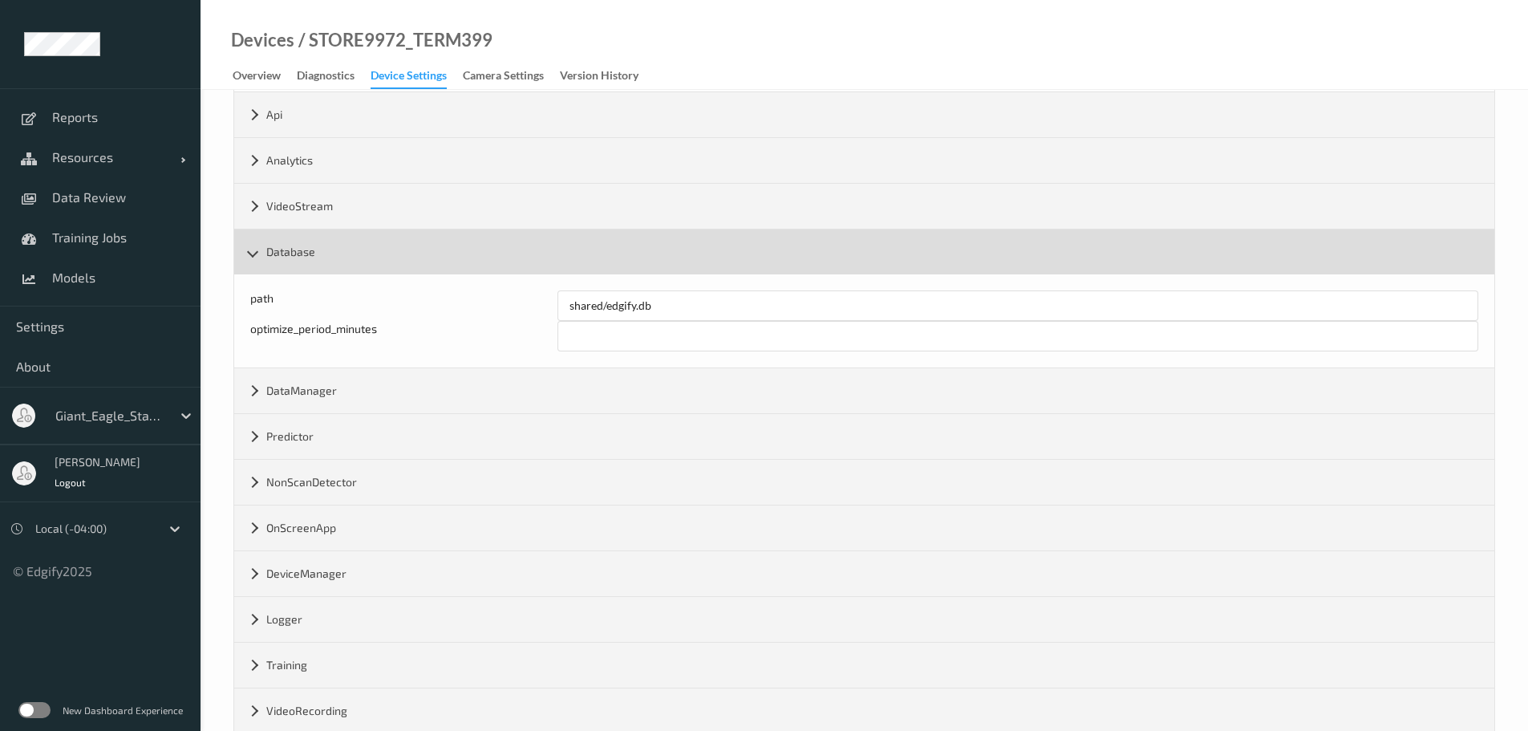
click at [256, 259] on div "Database" at bounding box center [864, 251] width 1260 height 45
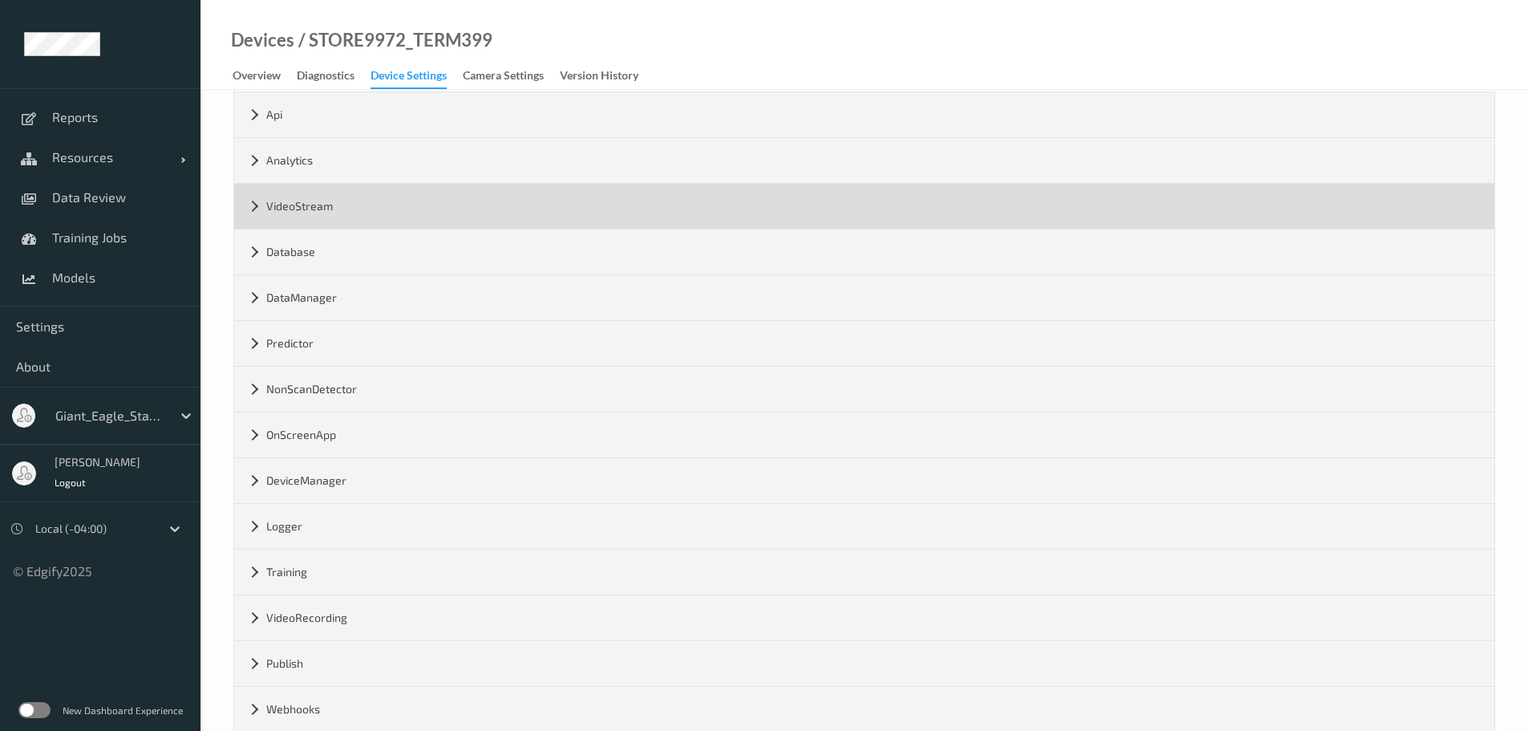
click at [258, 209] on div "VideoStream" at bounding box center [864, 206] width 1260 height 45
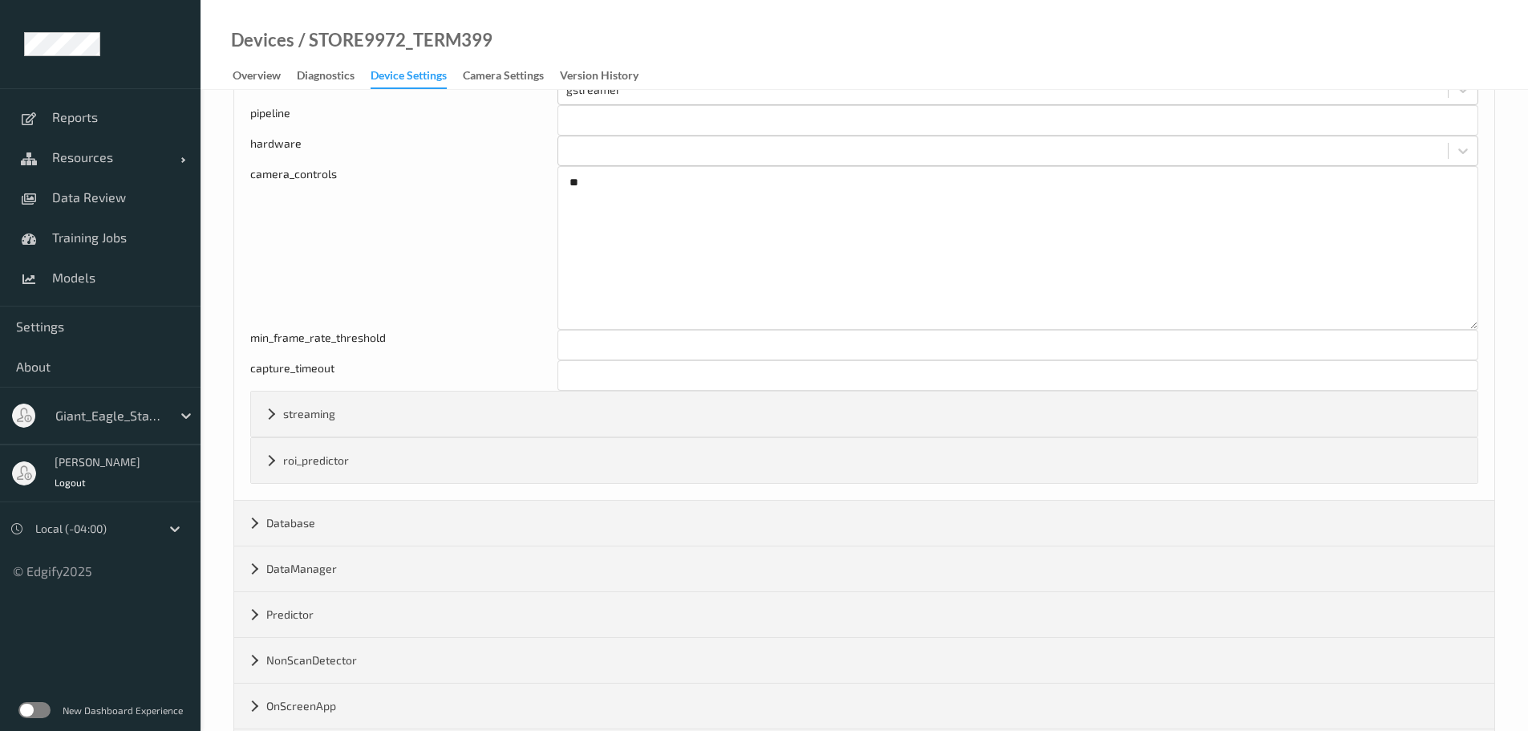
scroll to position [1794, 0]
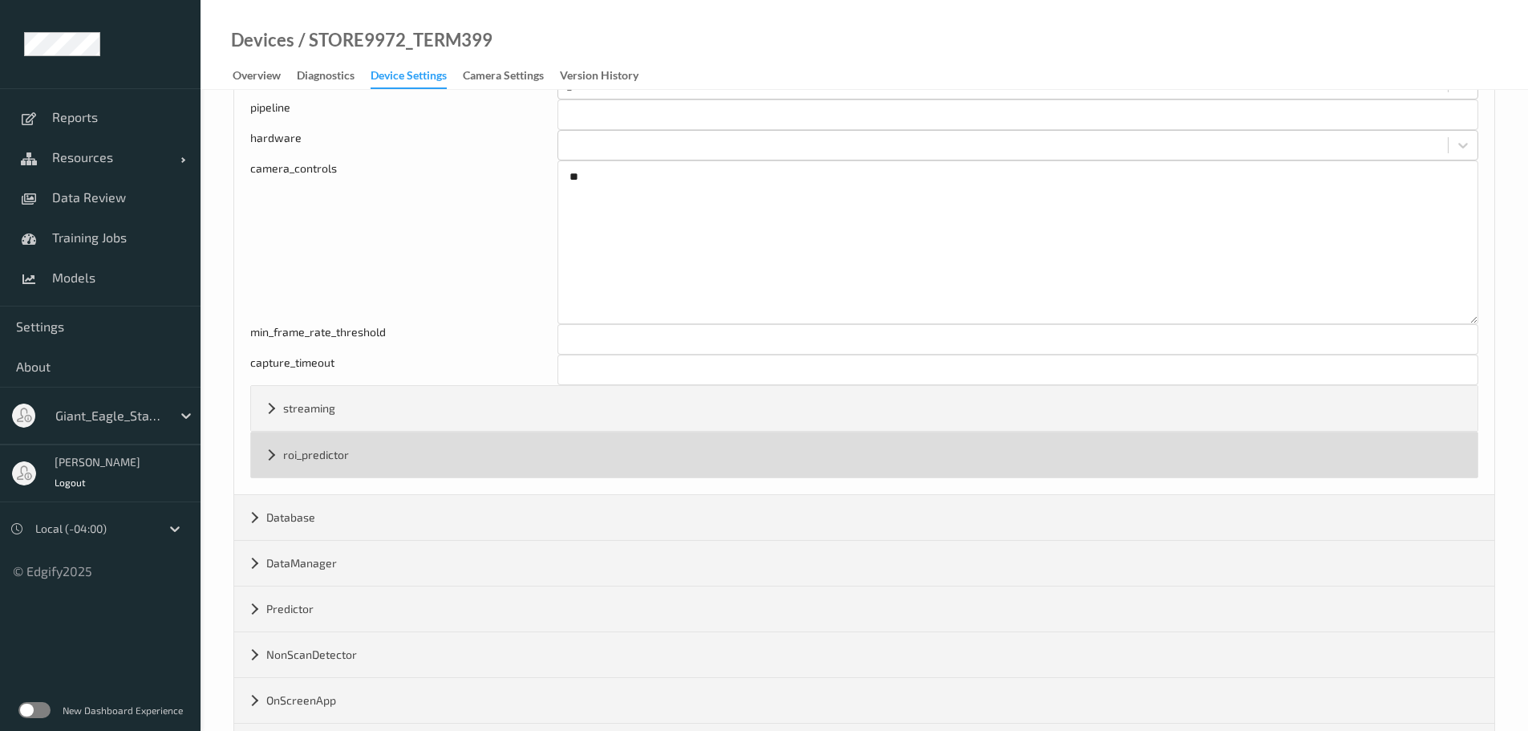
click at [264, 452] on div "roi_predictor" at bounding box center [864, 454] width 1227 height 45
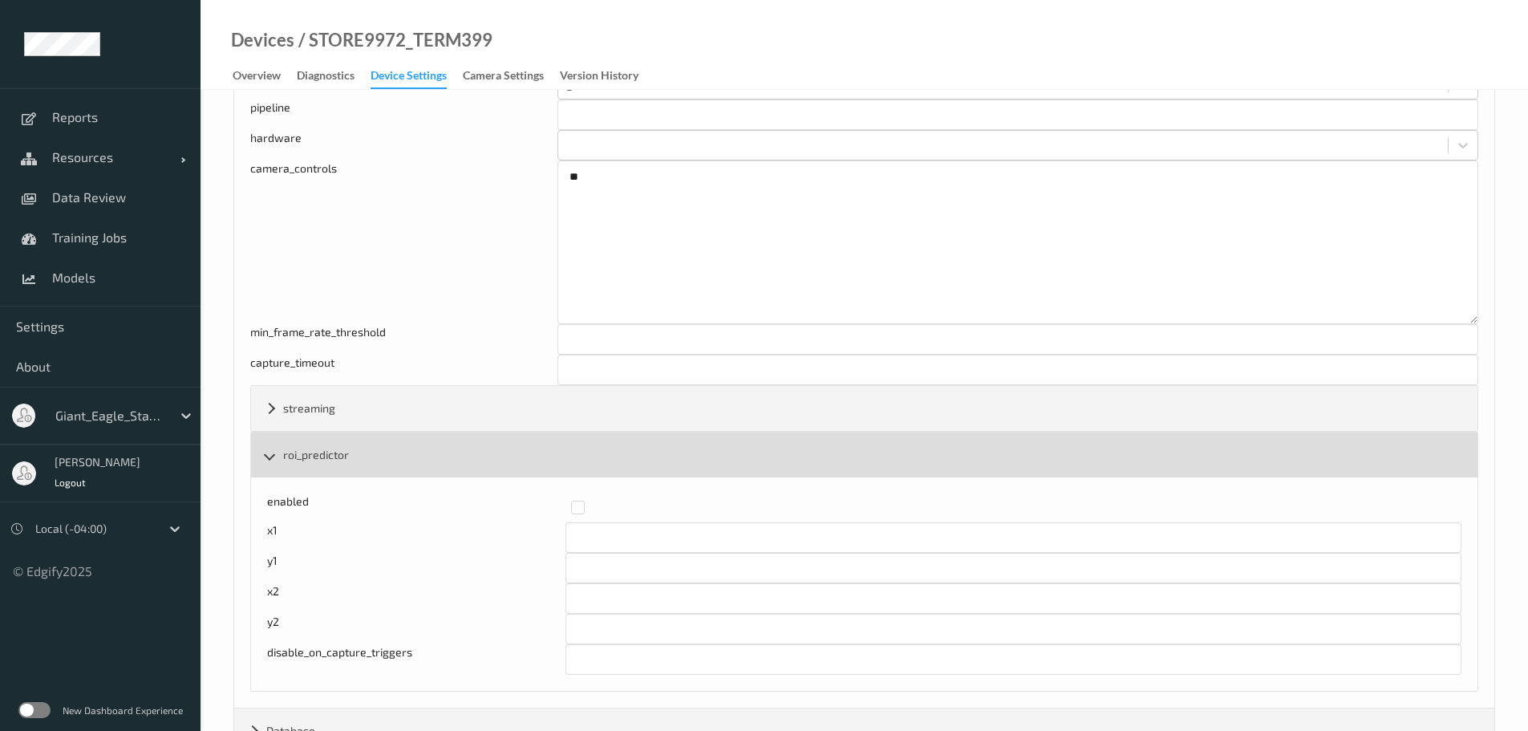
click at [262, 450] on div "roi_predictor" at bounding box center [864, 454] width 1227 height 45
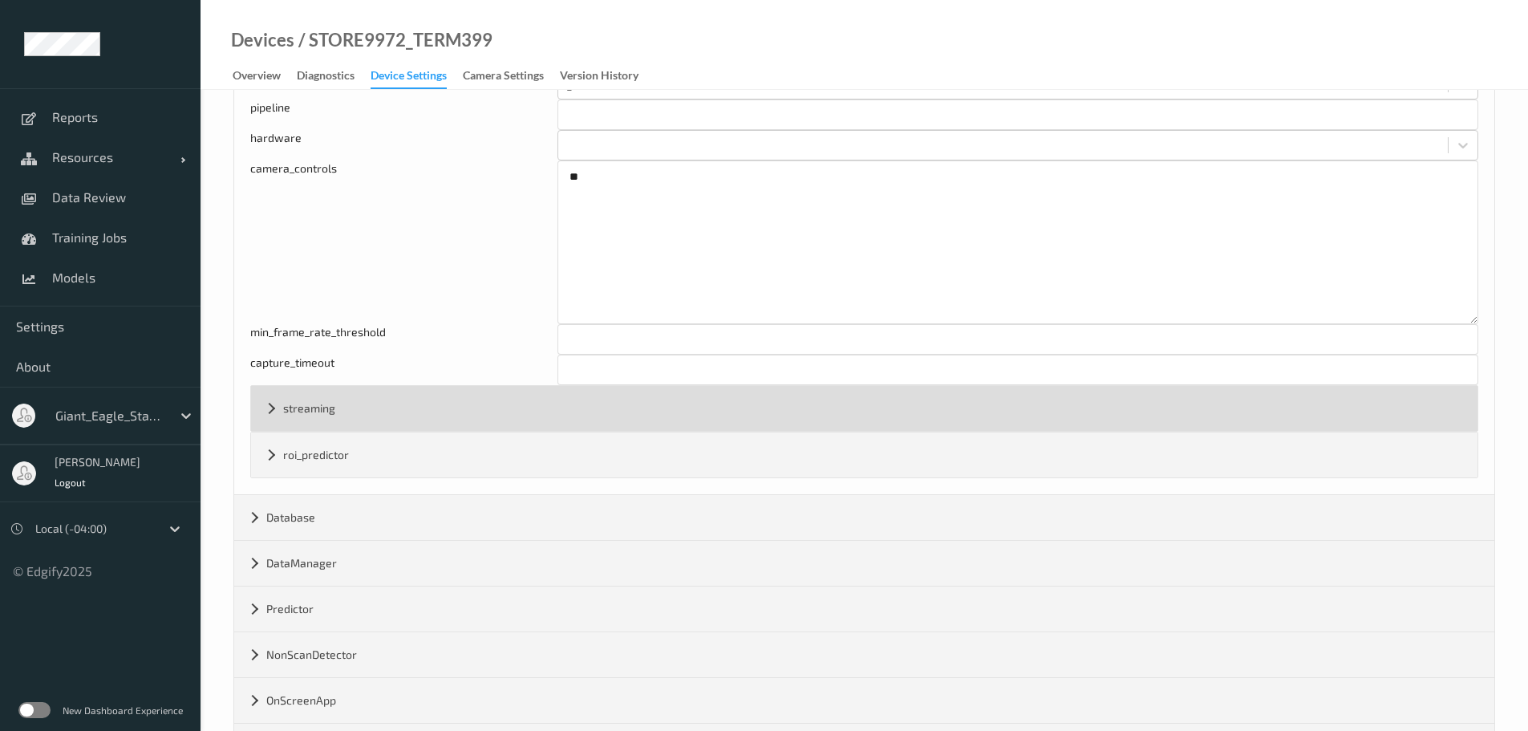
click at [270, 413] on div "streaming" at bounding box center [864, 408] width 1227 height 45
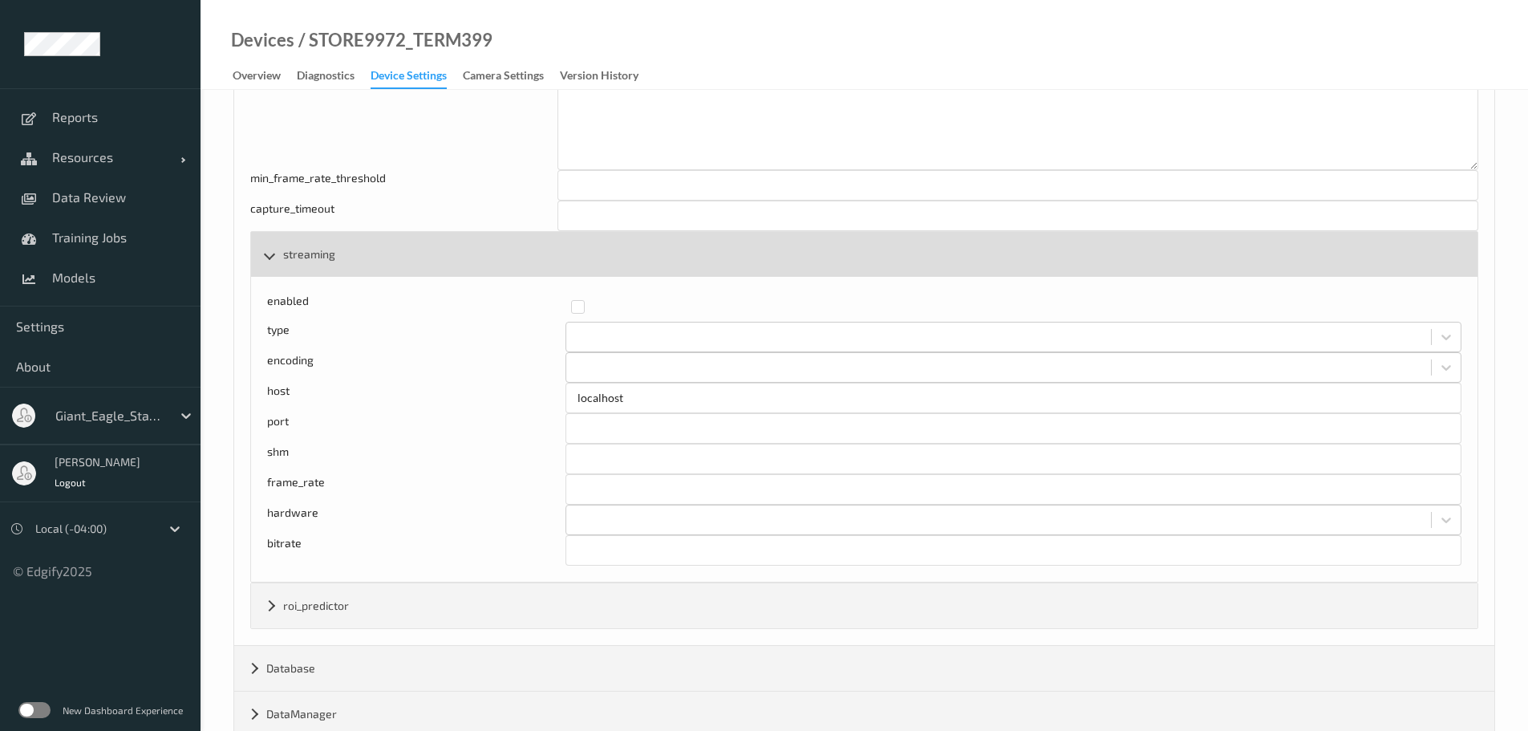
scroll to position [1954, 0]
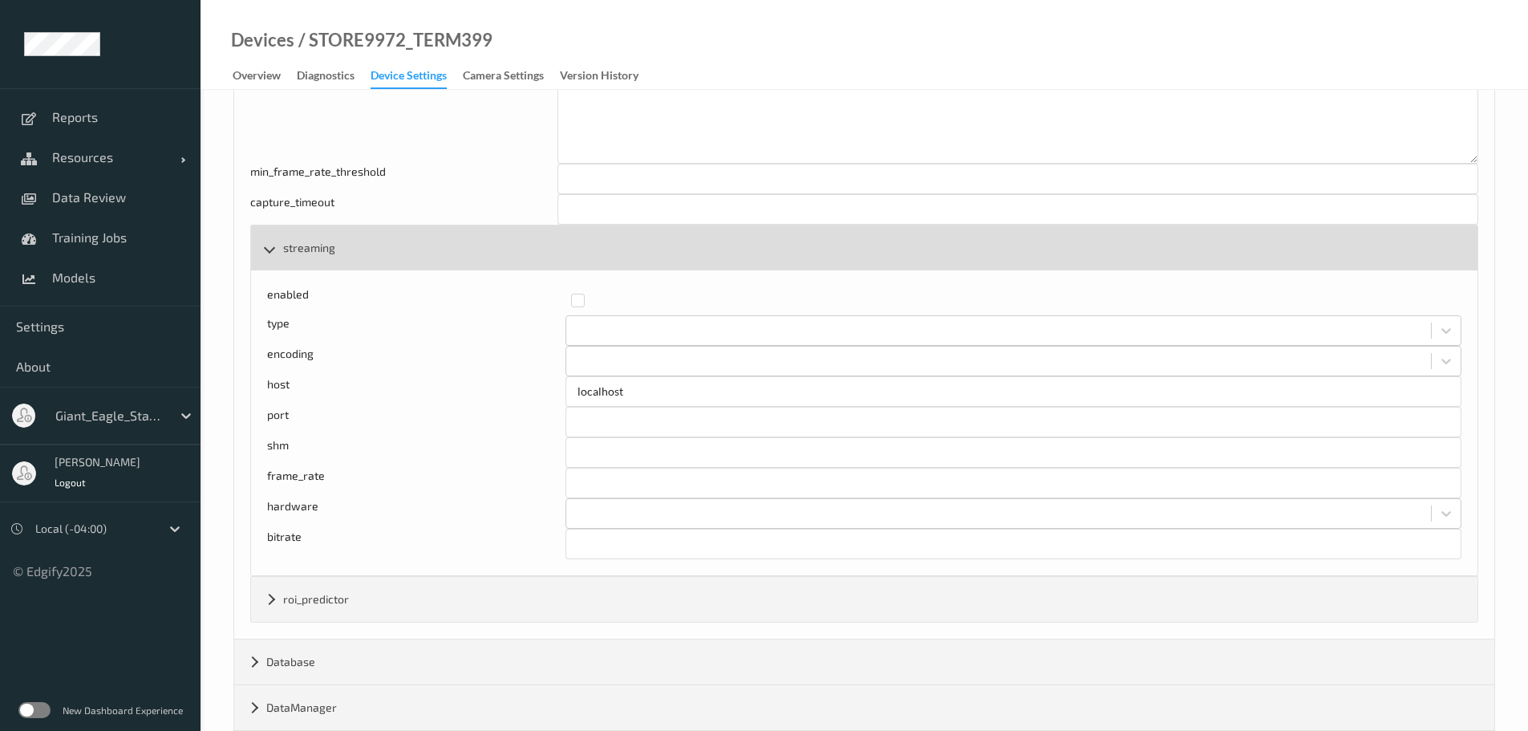
click at [272, 251] on div "streaming" at bounding box center [864, 247] width 1227 height 45
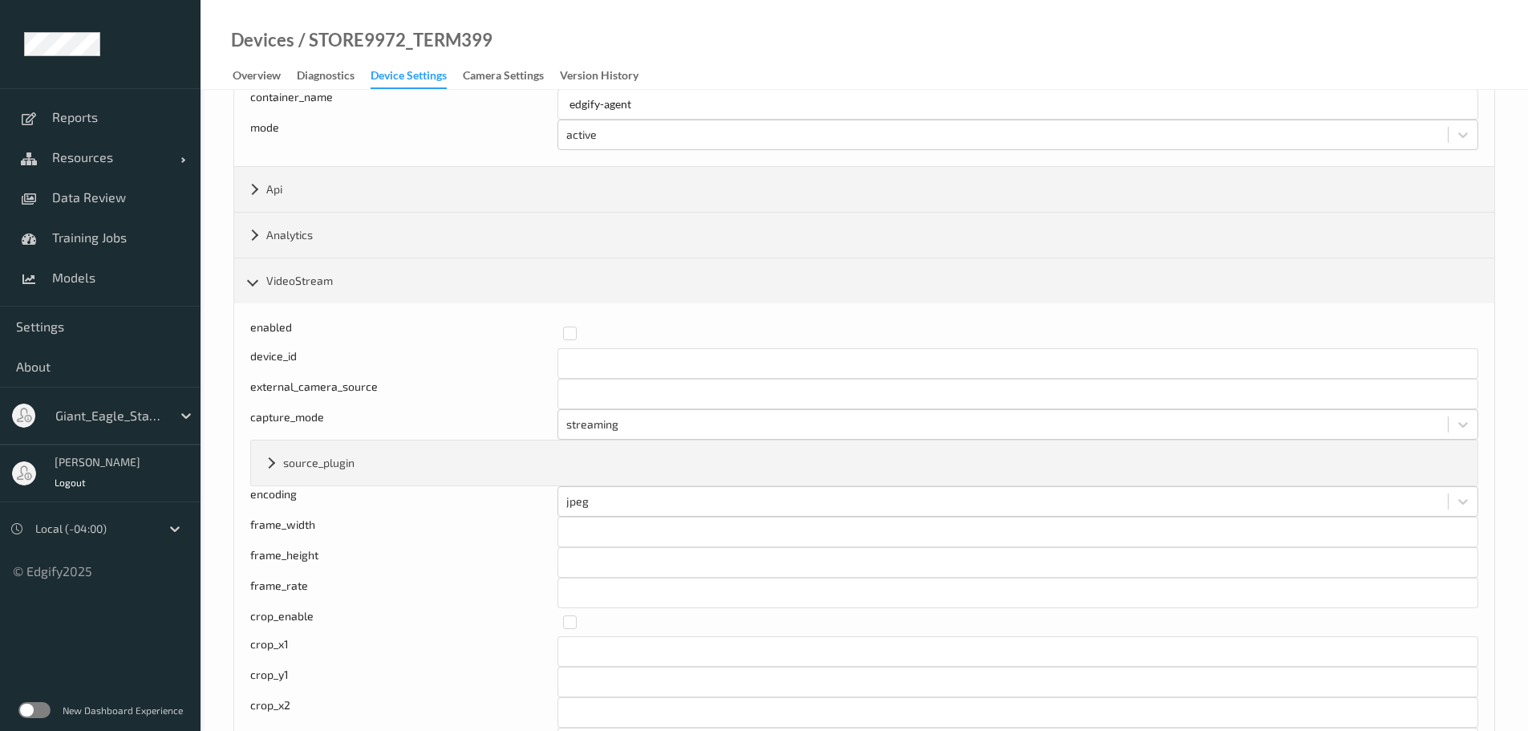
scroll to position [430, 0]
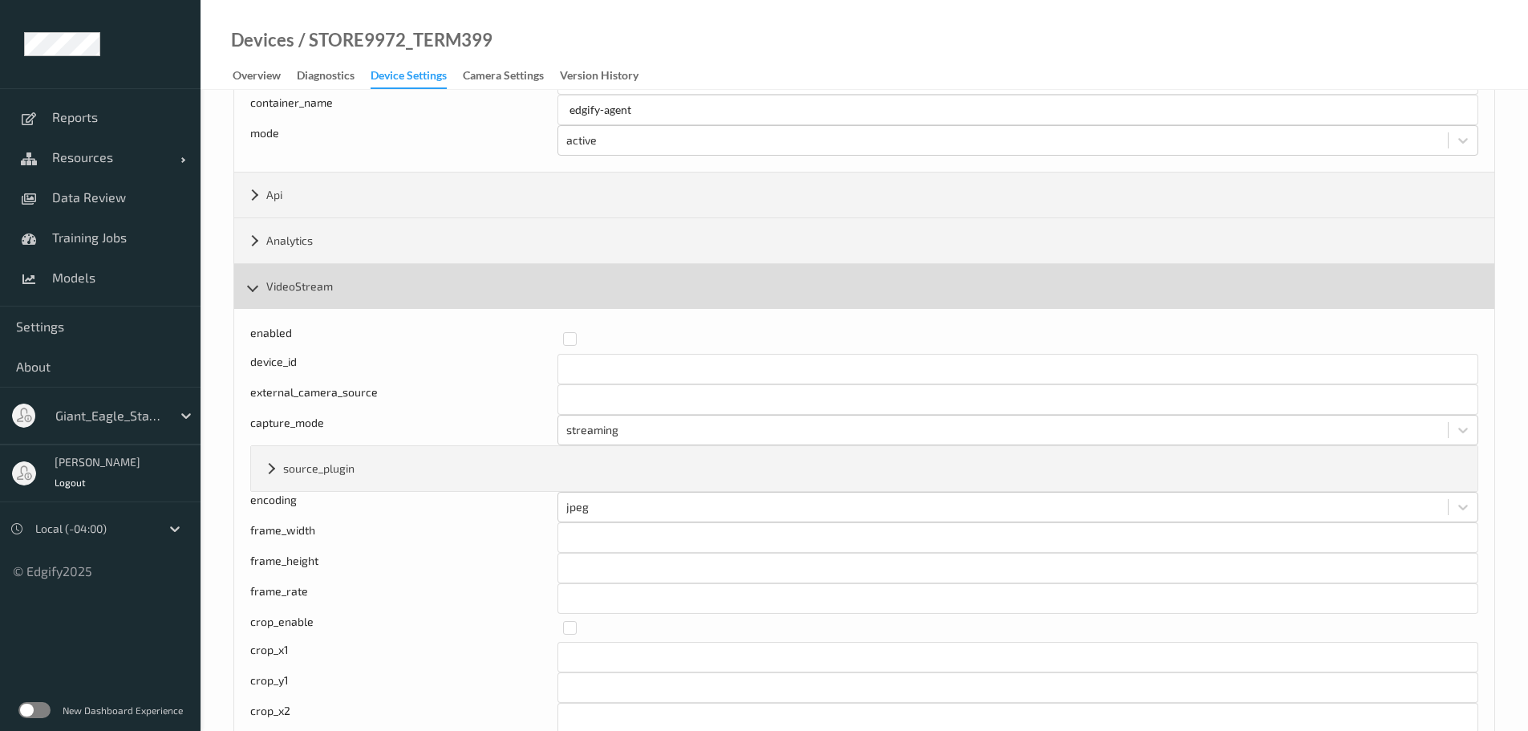
click at [252, 288] on div "VideoStream" at bounding box center [864, 286] width 1260 height 45
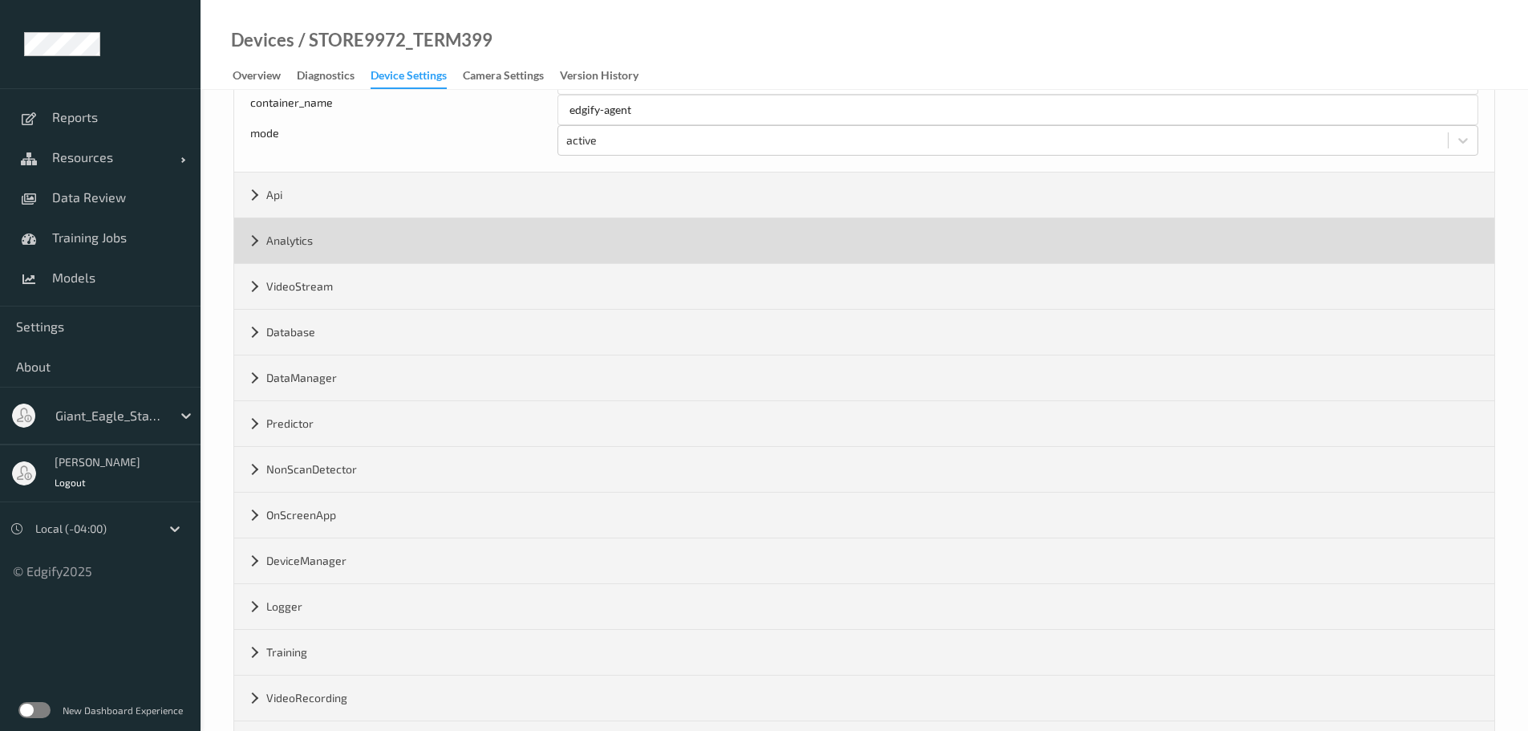
click at [250, 246] on div "Analytics" at bounding box center [864, 240] width 1260 height 45
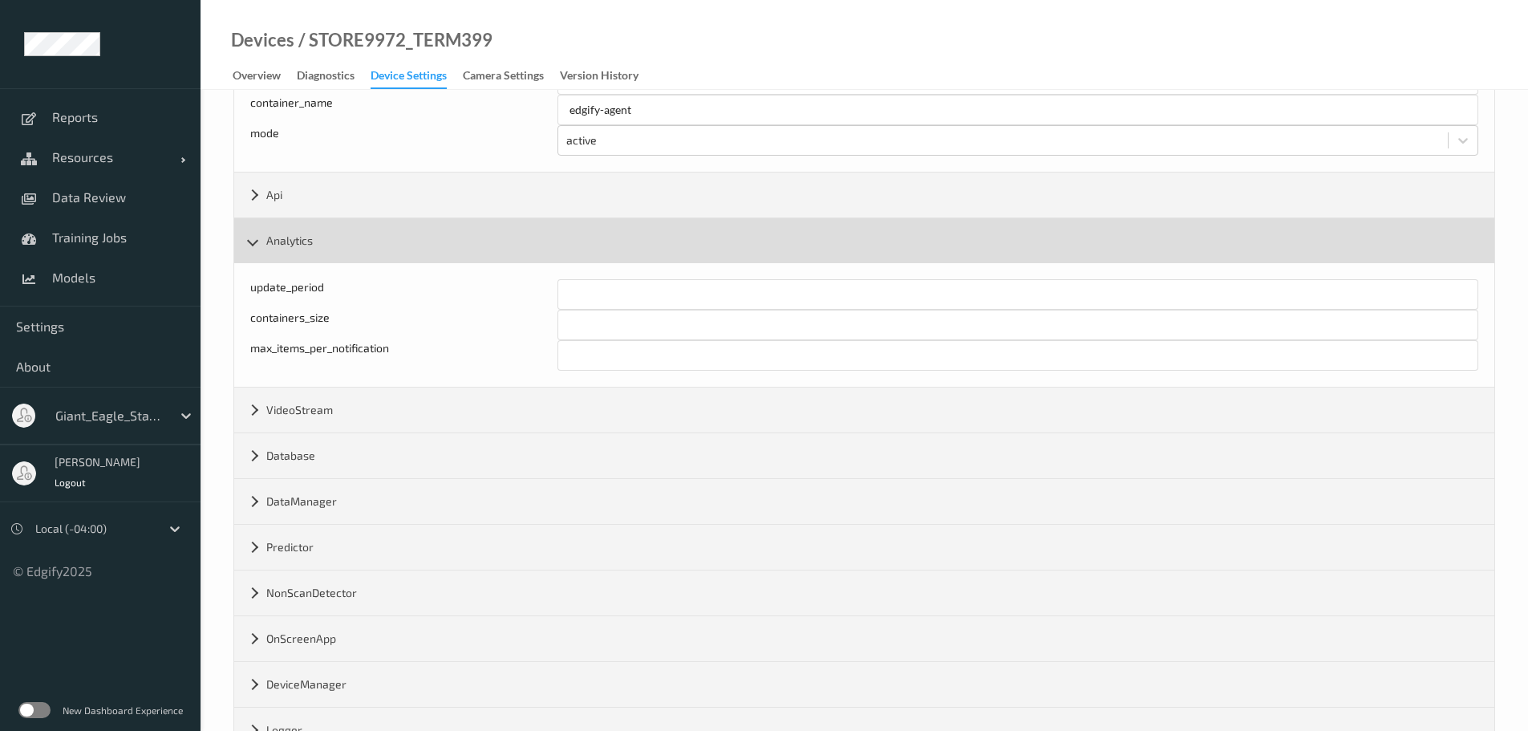
click at [252, 238] on div "Analytics" at bounding box center [864, 240] width 1260 height 45
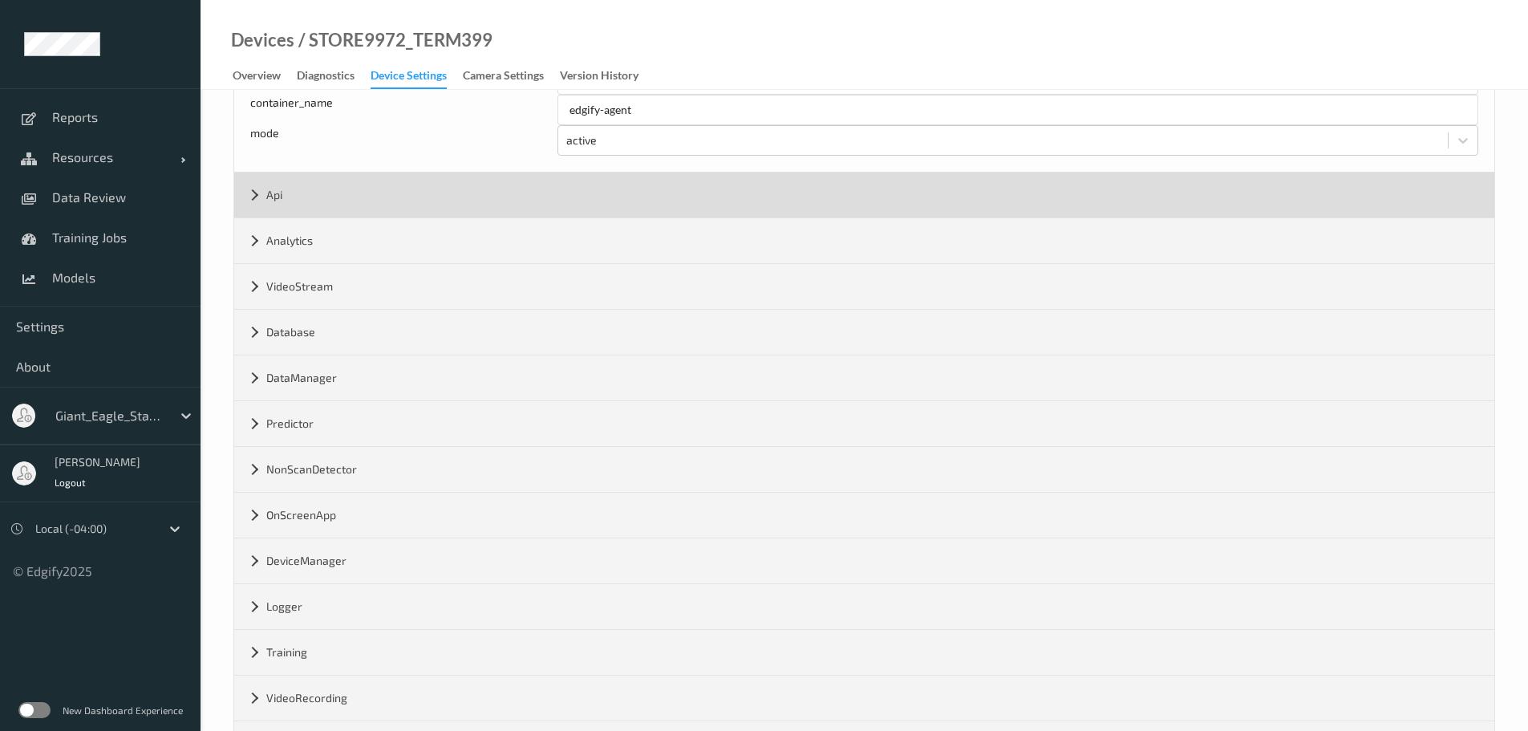
click at [254, 200] on div "Api" at bounding box center [864, 194] width 1260 height 45
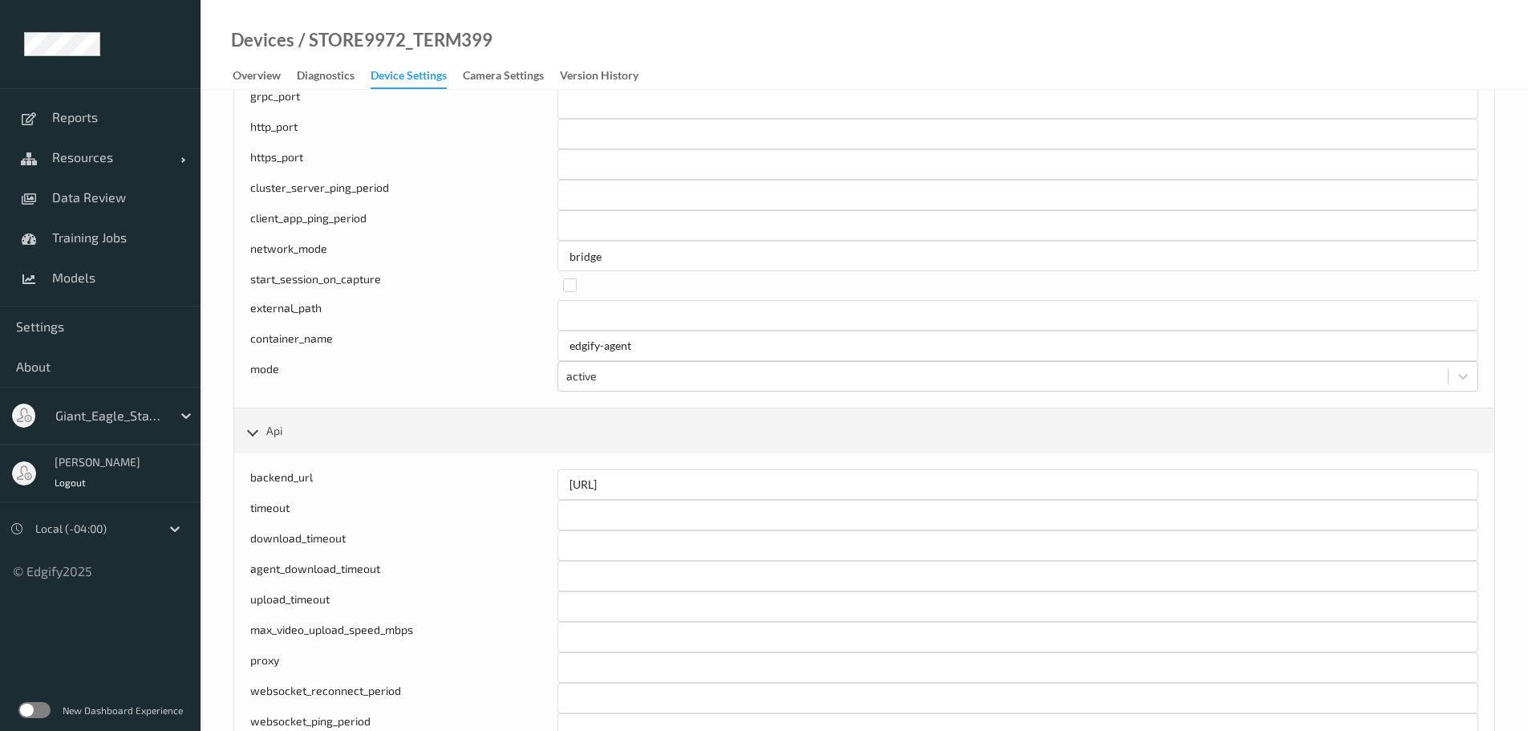
scroll to position [189, 0]
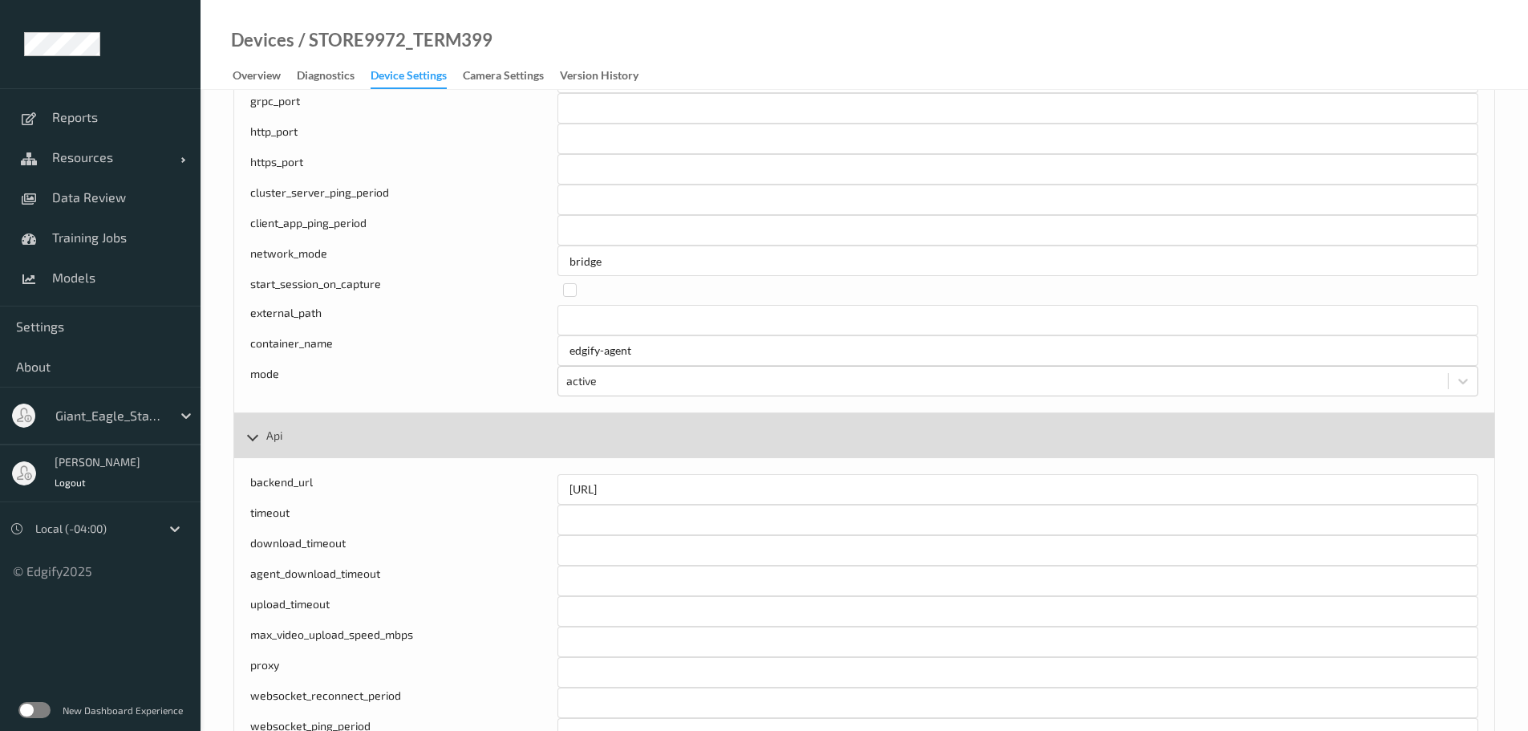
click at [258, 435] on div "Api" at bounding box center [864, 435] width 1260 height 45
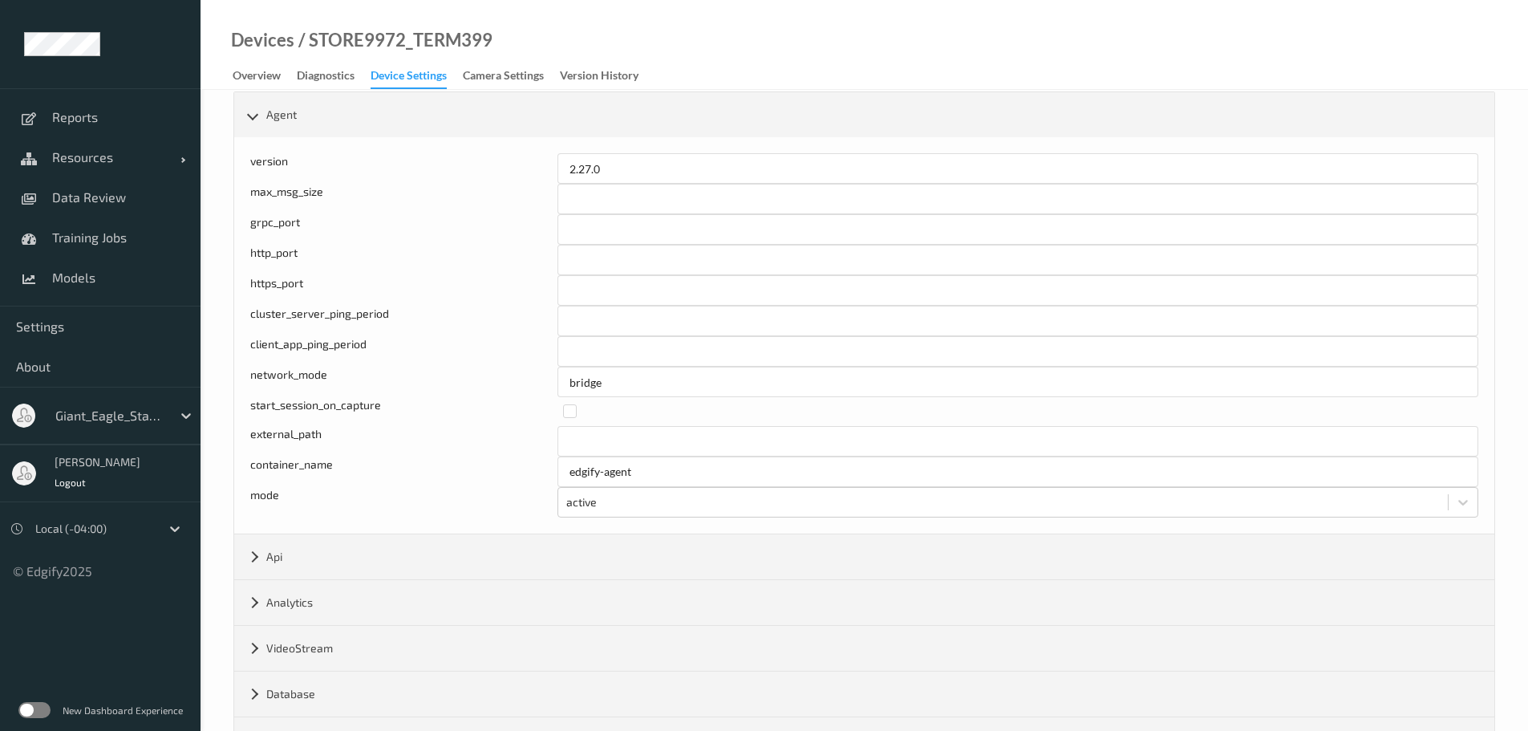
scroll to position [29, 0]
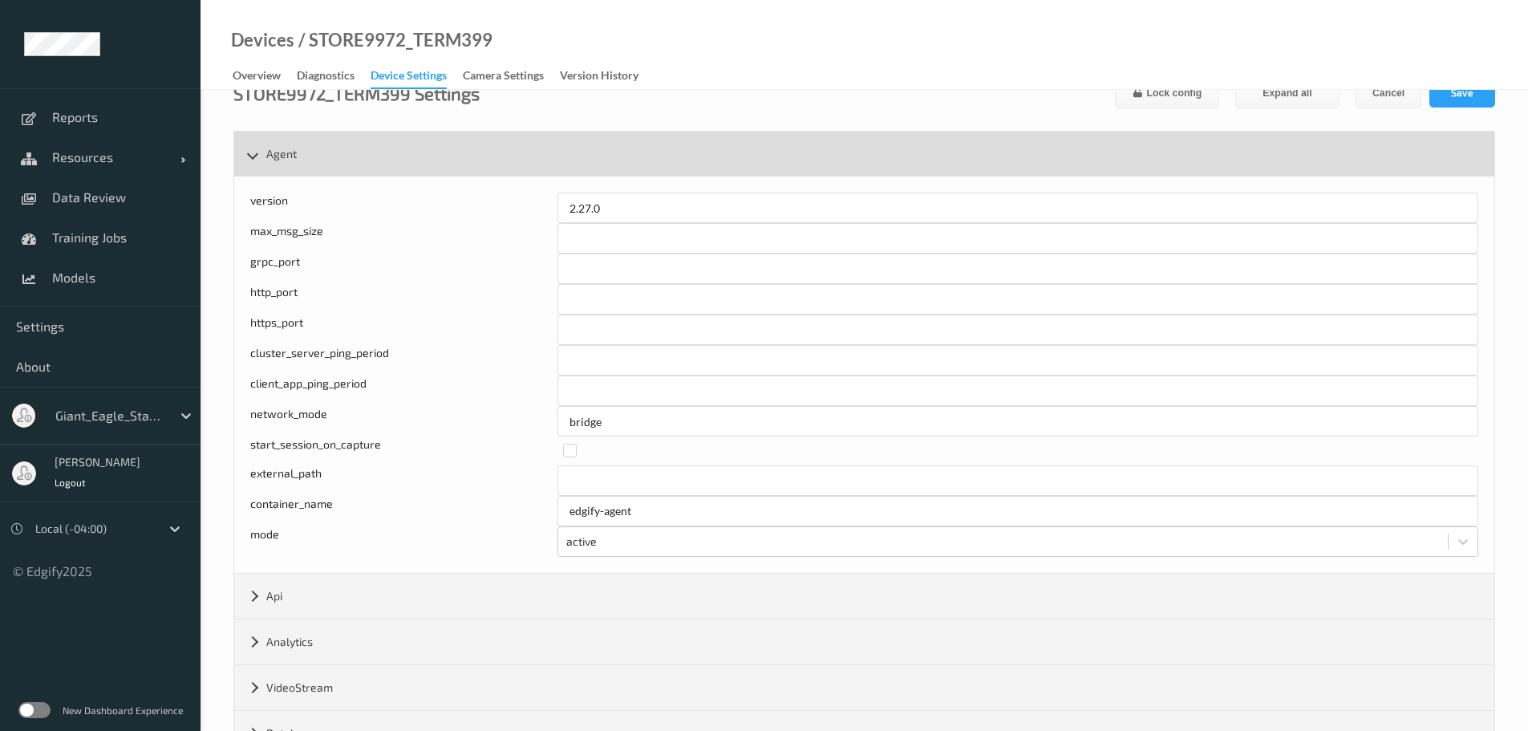
click at [248, 155] on div "Agent" at bounding box center [864, 154] width 1260 height 45
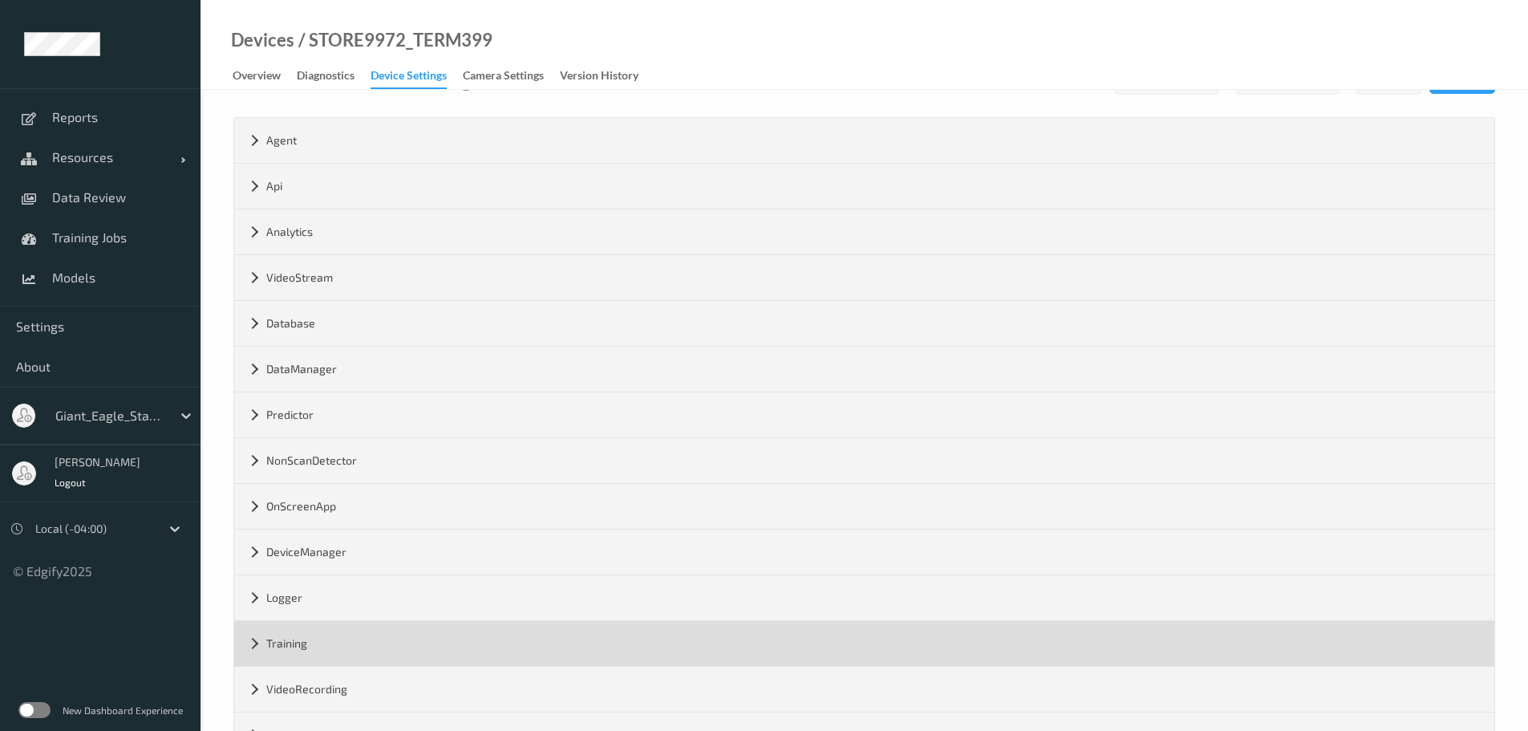
scroll to position [34, 0]
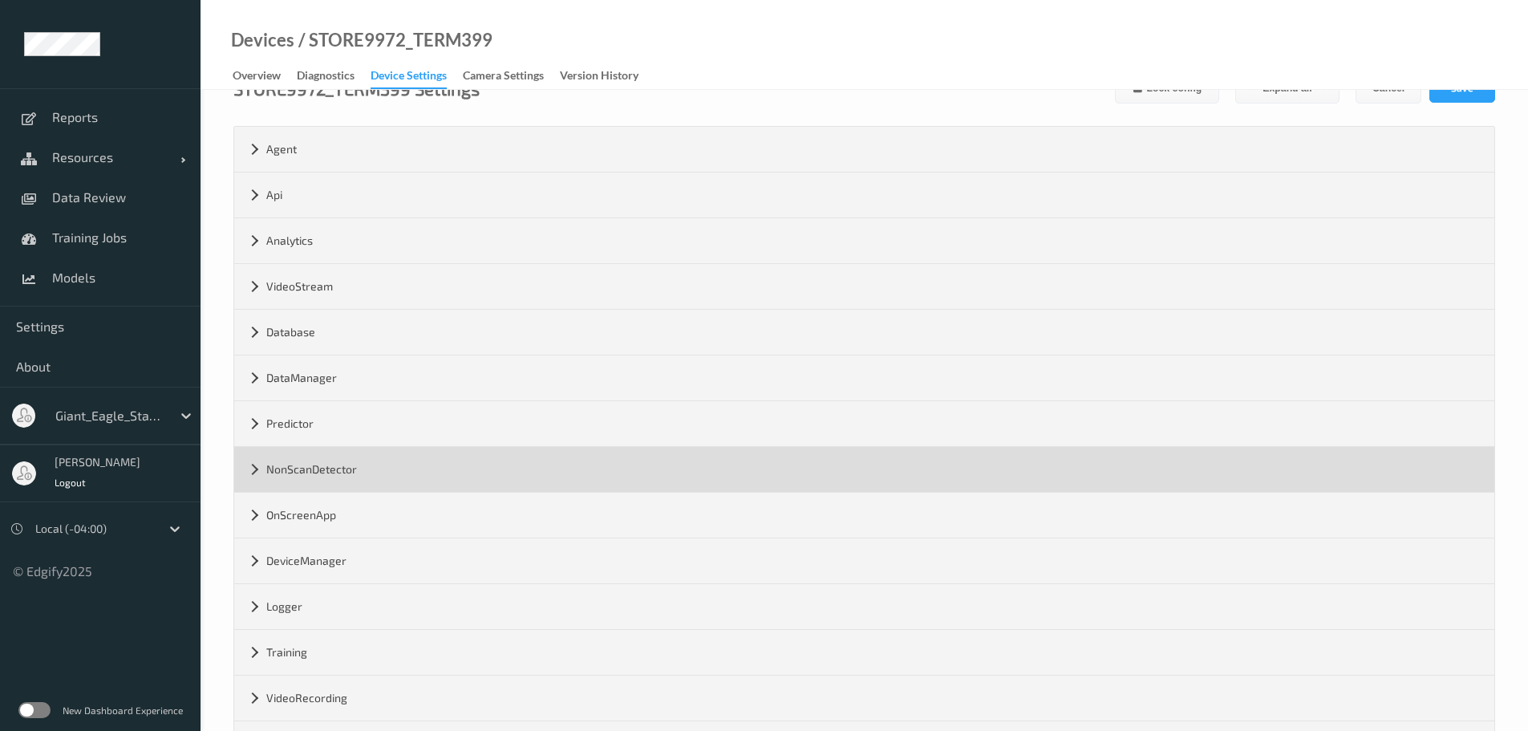
click at [252, 471] on div "NonScanDetector" at bounding box center [864, 469] width 1260 height 45
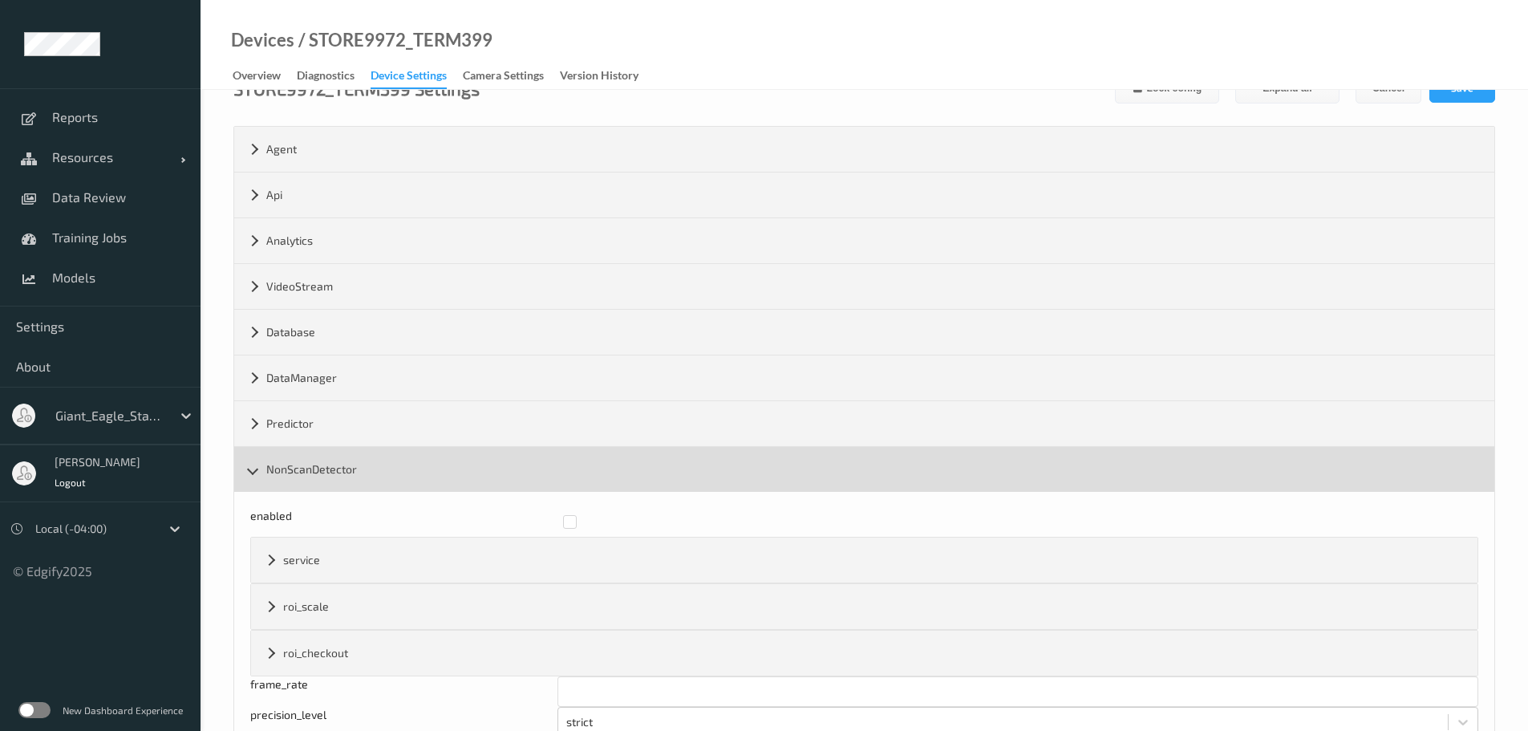
scroll to position [114, 0]
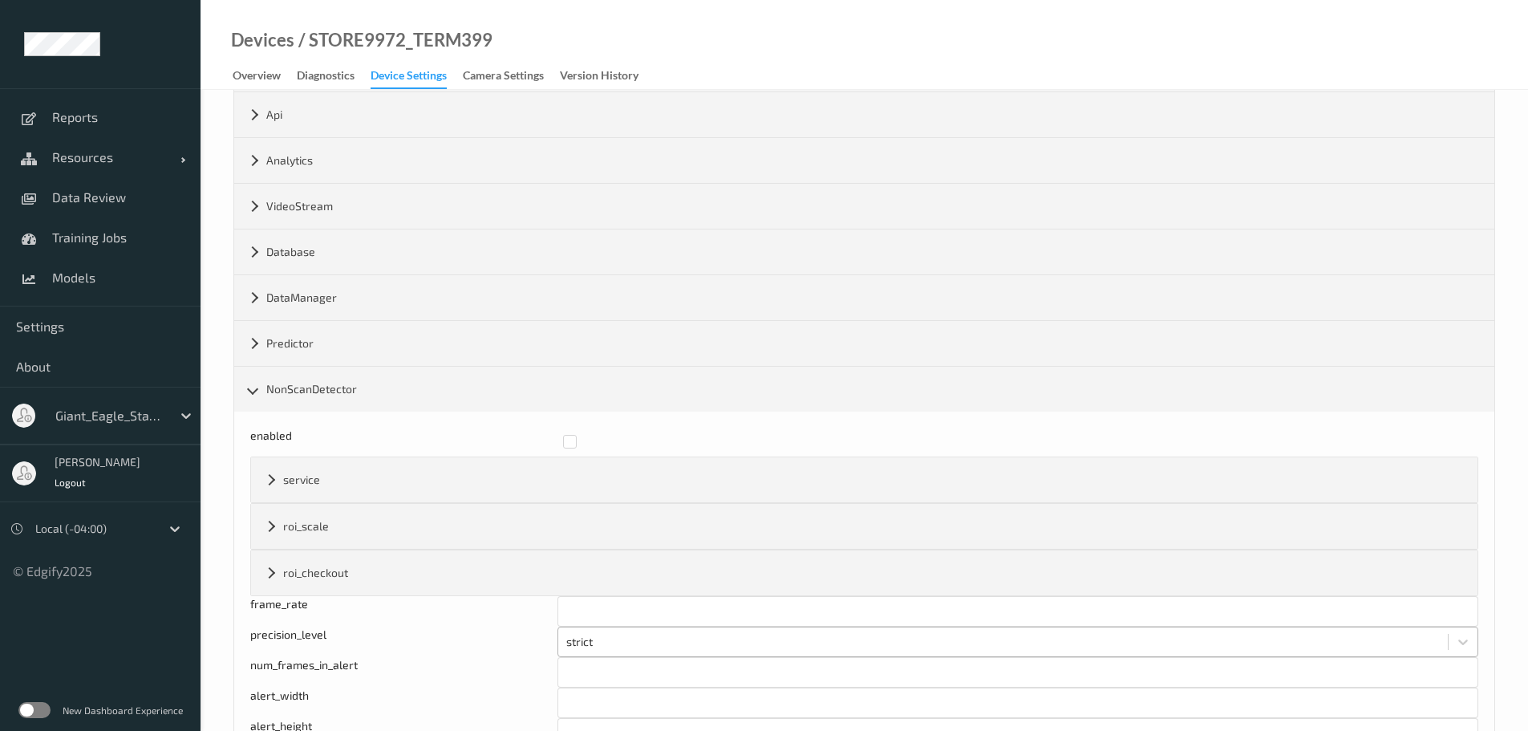
click at [638, 639] on div "strict" at bounding box center [1018, 642] width 921 height 30
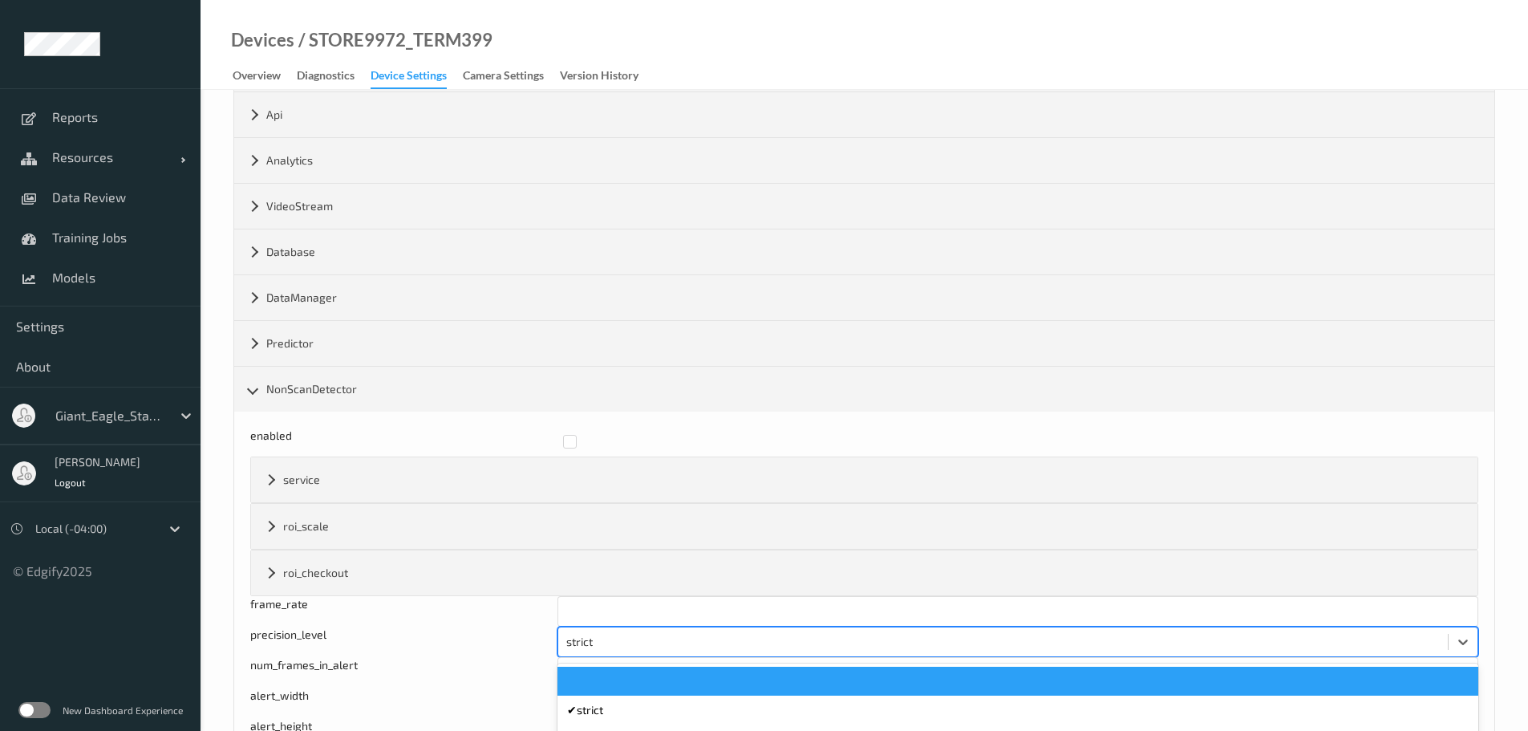
scroll to position [175, 0]
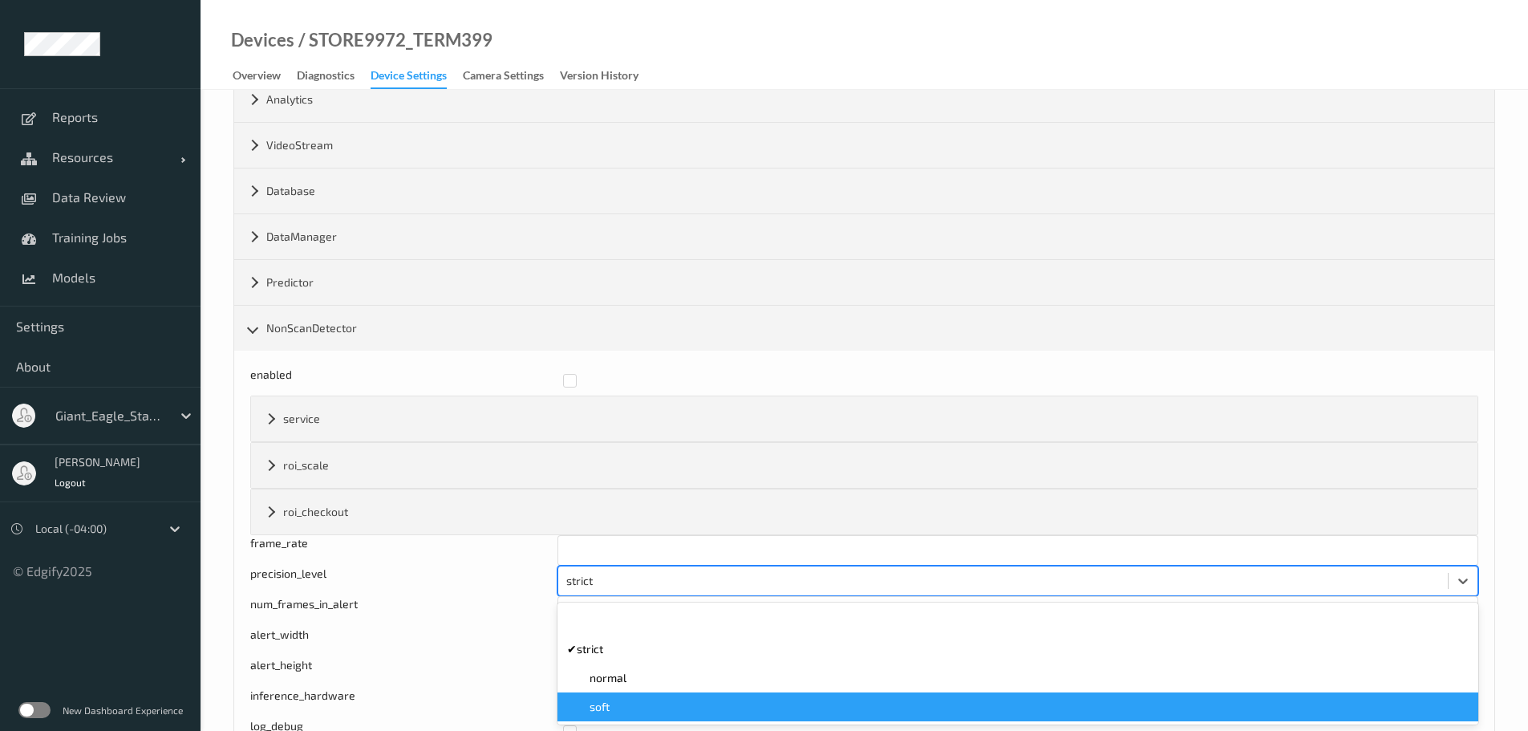
click at [631, 697] on div "soft" at bounding box center [1018, 706] width 921 height 29
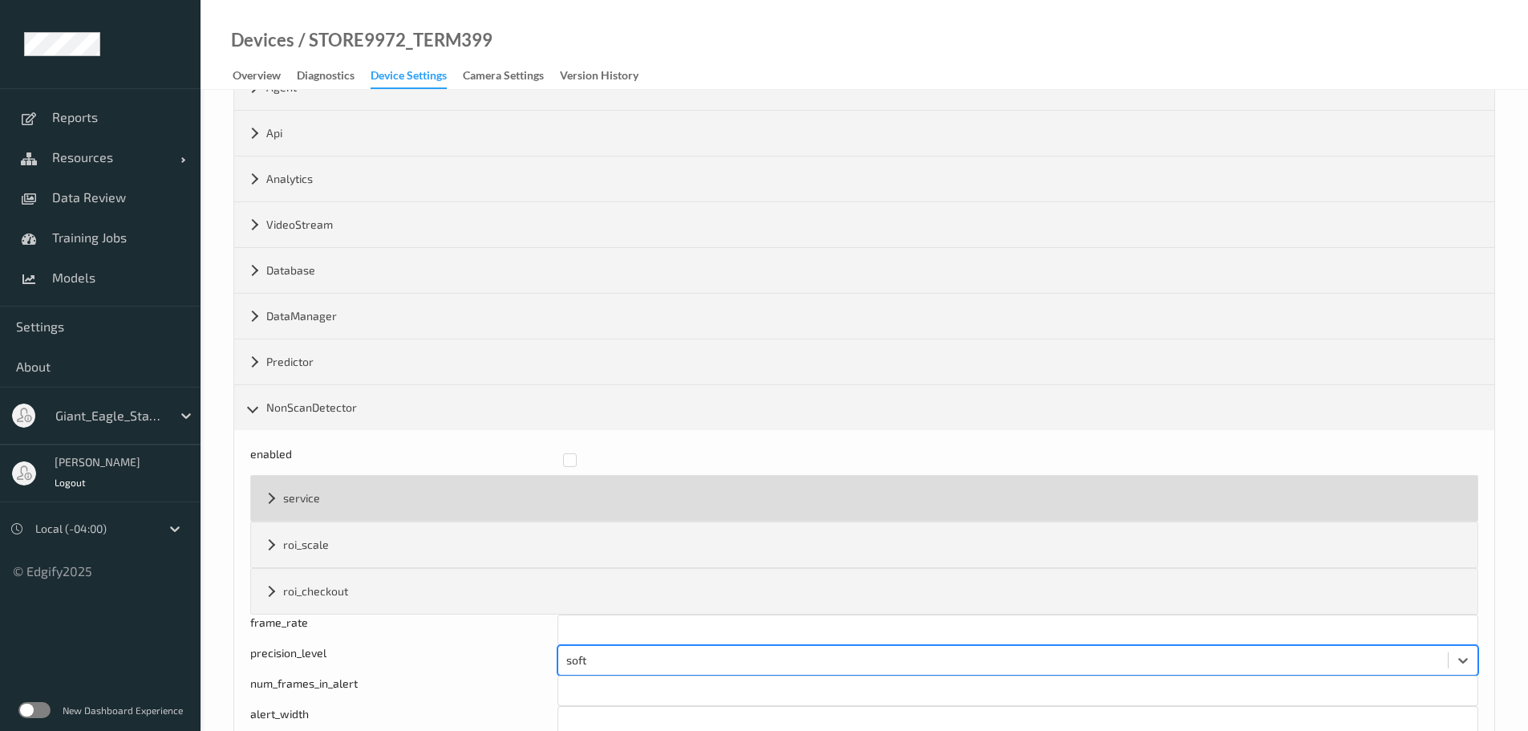
scroll to position [0, 0]
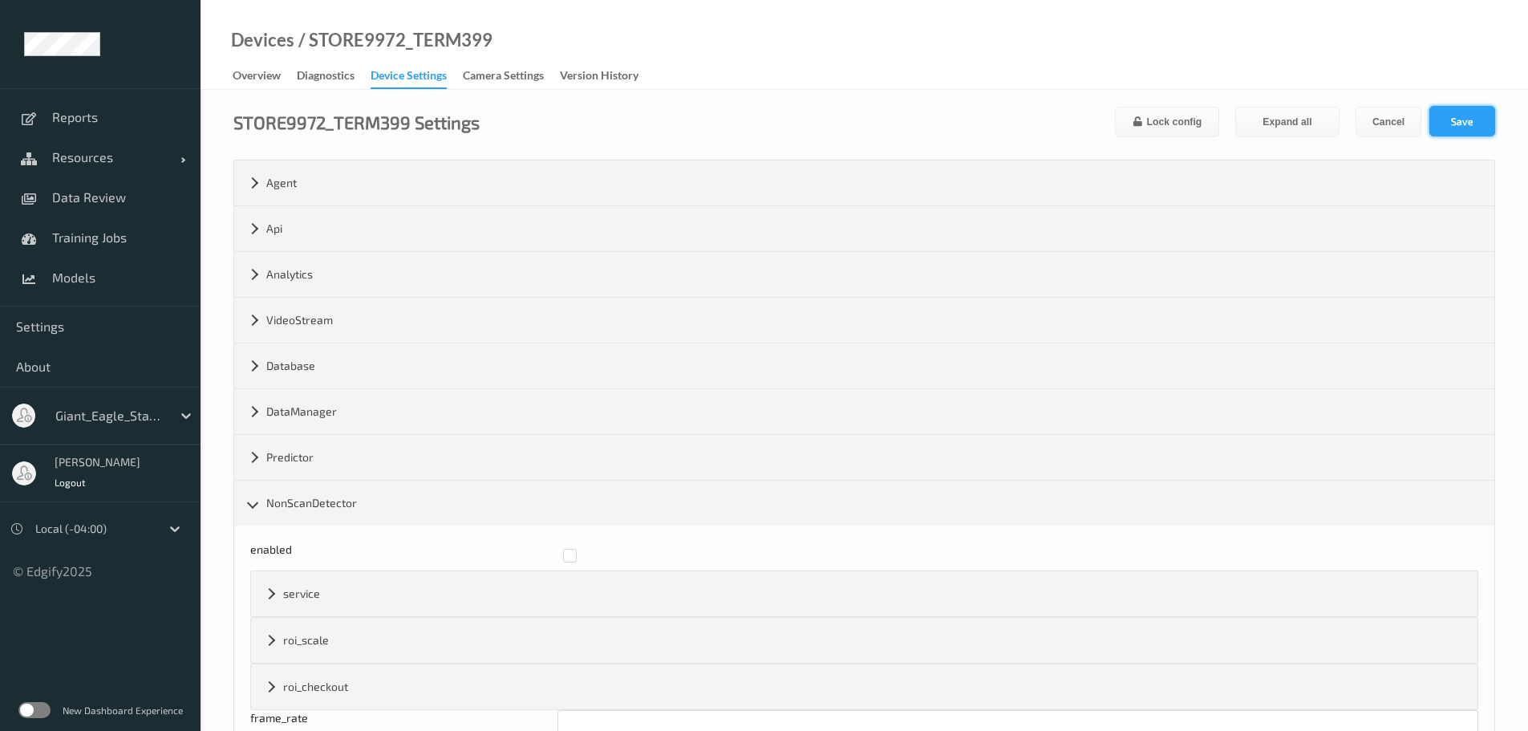
click at [1453, 123] on button "Save" at bounding box center [1463, 121] width 66 height 30
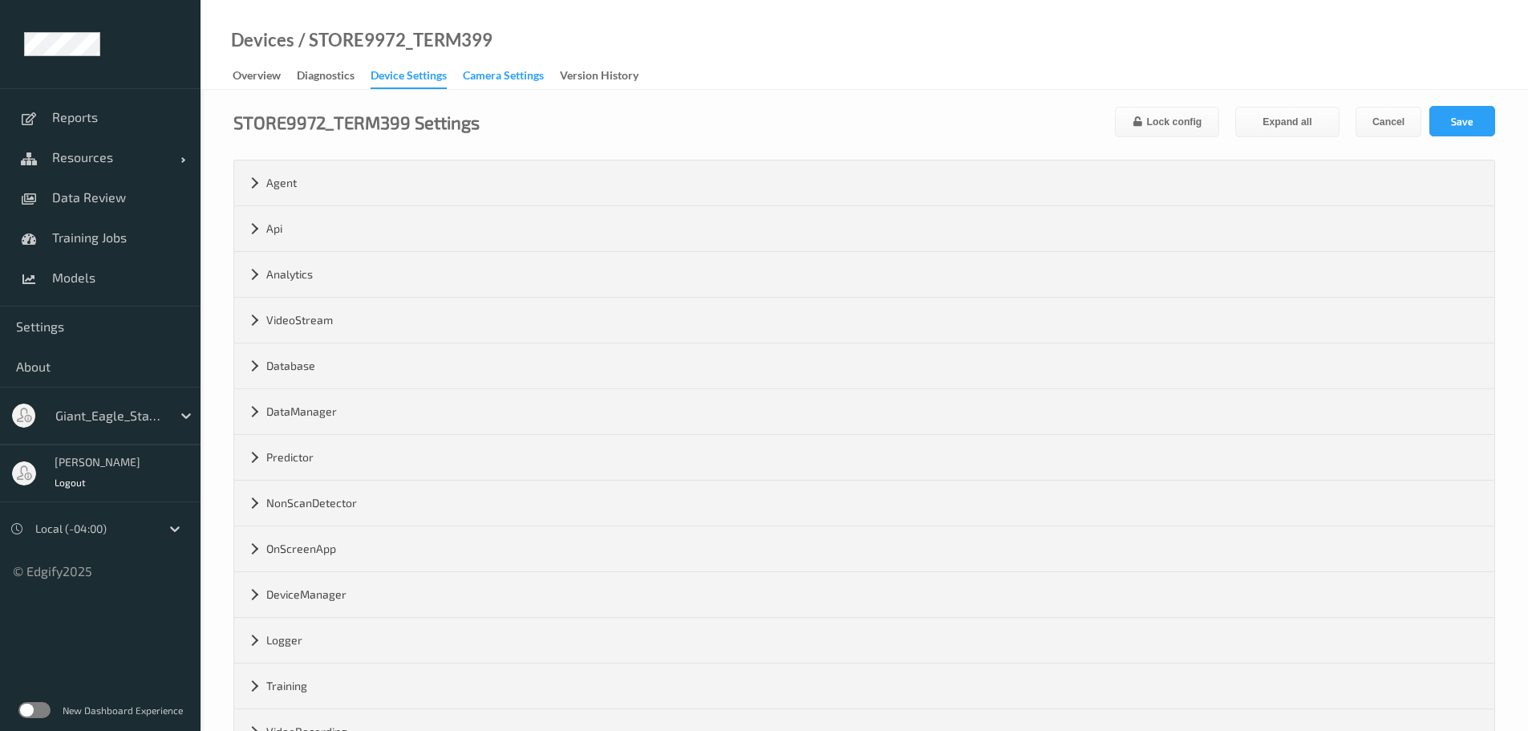
click at [507, 80] on div "Camera Settings" at bounding box center [503, 77] width 81 height 20
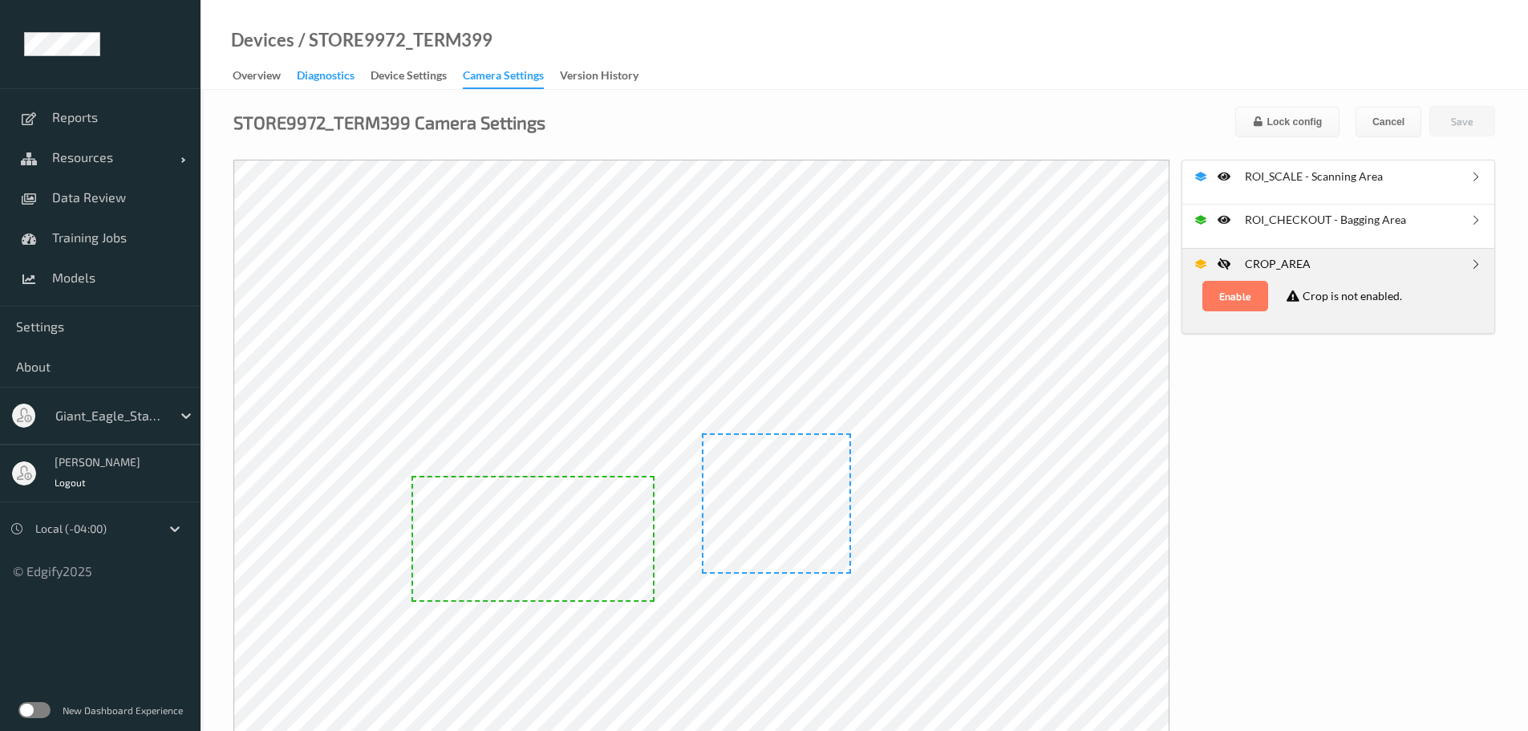
click at [314, 79] on div "Diagnostics" at bounding box center [326, 77] width 58 height 20
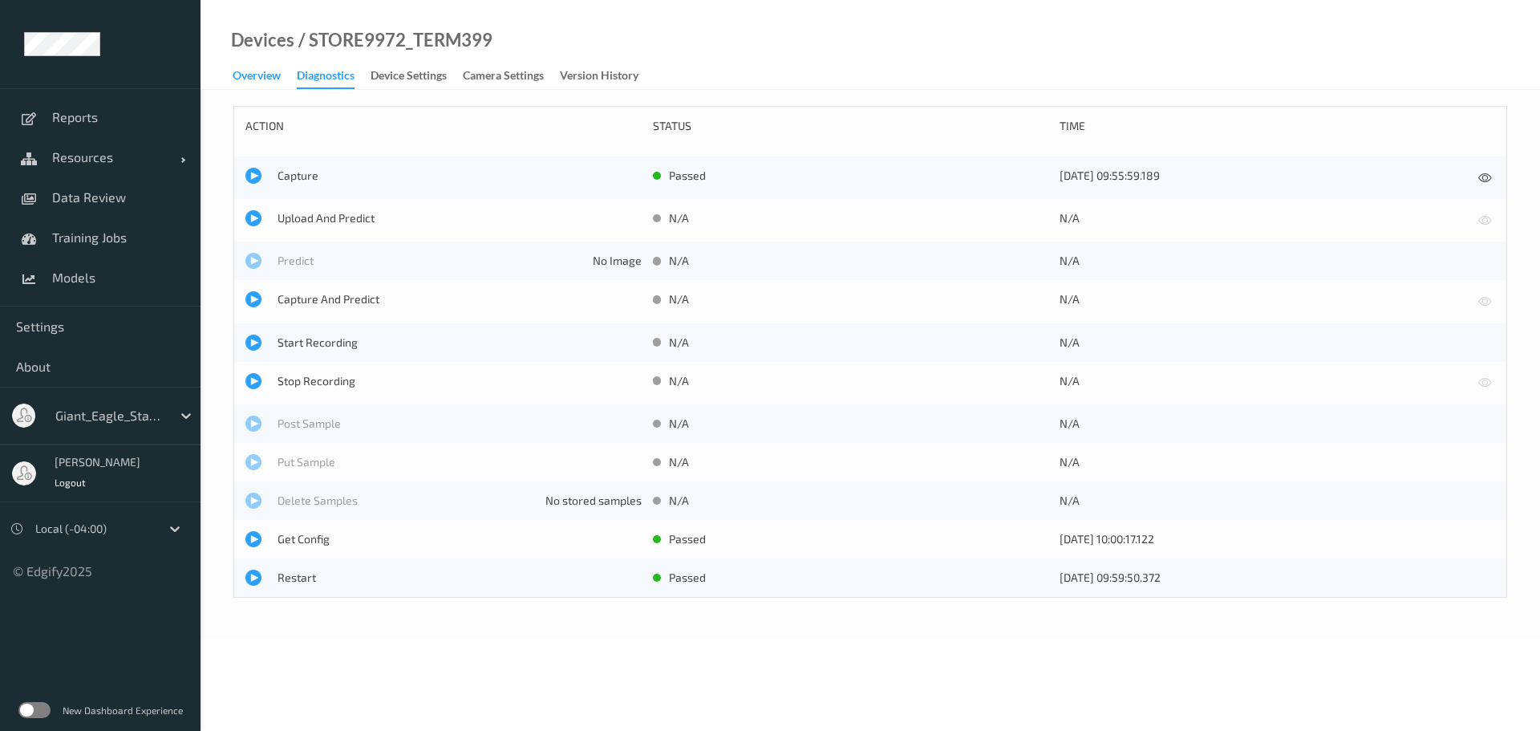
click at [255, 81] on div "Overview" at bounding box center [257, 77] width 48 height 20
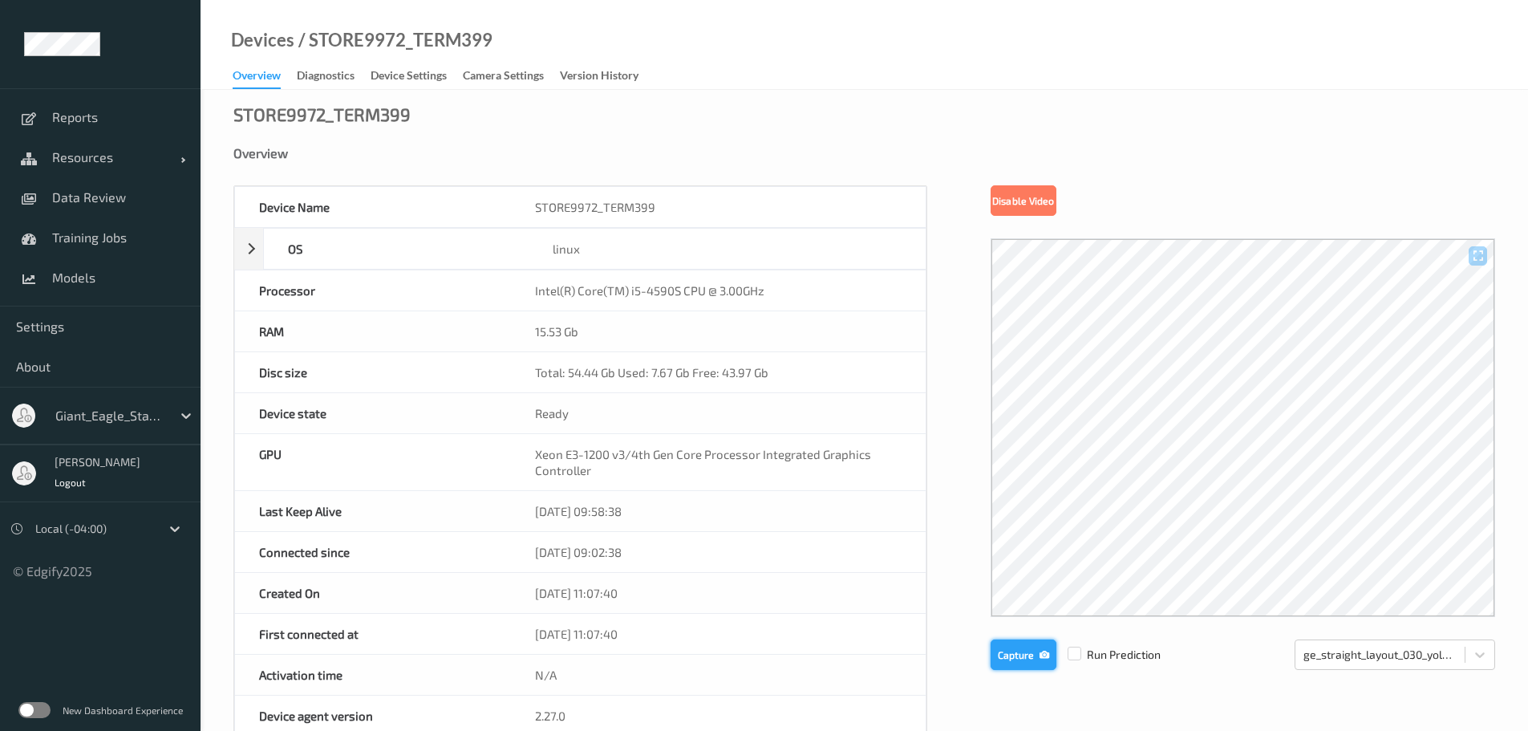
click at [1023, 644] on button "Capture" at bounding box center [1024, 654] width 66 height 30
click at [1021, 643] on button "Capture" at bounding box center [1024, 654] width 66 height 30
